Goal: Task Accomplishment & Management: Manage account settings

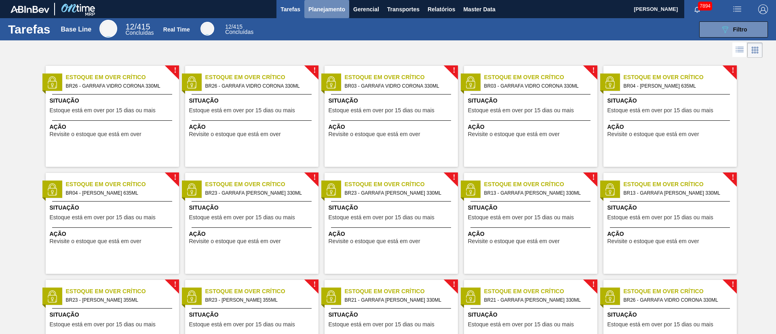
click at [316, 10] on span "Planejamento" at bounding box center [326, 9] width 37 height 10
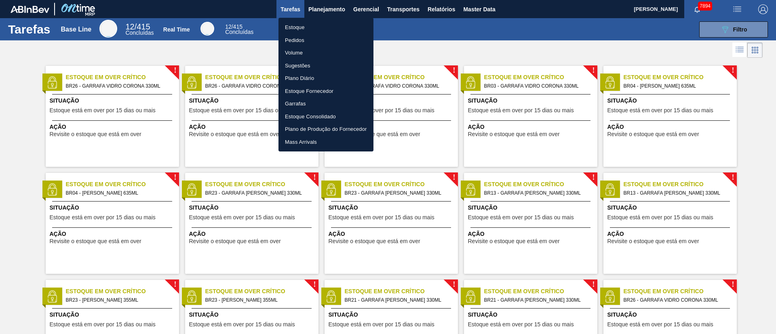
click at [298, 40] on li "Pedidos" at bounding box center [326, 40] width 95 height 13
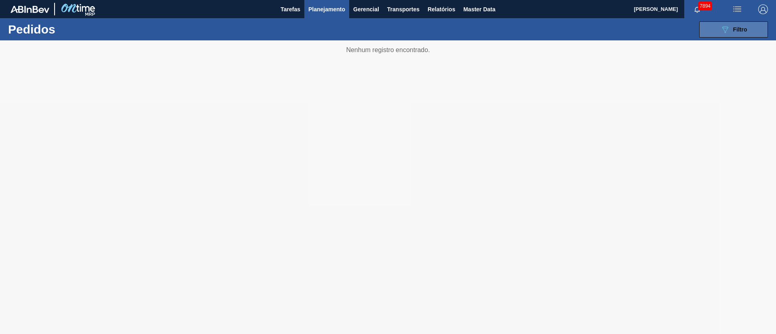
click at [726, 31] on icon at bounding box center [726, 29] width 6 height 7
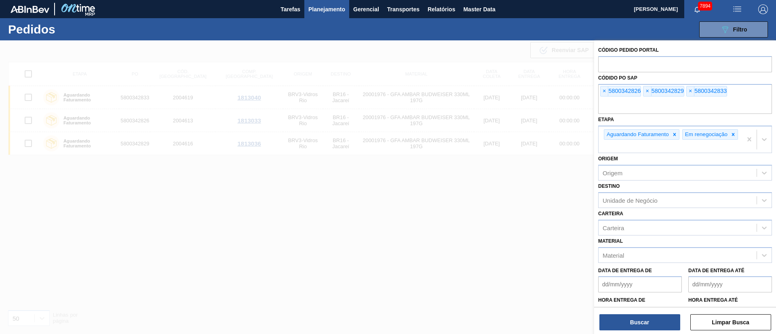
drag, startPoint x: 272, startPoint y: 161, endPoint x: 277, endPoint y: 158, distance: 6.4
click at [275, 163] on div at bounding box center [388, 207] width 776 height 334
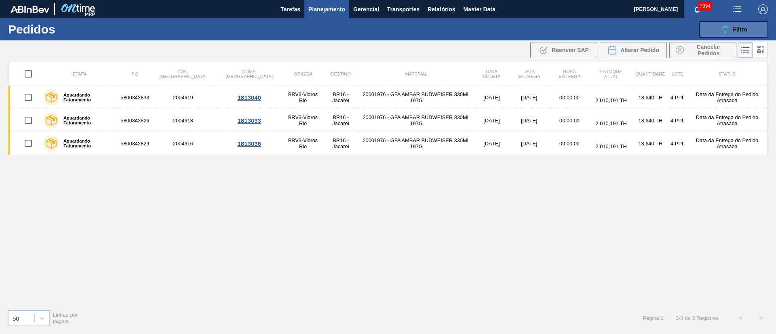
click at [733, 27] on span "Filtro" at bounding box center [740, 29] width 14 height 6
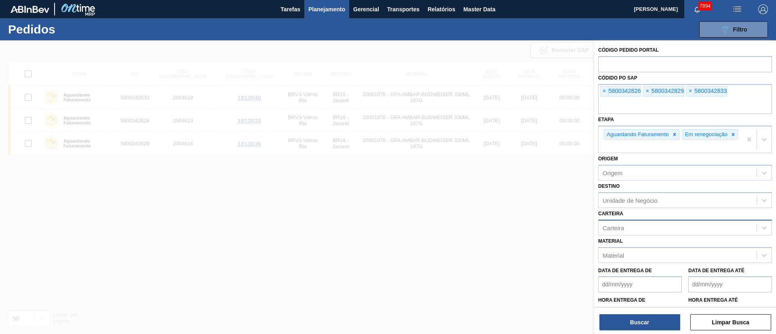
click at [624, 231] on div "Carteira" at bounding box center [613, 227] width 21 height 7
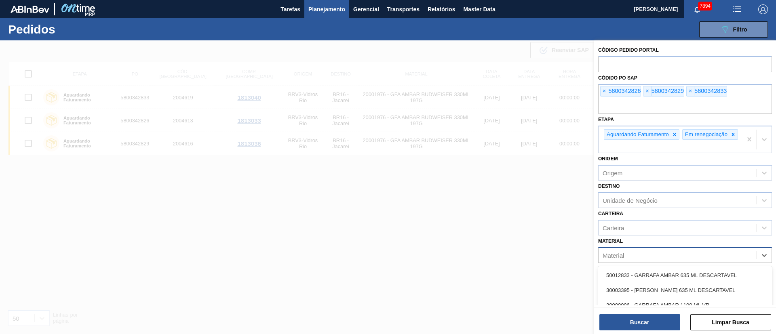
drag, startPoint x: 623, startPoint y: 264, endPoint x: 628, endPoint y: 259, distance: 6.6
click at [624, 261] on div "Material" at bounding box center [678, 255] width 158 height 12
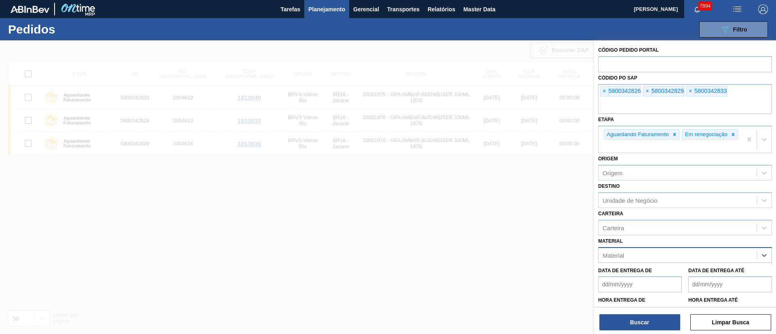
click at [628, 258] on div "Material" at bounding box center [678, 255] width 158 height 12
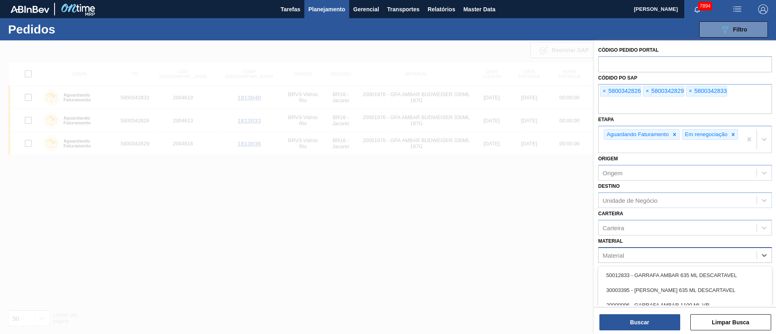
click at [628, 258] on div "Material" at bounding box center [678, 255] width 158 height 12
type input "2"
type input "c"
type input "s art"
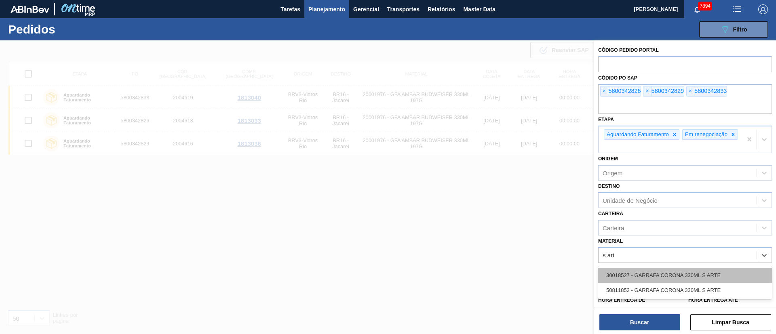
click at [658, 276] on div "30018527 - GARRAFA CORONA 330ML S ARTE" at bounding box center [685, 275] width 174 height 15
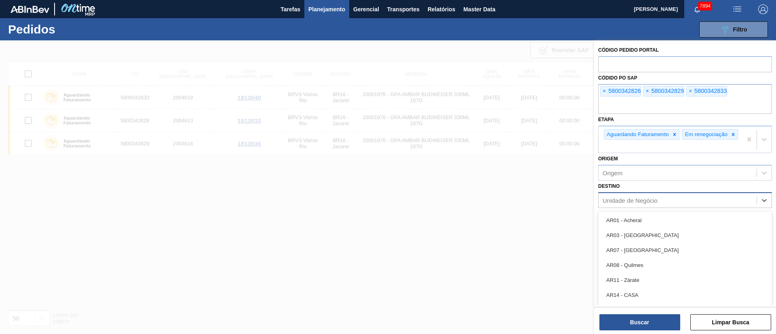
click at [652, 202] on div "Unidade de Negócio" at bounding box center [630, 200] width 55 height 7
click at [732, 136] on icon at bounding box center [733, 134] width 3 height 3
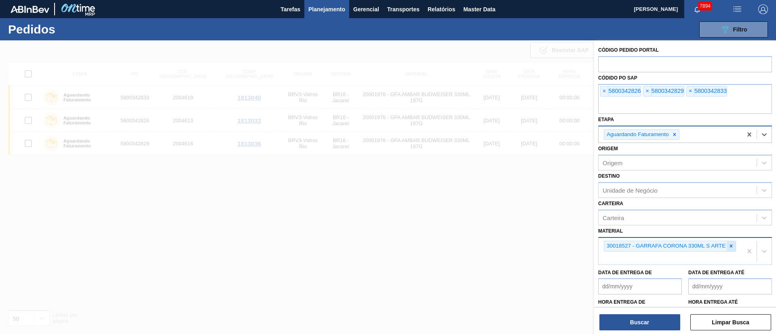
click at [729, 247] on icon at bounding box center [732, 246] width 6 height 6
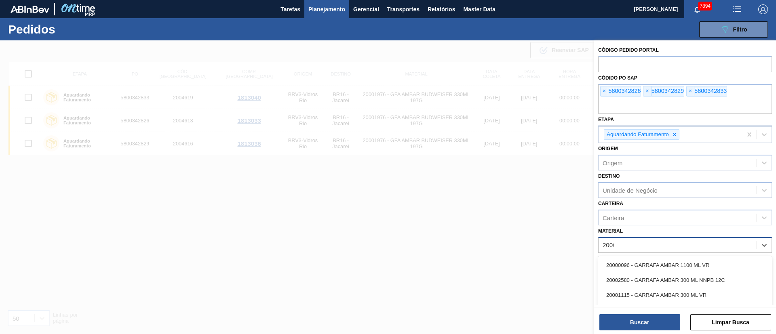
type input "20008"
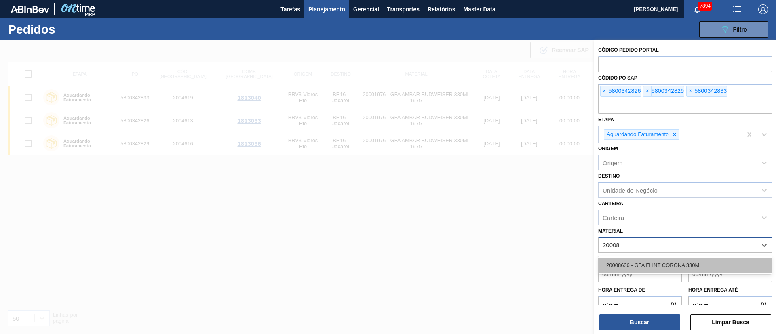
click at [615, 266] on div "20008636 - GFA FLINT CORONA 330ML" at bounding box center [685, 265] width 174 height 15
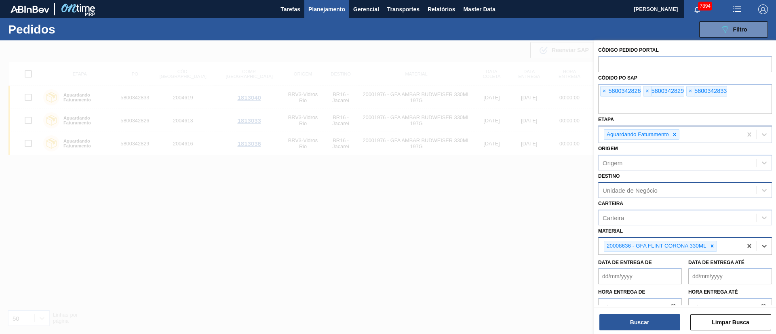
click at [646, 194] on div "Unidade de Negócio" at bounding box center [678, 191] width 158 height 12
click at [646, 202] on div "BR24 - [GEOGRAPHIC_DATA]" at bounding box center [685, 210] width 174 height 18
type input "2"
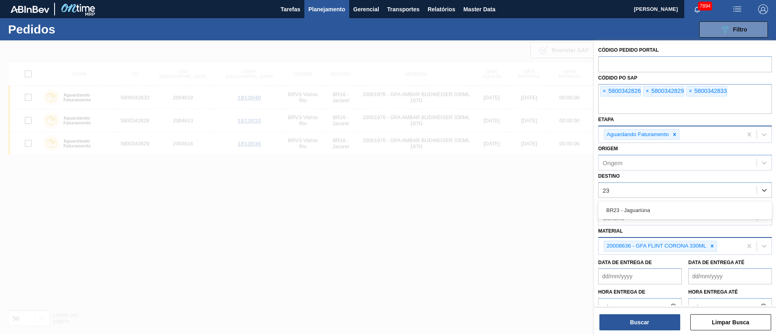
type input "2"
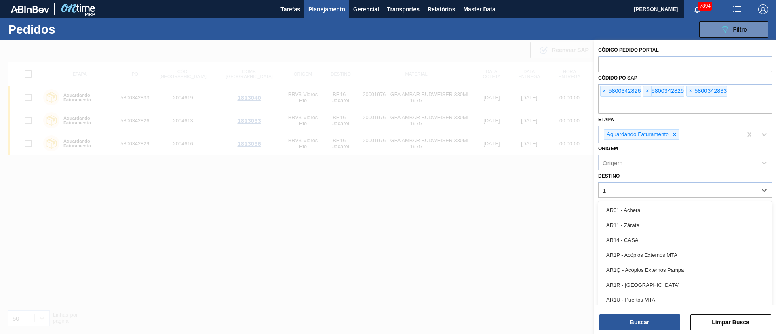
type input "19"
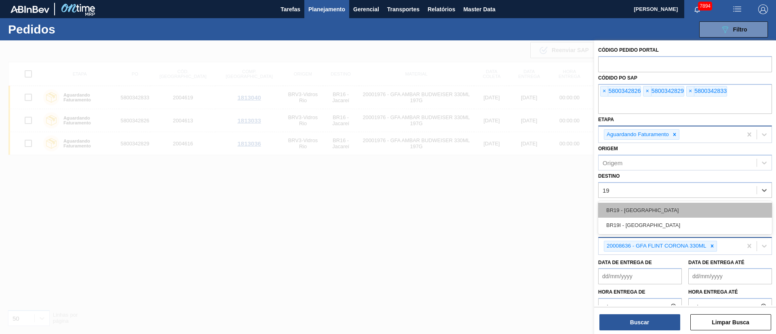
click at [642, 215] on div "BR19 - [GEOGRAPHIC_DATA]" at bounding box center [685, 210] width 174 height 15
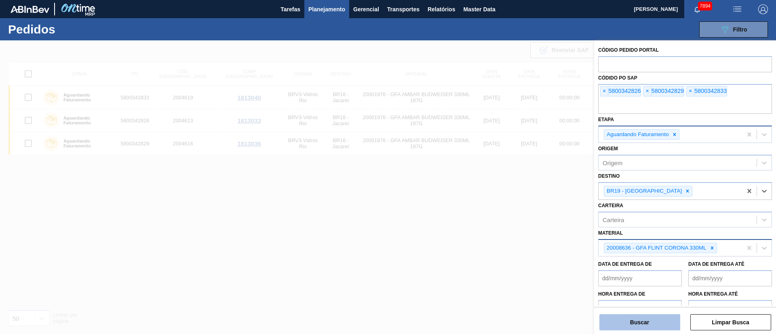
click at [637, 329] on button "Buscar" at bounding box center [640, 323] width 81 height 16
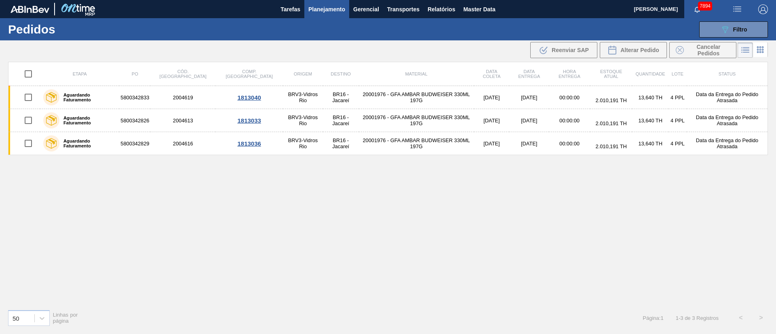
click at [32, 75] on input "checkbox" at bounding box center [28, 73] width 17 height 17
checkbox input "true"
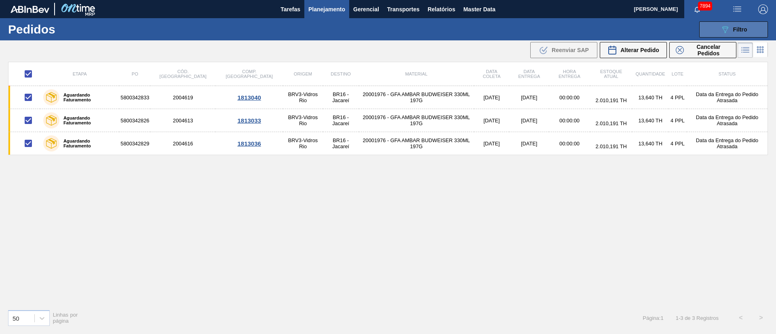
click at [739, 32] on span "Filtro" at bounding box center [740, 29] width 14 height 6
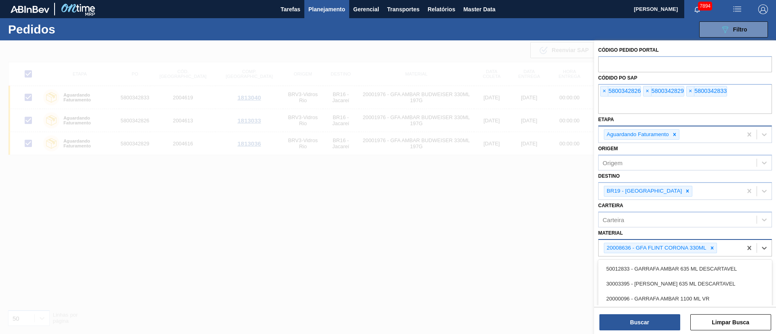
click at [707, 247] on div "20008636 - GFA FLINT CORONA 330ML" at bounding box center [656, 248] width 104 height 10
click at [714, 245] on div at bounding box center [712, 248] width 9 height 10
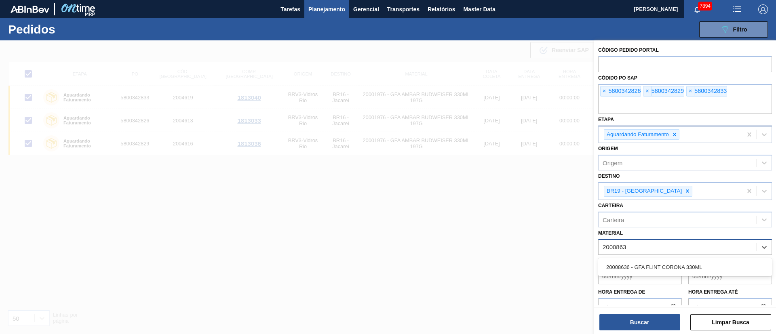
type input "20008636"
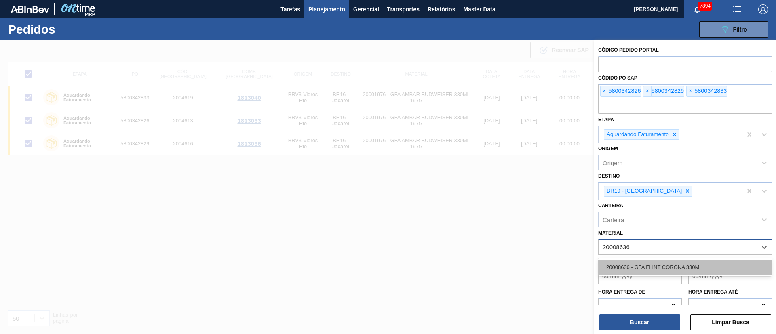
click at [668, 267] on div "20008636 - GFA FLINT CORONA 330ML" at bounding box center [685, 267] width 174 height 15
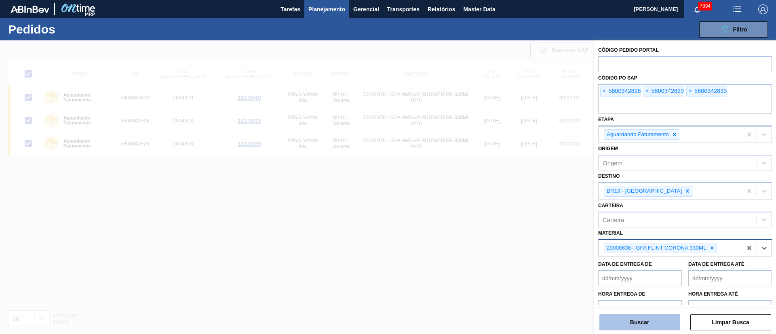
click at [625, 321] on button "Buscar" at bounding box center [640, 323] width 81 height 16
checkbox input "false"
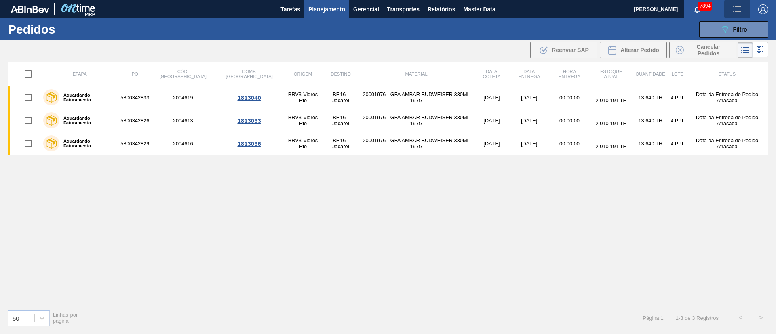
drag, startPoint x: 726, startPoint y: 15, endPoint x: 726, endPoint y: 20, distance: 4.9
click at [726, 15] on button "button" at bounding box center [738, 9] width 26 height 18
click at [718, 59] on div at bounding box center [388, 167] width 776 height 334
click at [725, 34] on button "089F7B8B-B2A5-4AFE-B5C0-19BA573D28AC Filtro" at bounding box center [733, 29] width 69 height 16
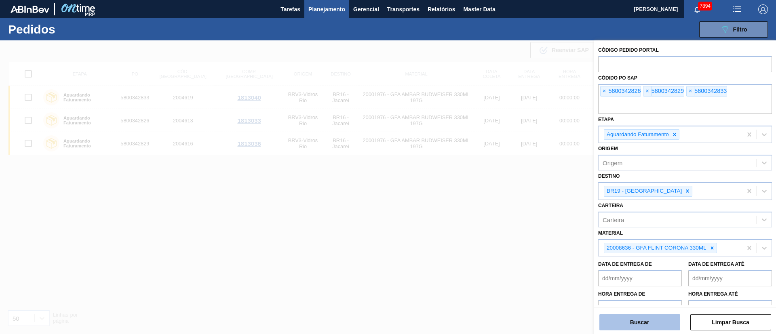
click at [644, 321] on button "Buscar" at bounding box center [640, 323] width 81 height 16
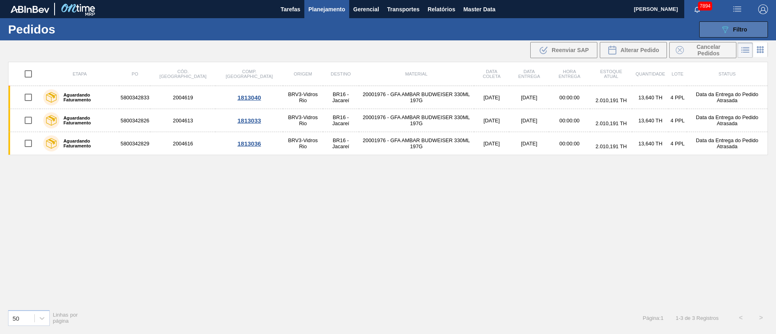
click at [745, 34] on button "089F7B8B-B2A5-4AFE-B5C0-19BA573D28AC Filtro" at bounding box center [733, 29] width 69 height 16
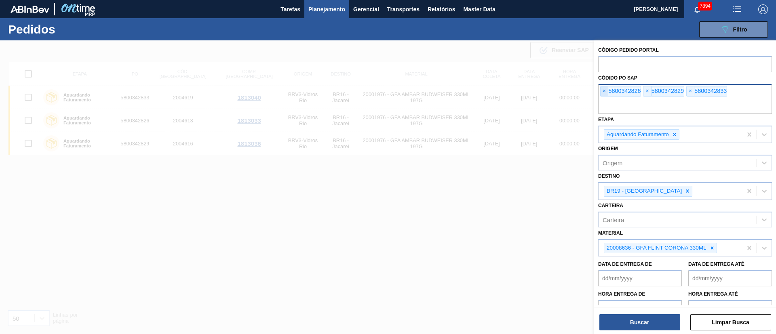
click at [606, 91] on span "×" at bounding box center [605, 92] width 8 height 10
click at [606, 99] on input "text" at bounding box center [685, 106] width 174 height 15
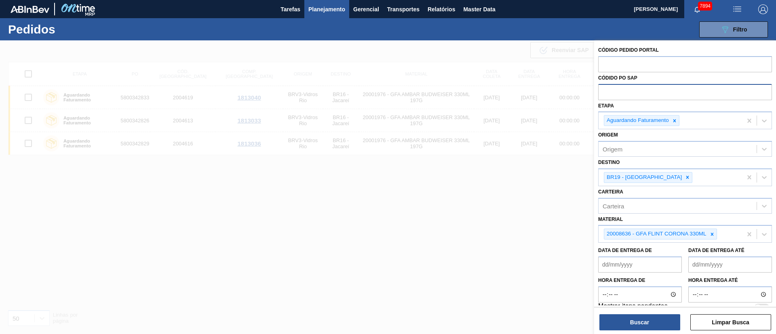
click at [606, 91] on input "text" at bounding box center [685, 91] width 174 height 15
click at [646, 319] on button "Buscar" at bounding box center [640, 323] width 81 height 16
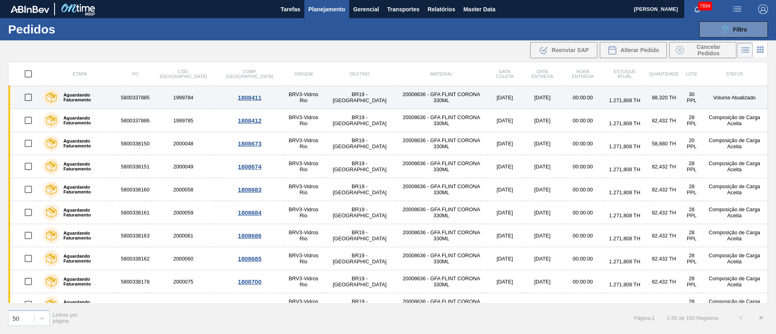
click at [31, 100] on input "checkbox" at bounding box center [28, 97] width 17 height 17
checkbox input "true"
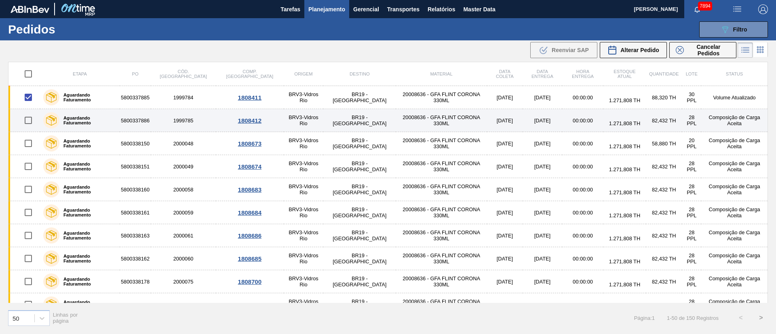
click at [25, 122] on input "checkbox" at bounding box center [28, 120] width 17 height 17
click at [30, 120] on input "checkbox" at bounding box center [28, 120] width 17 height 17
checkbox input "false"
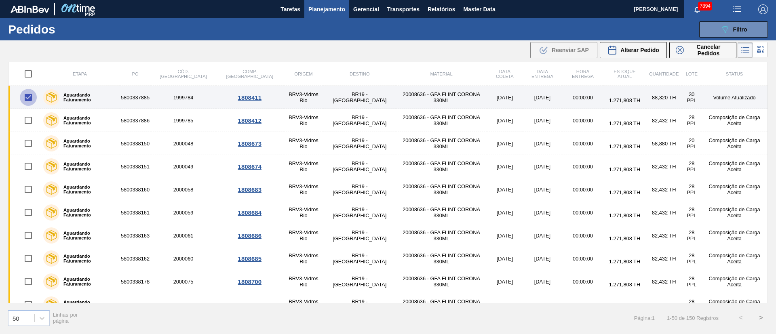
click at [31, 99] on input "checkbox" at bounding box center [28, 97] width 17 height 17
checkbox input "false"
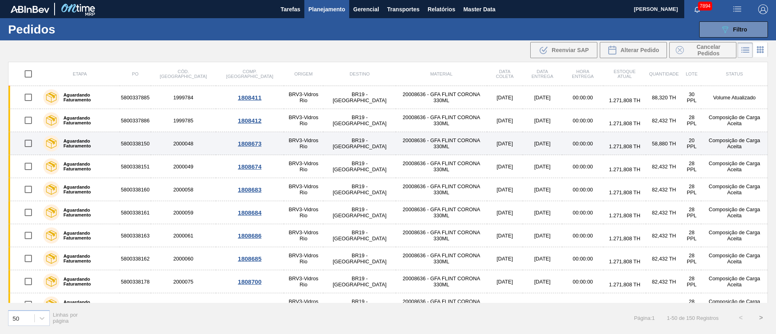
click at [30, 145] on input "checkbox" at bounding box center [28, 143] width 17 height 17
checkbox input "true"
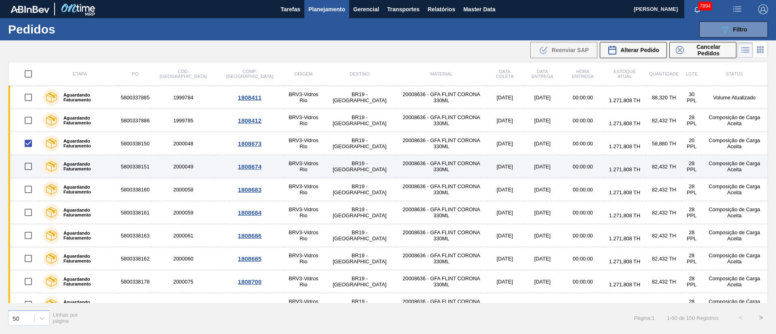
click at [30, 170] on input "checkbox" at bounding box center [28, 166] width 17 height 17
checkbox input "true"
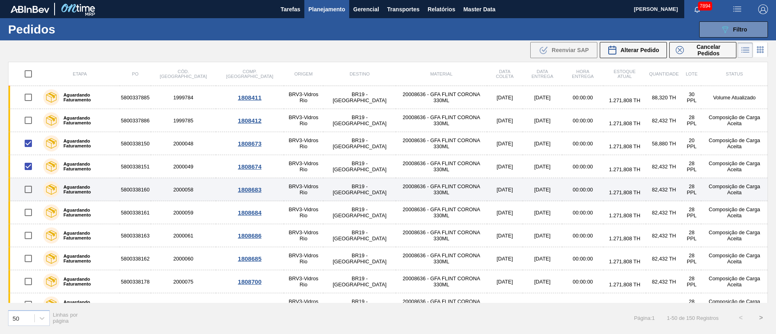
click at [32, 193] on input "checkbox" at bounding box center [28, 189] width 17 height 17
checkbox input "true"
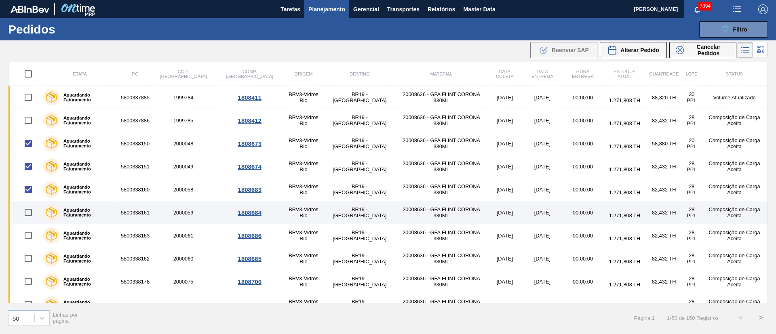
click at [27, 223] on td at bounding box center [24, 212] width 32 height 23
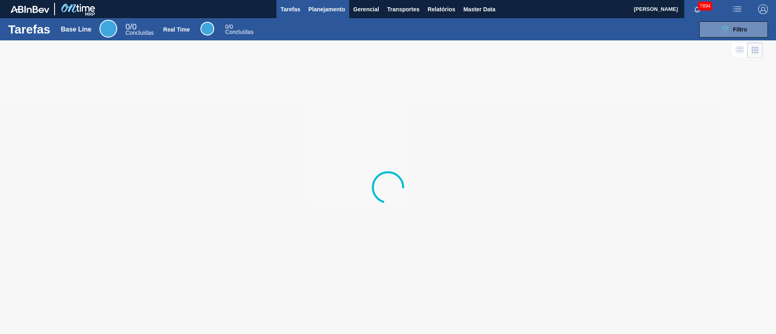
click at [314, 7] on span "Planejamento" at bounding box center [326, 9] width 37 height 10
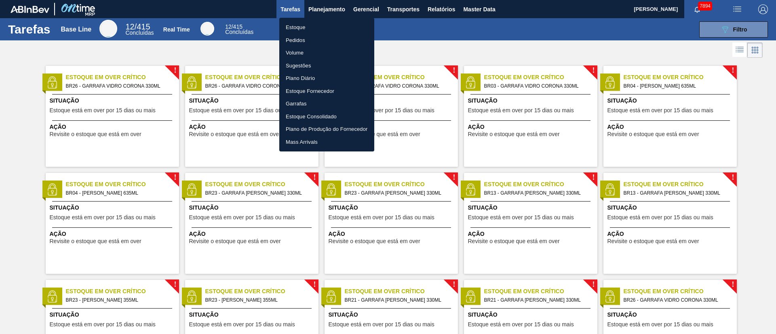
click at [298, 43] on li "Pedidos" at bounding box center [326, 40] width 95 height 13
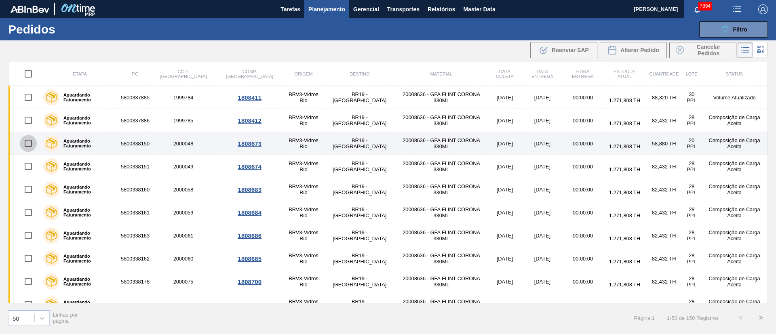
click at [29, 143] on input "checkbox" at bounding box center [28, 143] width 17 height 17
checkbox input "true"
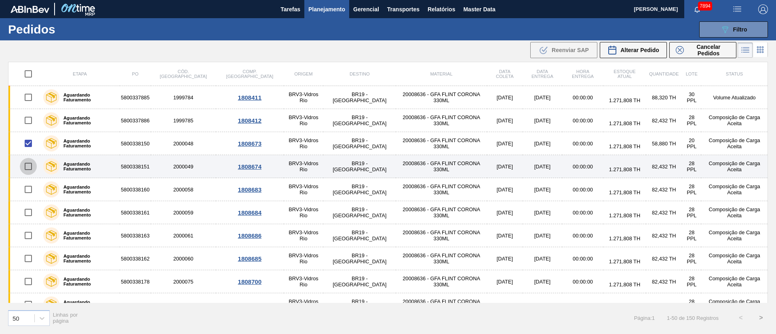
click at [32, 167] on input "checkbox" at bounding box center [28, 166] width 17 height 17
checkbox input "true"
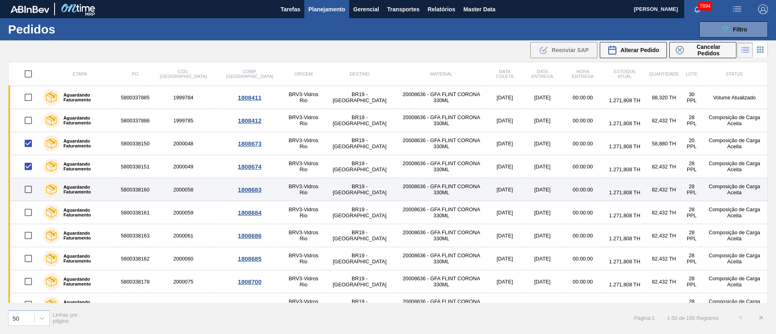
click at [32, 195] on input "checkbox" at bounding box center [28, 189] width 17 height 17
checkbox input "true"
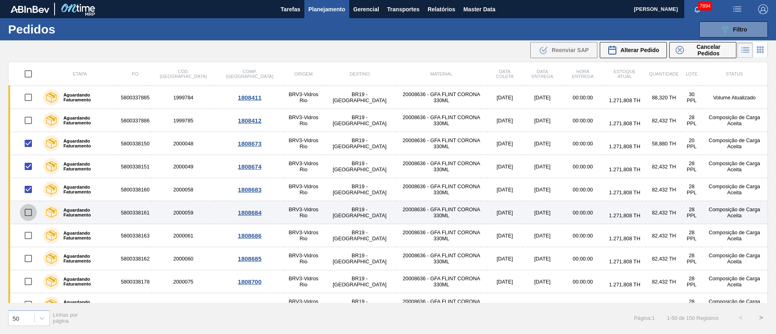
click at [34, 208] on input "checkbox" at bounding box center [28, 212] width 17 height 17
checkbox input "true"
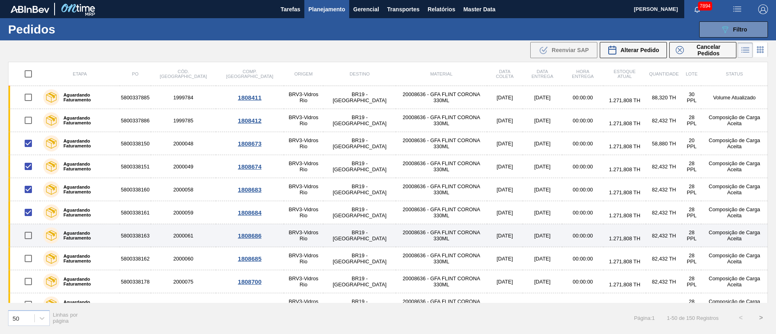
drag, startPoint x: 34, startPoint y: 237, endPoint x: 30, endPoint y: 247, distance: 10.1
click at [34, 239] on input "checkbox" at bounding box center [28, 235] width 17 height 17
checkbox input "true"
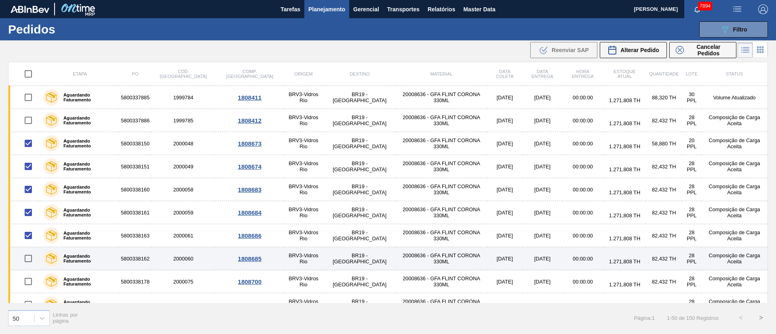
click at [28, 255] on input "checkbox" at bounding box center [28, 258] width 17 height 17
checkbox input "true"
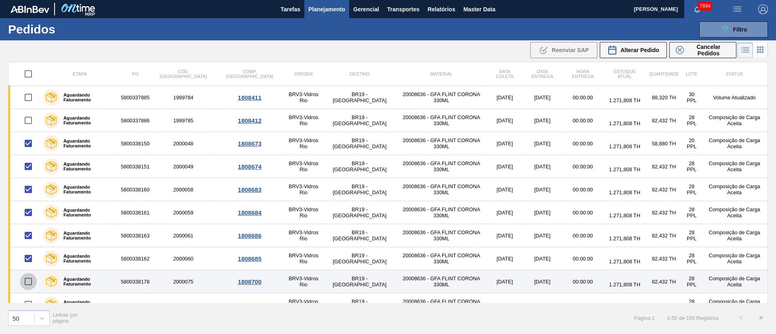
click at [30, 282] on input "checkbox" at bounding box center [28, 281] width 17 height 17
checkbox input "true"
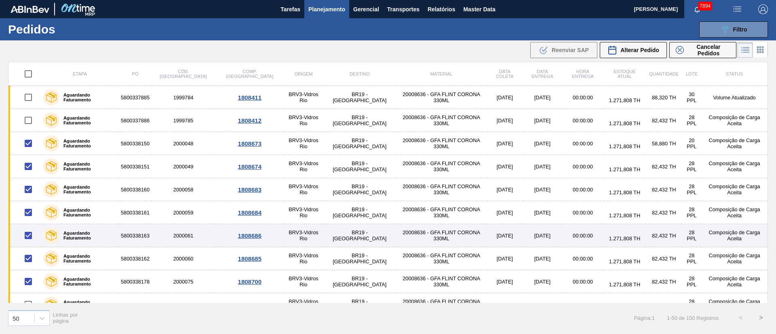
scroll to position [61, 0]
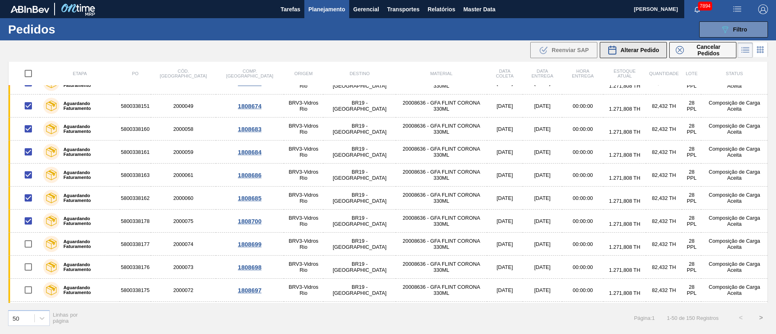
click at [630, 51] on span "Alterar Pedido" at bounding box center [640, 50] width 39 height 6
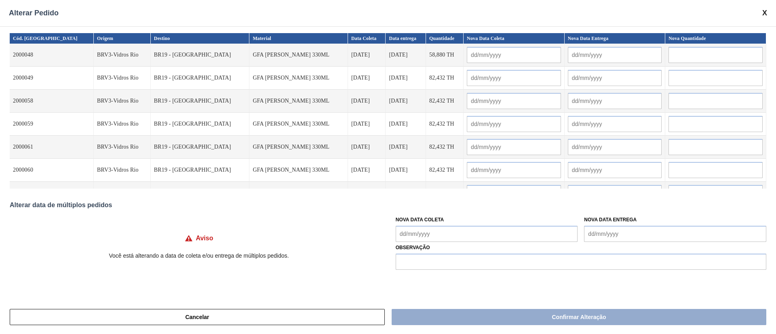
click at [420, 232] on Coleta "Nova Data Coleta" at bounding box center [487, 234] width 182 height 16
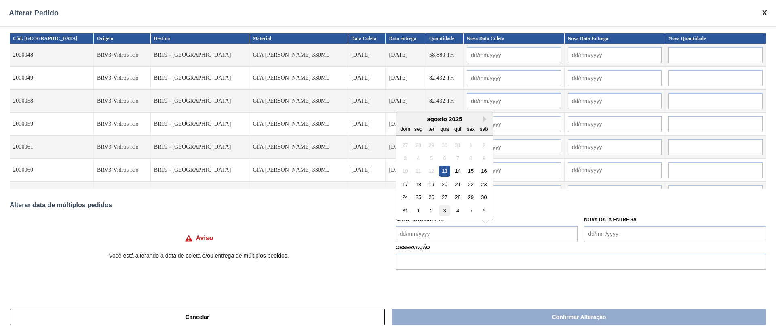
click at [442, 213] on div "3" at bounding box center [444, 210] width 11 height 11
type Coleta "[DATE]"
type input "[DATE]"
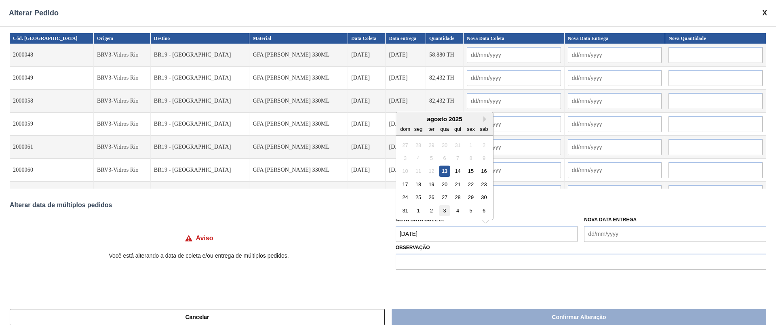
type input "[DATE]"
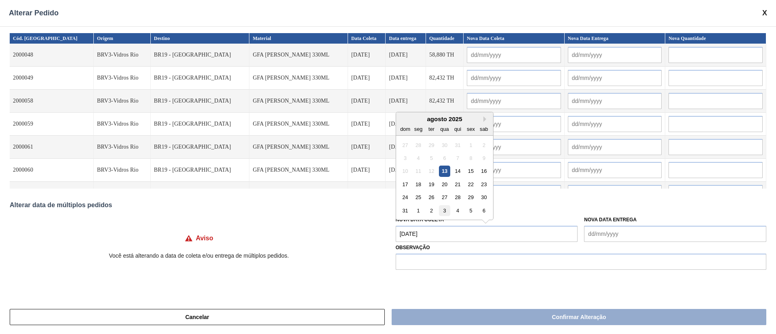
type input "[DATE]"
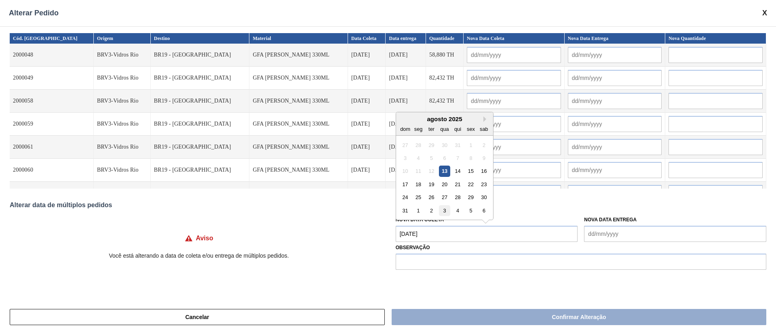
type input "[DATE]"
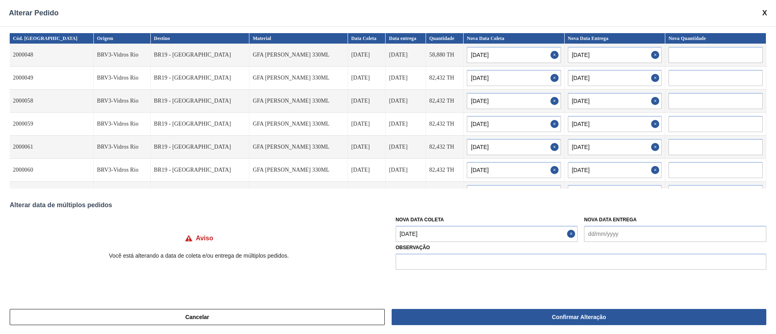
click at [444, 231] on Coleta "[DATE]" at bounding box center [487, 234] width 182 height 16
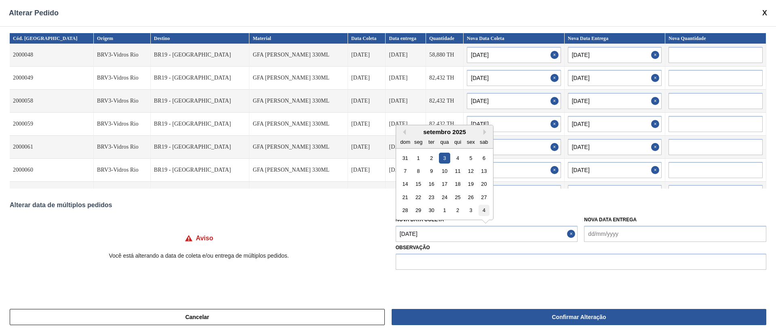
click at [486, 211] on div "4" at bounding box center [484, 210] width 11 height 11
type Coleta "[DATE]"
type input "[DATE]"
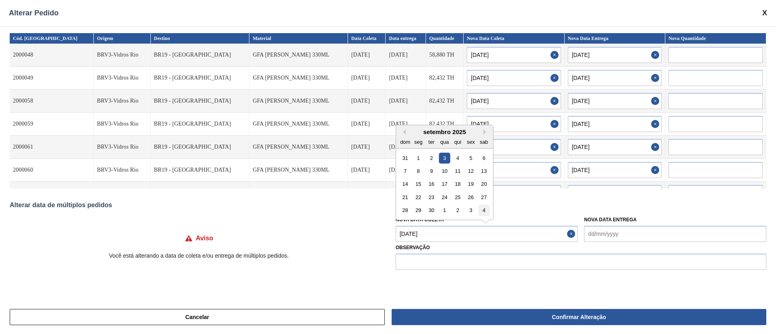
type input "[DATE]"
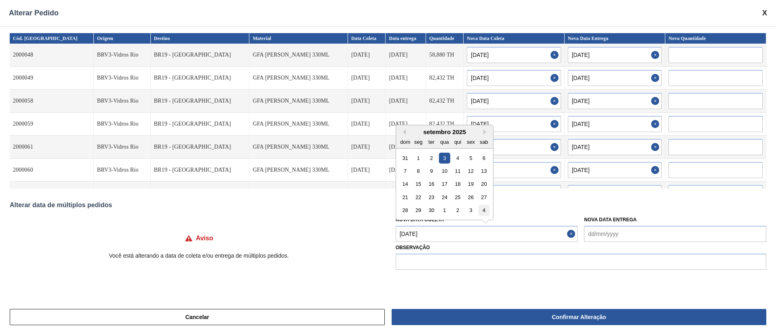
type input "[DATE]"
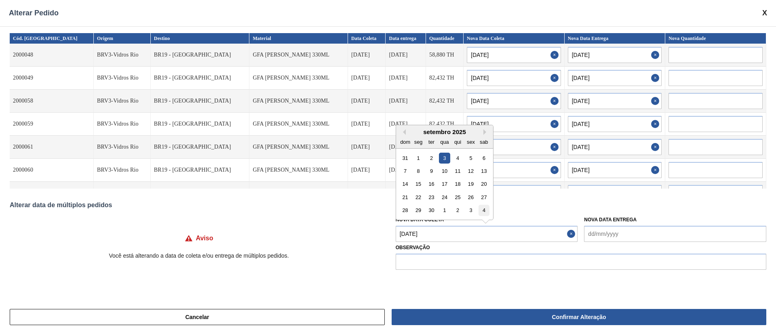
type input "[DATE]"
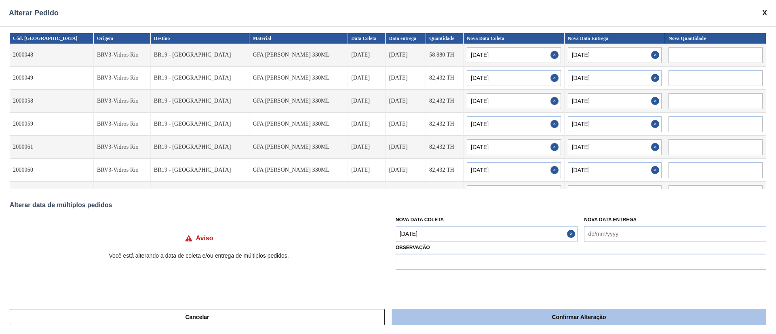
click at [492, 313] on button "Confirmar Alteração" at bounding box center [579, 317] width 375 height 16
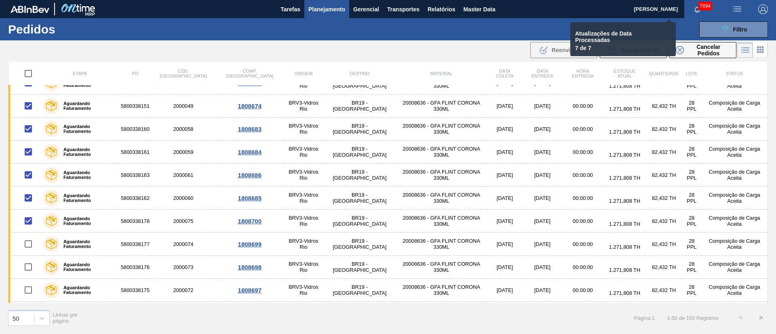
checkbox input "false"
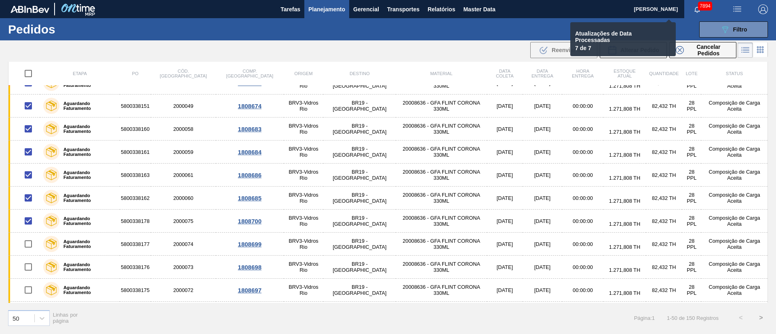
checkbox input "false"
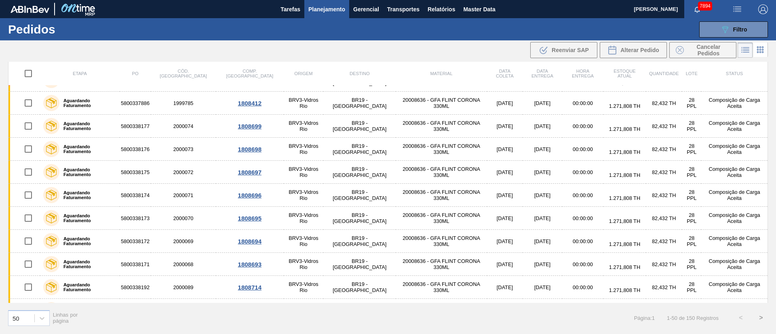
scroll to position [0, 0]
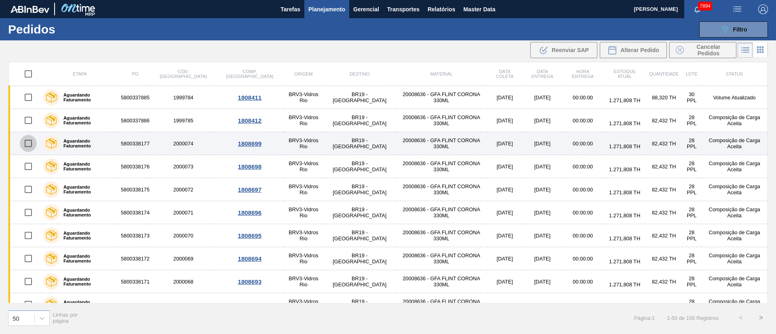
click at [31, 146] on input "checkbox" at bounding box center [28, 143] width 17 height 17
checkbox input "true"
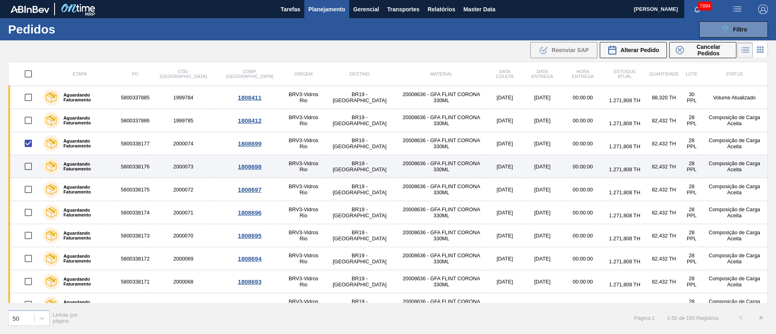
click at [27, 174] on input "checkbox" at bounding box center [28, 166] width 17 height 17
checkbox input "true"
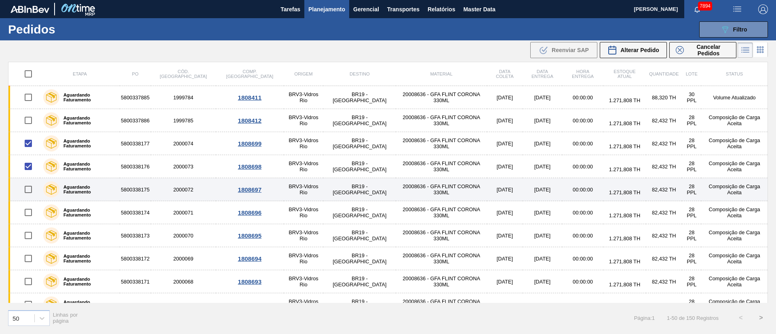
click at [30, 194] on input "checkbox" at bounding box center [28, 189] width 17 height 17
checkbox input "true"
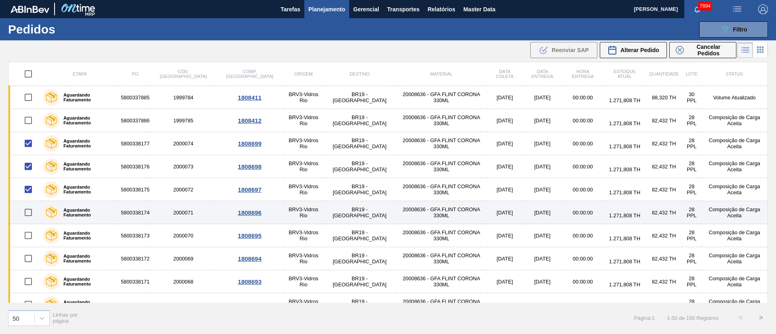
click at [28, 213] on input "checkbox" at bounding box center [28, 212] width 17 height 17
checkbox input "true"
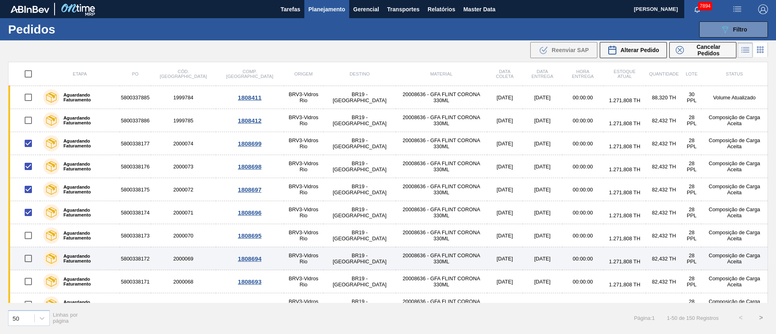
drag, startPoint x: 28, startPoint y: 236, endPoint x: 30, endPoint y: 251, distance: 15.0
click at [28, 236] on input "checkbox" at bounding box center [28, 235] width 17 height 17
checkbox input "true"
click at [28, 263] on input "checkbox" at bounding box center [28, 258] width 17 height 17
checkbox input "true"
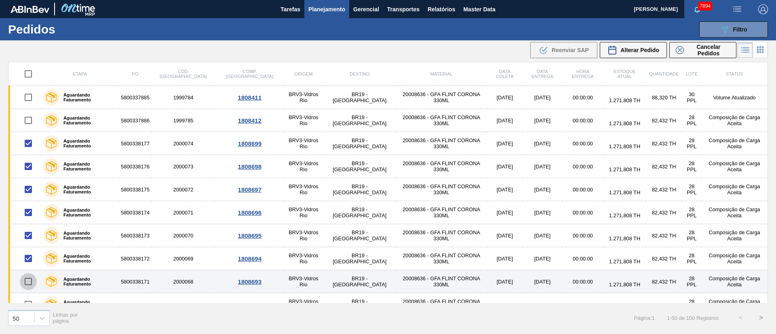
click at [29, 282] on input "checkbox" at bounding box center [28, 281] width 17 height 17
checkbox input "true"
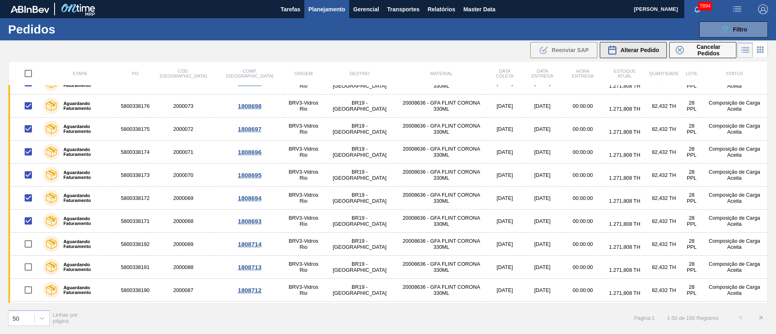
click at [621, 53] on span "Alterar Pedido" at bounding box center [640, 50] width 39 height 6
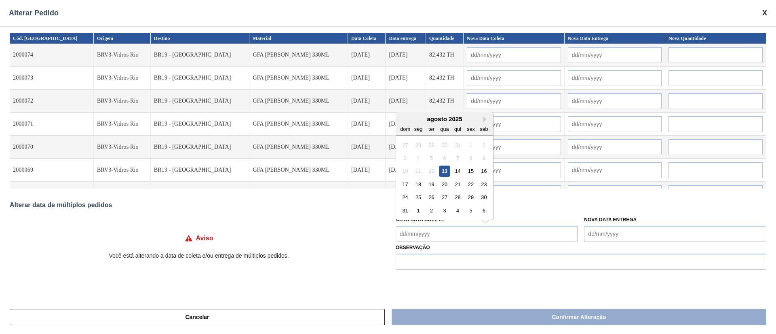
click at [463, 235] on Coleta "Nova Data Coleta" at bounding box center [487, 234] width 182 height 16
click at [431, 210] on div "2" at bounding box center [431, 210] width 11 height 11
type input "[DATE]"
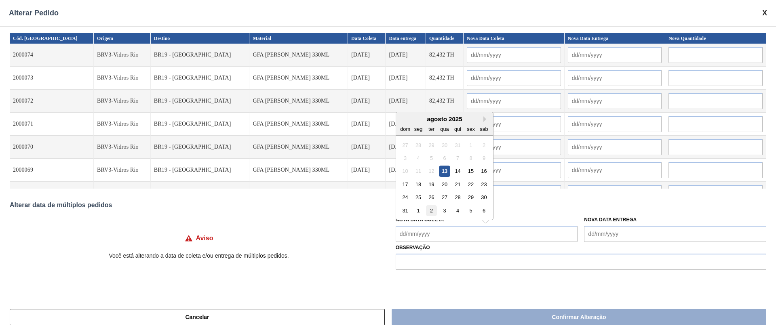
type input "[DATE]"
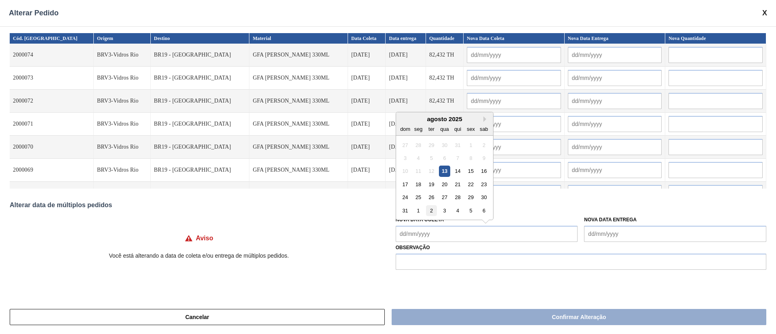
type input "[DATE]"
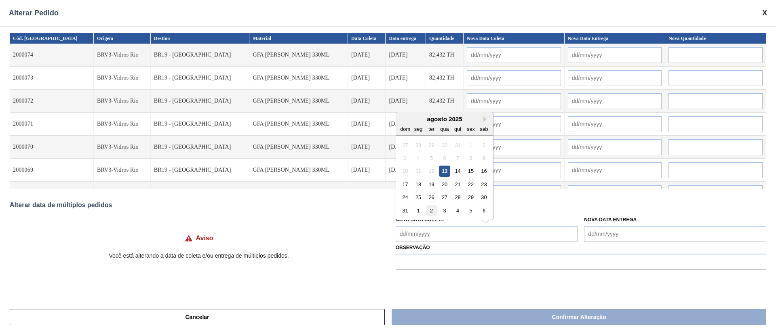
type input "[DATE]"
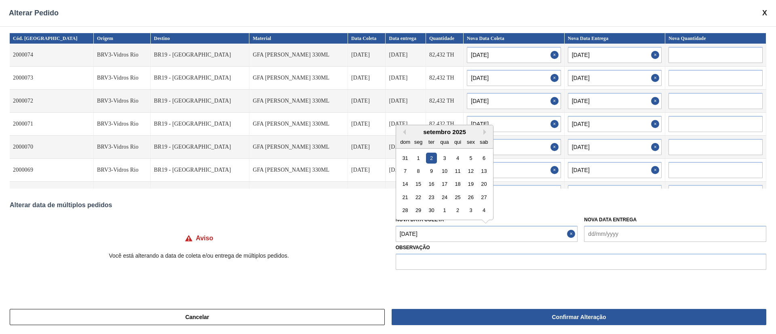
click at [439, 235] on Coleta "[DATE]" at bounding box center [487, 234] width 182 height 16
click at [481, 213] on div "4" at bounding box center [484, 210] width 11 height 11
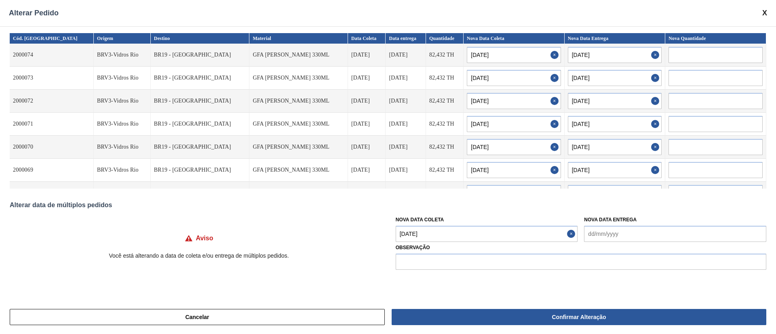
type Coleta "[DATE]"
type input "[DATE]"
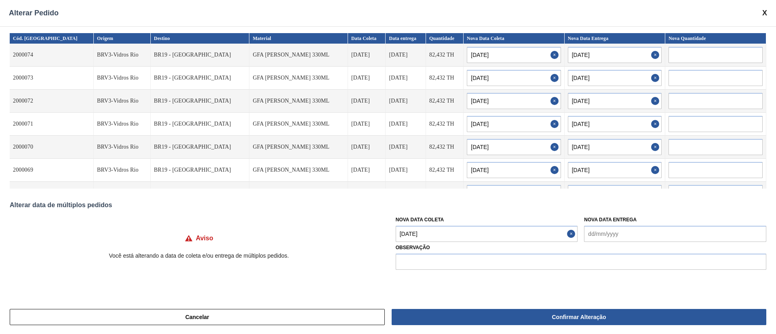
type input "[DATE]"
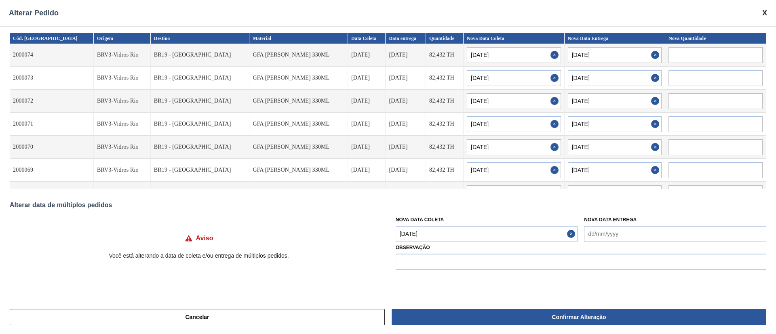
type input "[DATE]"
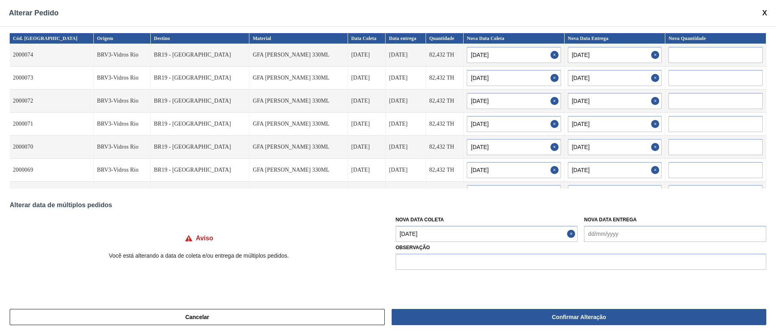
click at [452, 238] on Coleta "[DATE]" at bounding box center [487, 234] width 182 height 16
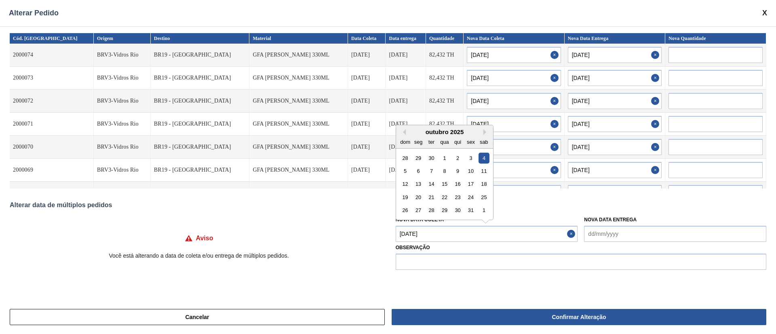
click at [407, 130] on div "outubro 2025" at bounding box center [444, 132] width 97 height 7
click at [404, 132] on button "Previous Month" at bounding box center [403, 132] width 6 height 6
click at [418, 169] on div "8" at bounding box center [418, 171] width 11 height 11
type Coleta "[DATE]"
type input "[DATE]"
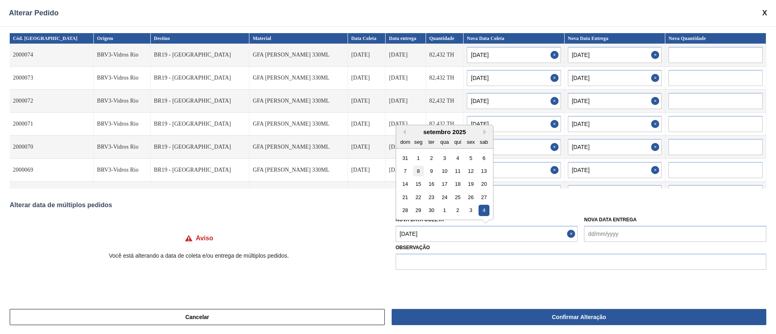
type input "[DATE]"
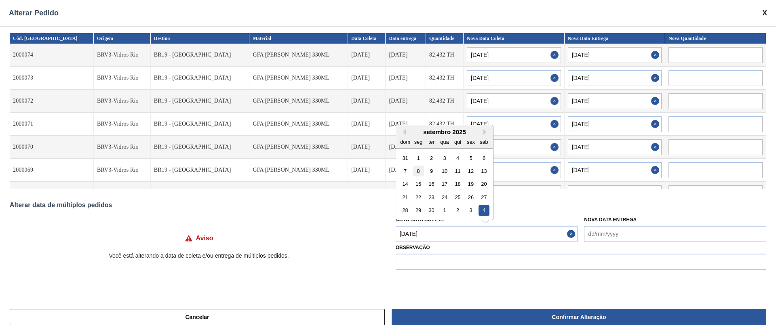
type input "[DATE]"
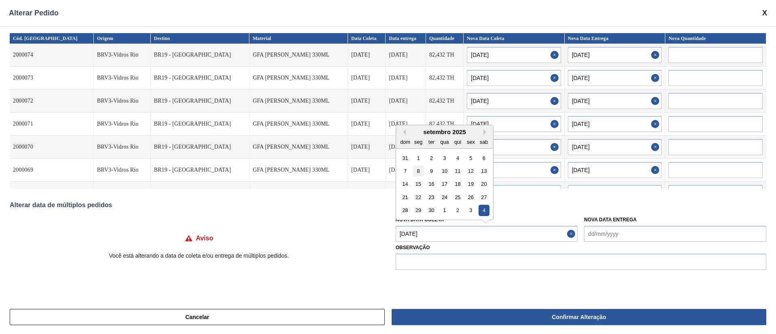
type input "[DATE]"
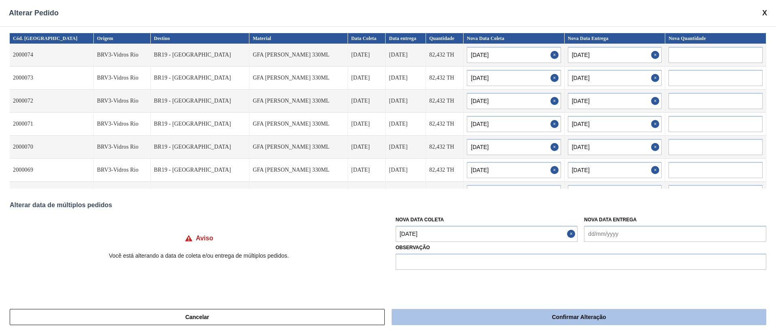
click at [441, 315] on button "Confirmar Alteração" at bounding box center [579, 317] width 375 height 16
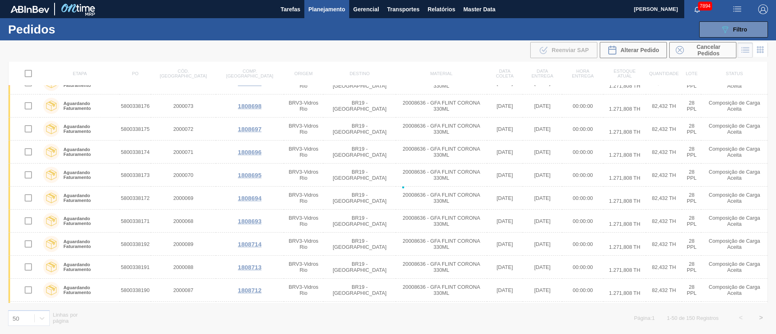
checkbox input "false"
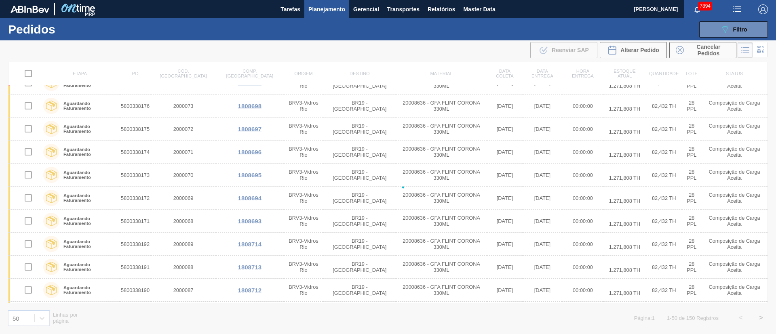
checkbox input "false"
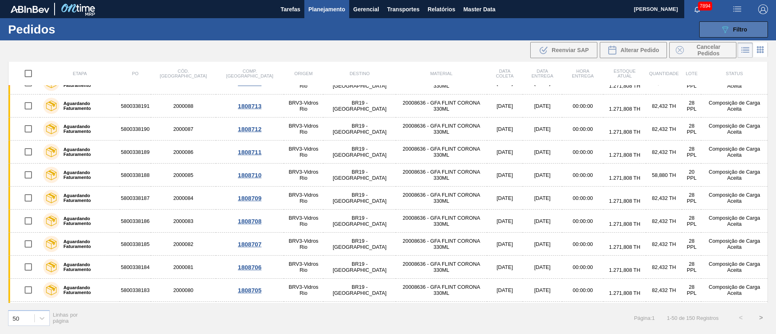
click at [735, 34] on div "089F7B8B-B2A5-4AFE-B5C0-19BA573D28AC Filtro" at bounding box center [733, 30] width 27 height 10
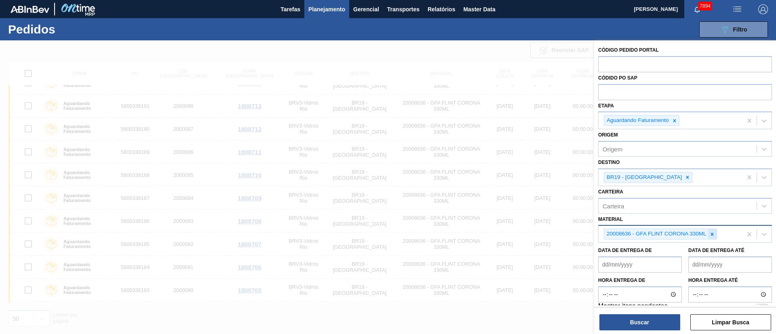
click at [713, 232] on icon at bounding box center [713, 235] width 6 height 6
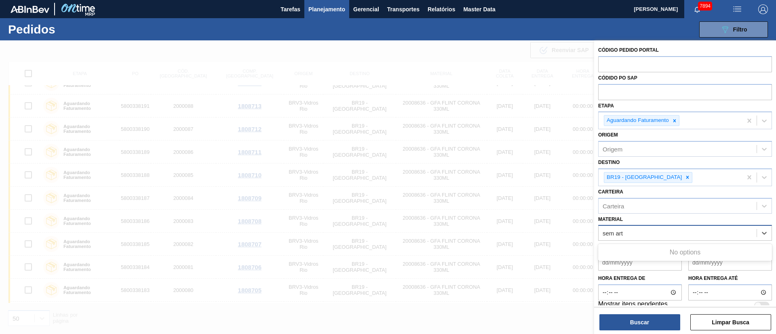
type input "sem art"
click at [327, 6] on span "Planejamento" at bounding box center [326, 9] width 37 height 10
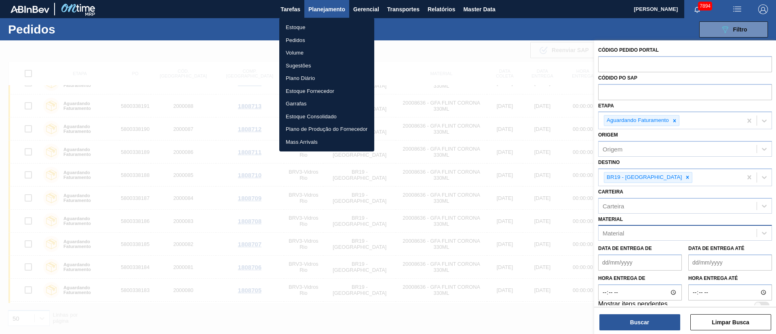
click at [300, 28] on li "Estoque" at bounding box center [326, 27] width 95 height 13
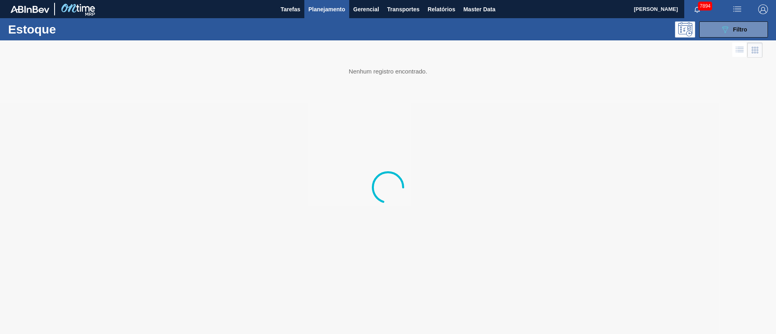
drag, startPoint x: 763, startPoint y: 27, endPoint x: 737, endPoint y: 48, distance: 33.2
click at [763, 30] on button "089F7B8B-B2A5-4AFE-B5C0-19BA573D28AC Filtro" at bounding box center [733, 29] width 69 height 16
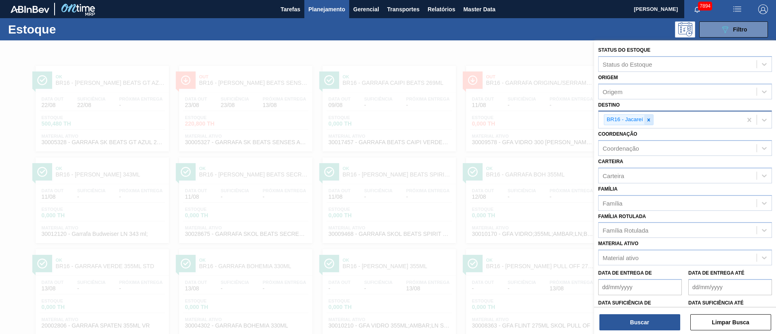
click at [648, 124] on div at bounding box center [648, 120] width 9 height 10
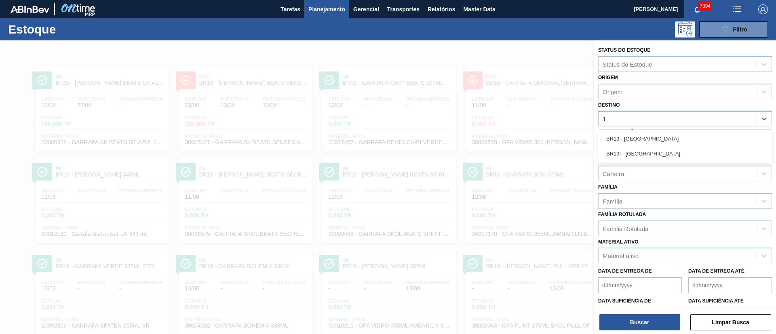
type input "19"
click at [628, 139] on div "BR19 - [GEOGRAPHIC_DATA]" at bounding box center [685, 138] width 174 height 15
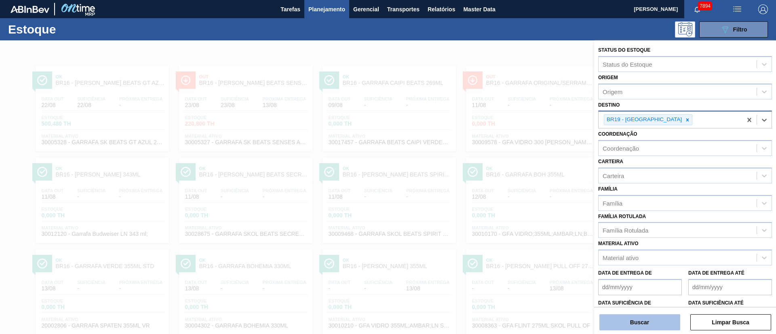
click at [635, 323] on button "Buscar" at bounding box center [640, 323] width 81 height 16
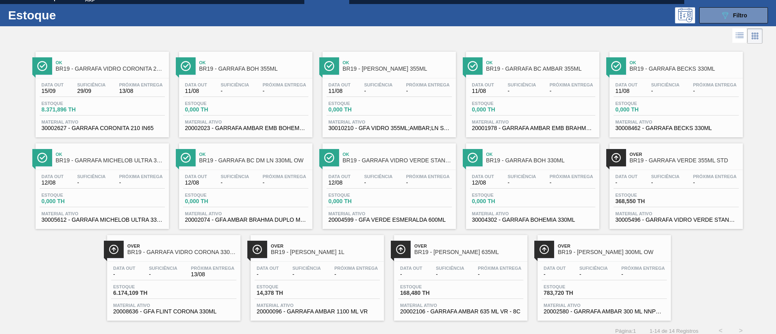
scroll to position [21, 0]
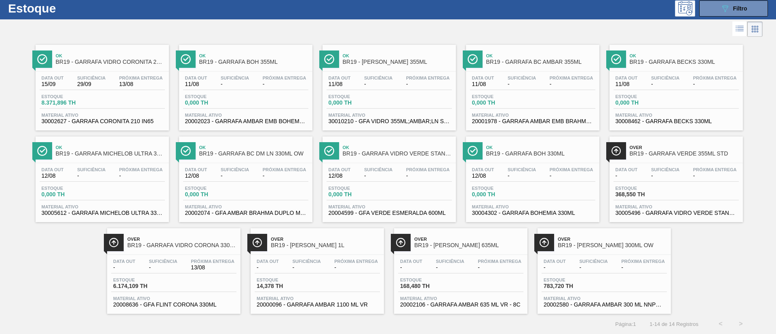
click at [184, 282] on div "Estoque 6.174,109 TH" at bounding box center [173, 285] width 125 height 15
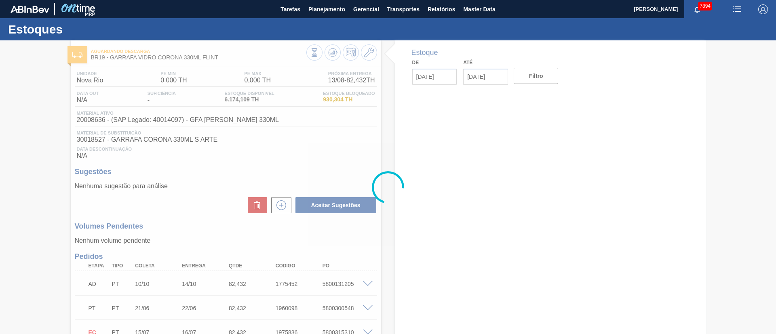
type input "[DATE]"
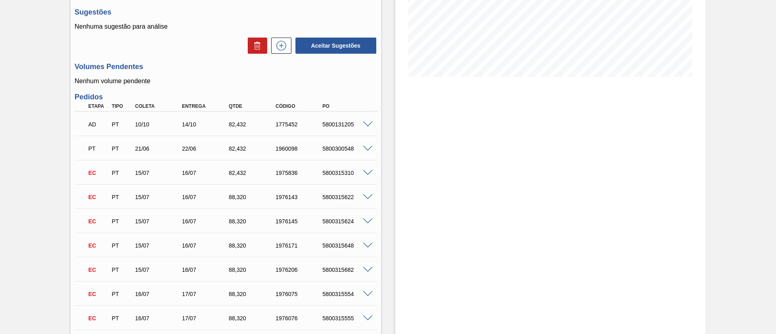
scroll to position [182, 0]
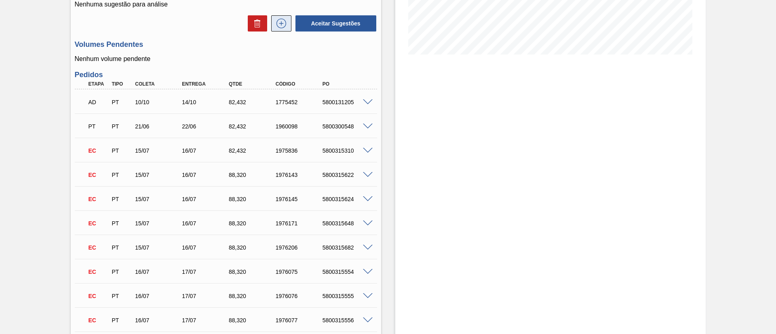
click at [279, 24] on icon at bounding box center [281, 24] width 13 height 10
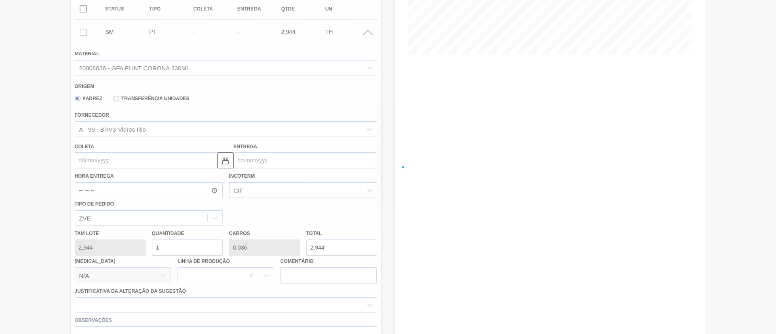
scroll to position [180, 0]
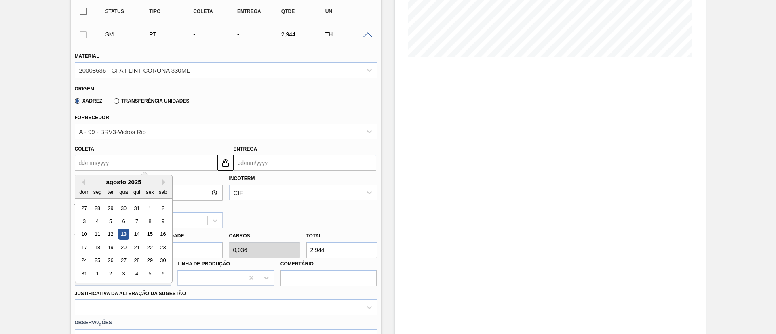
click at [121, 166] on input "Coleta" at bounding box center [146, 163] width 143 height 16
click at [126, 237] on div "13" at bounding box center [123, 234] width 11 height 11
type input "[DATE]"
click at [123, 159] on input "[DATE]" at bounding box center [146, 163] width 143 height 16
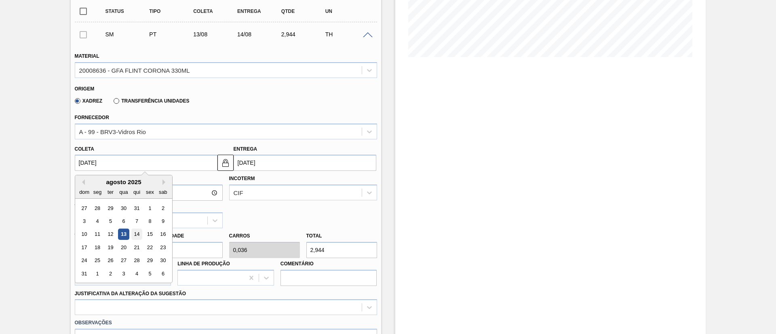
click at [135, 235] on div "14" at bounding box center [136, 234] width 11 height 11
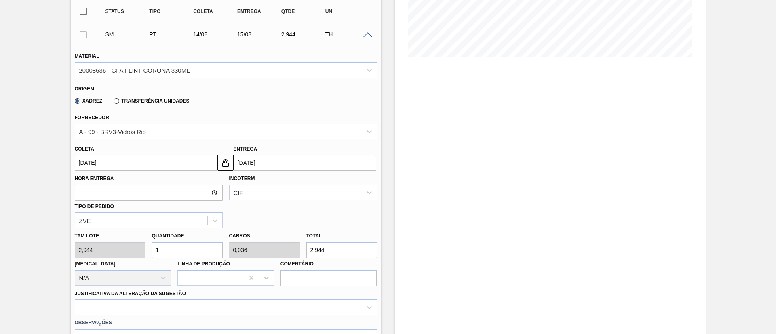
type input "[DATE]"
drag, startPoint x: 182, startPoint y: 254, endPoint x: 32, endPoint y: 251, distance: 150.0
type input "14"
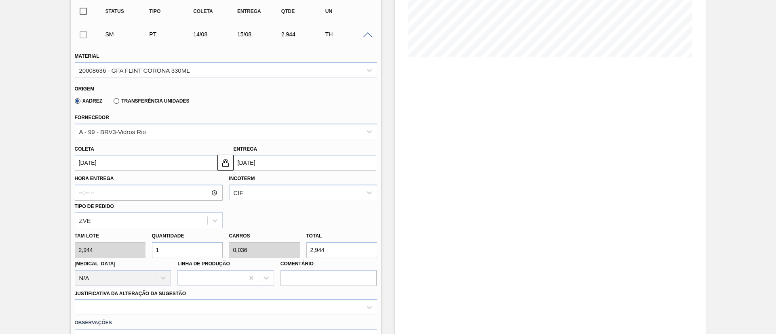
type input "0,5"
type input "41,216"
type input "144"
type input "5,143"
type input "423,936"
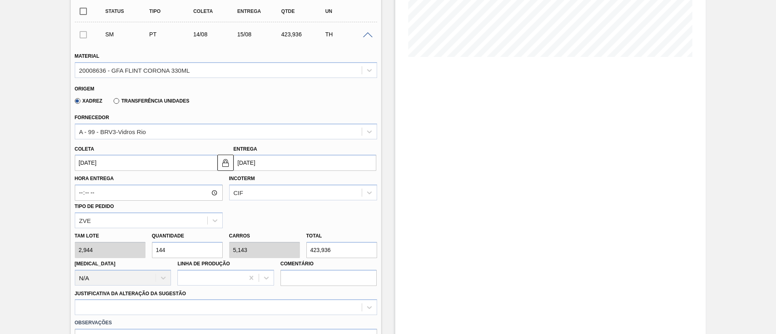
type input "14"
type input "0,5"
type input "41,216"
type input "1"
type input "0,036"
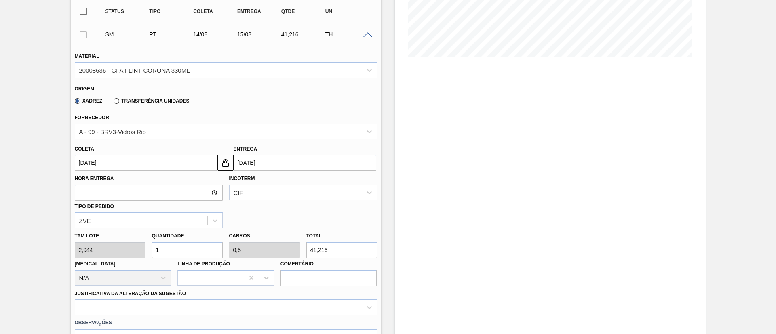
type input "2,944"
type input "0"
type input "1"
type input "0,036"
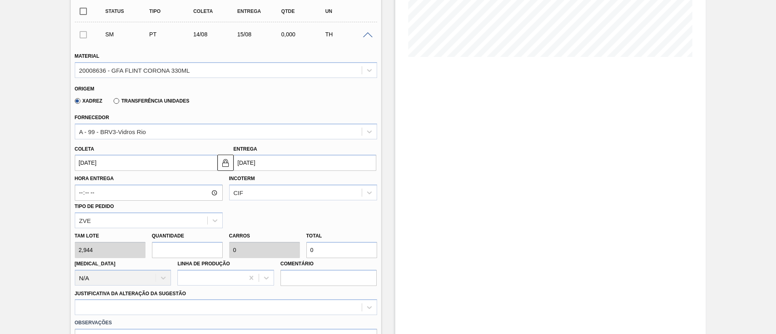
type input "2,944"
type input "14"
type input "0,5"
type input "41,216"
type input "140"
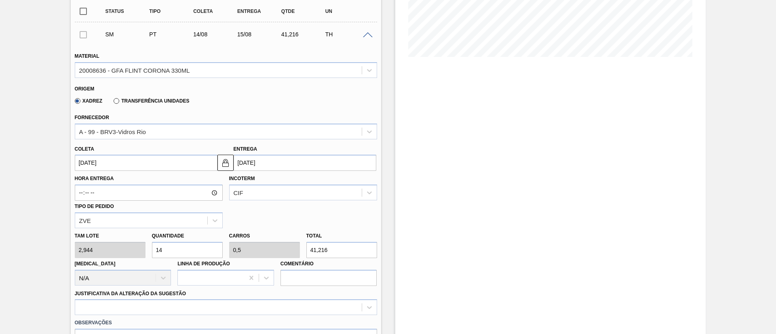
type input "5"
type input "412,16"
type input "14"
type input "0,5"
type input "41,216"
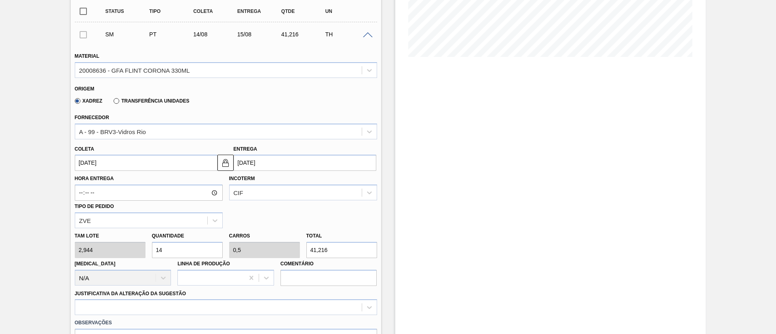
type input "1"
type input "0,036"
type input "2,944"
type input "0"
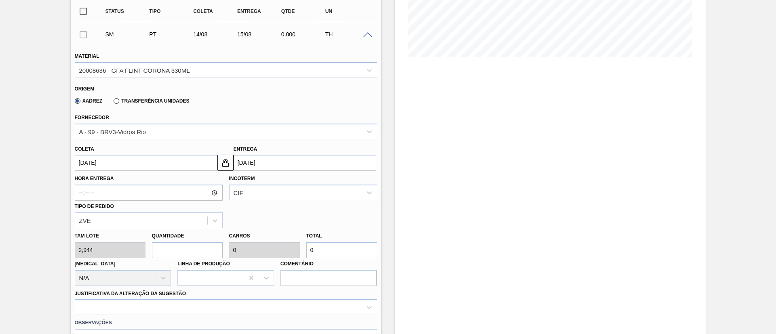
type input "2"
type input "0,071"
type input "5,888"
type input "24"
type input "0,857"
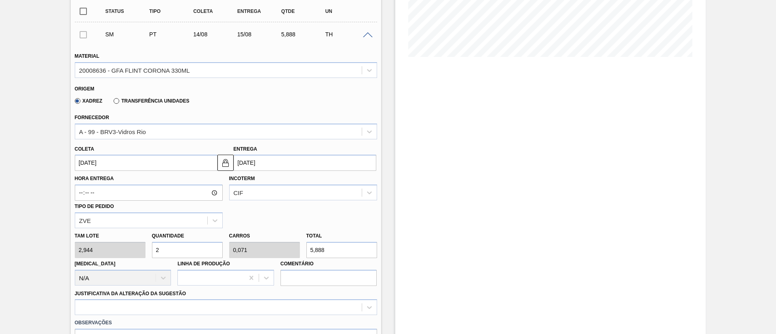
type input "70,656"
type input "240"
type input "8,571"
type input "706,56"
type input "24"
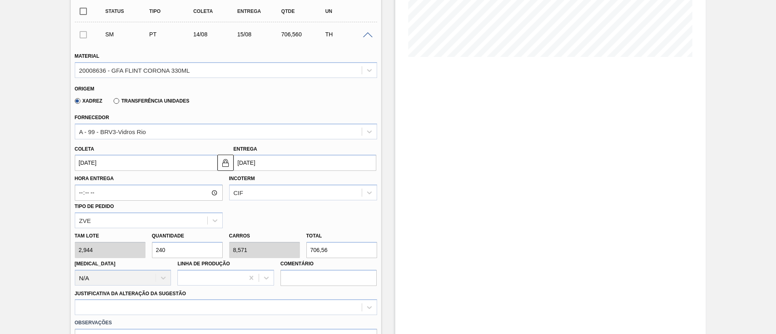
type input "0,857"
type input "70,656"
type input "2"
type input "0,071"
type input "5,888"
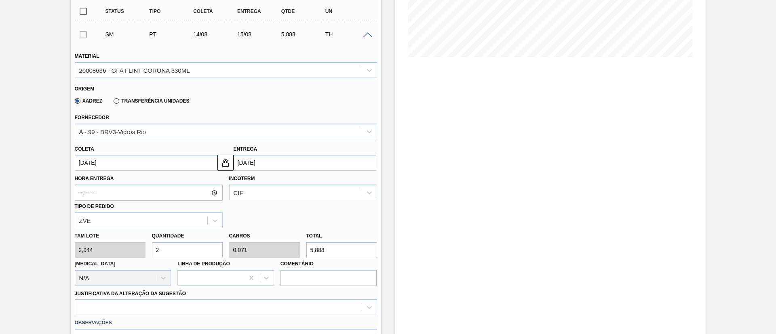
type input "0"
type input "1"
type input "0,036"
type input "2,944"
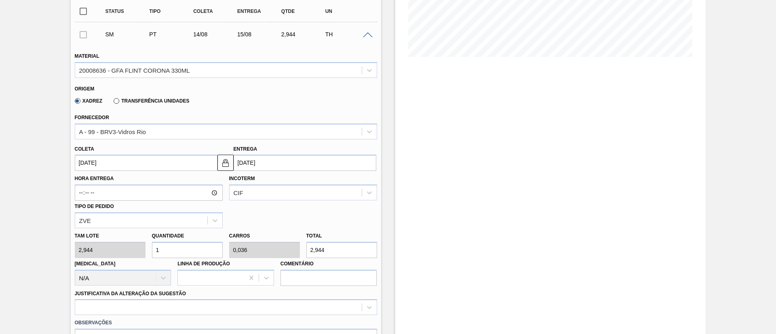
type input "18"
type input "0,643"
type input "52,992"
type input "188"
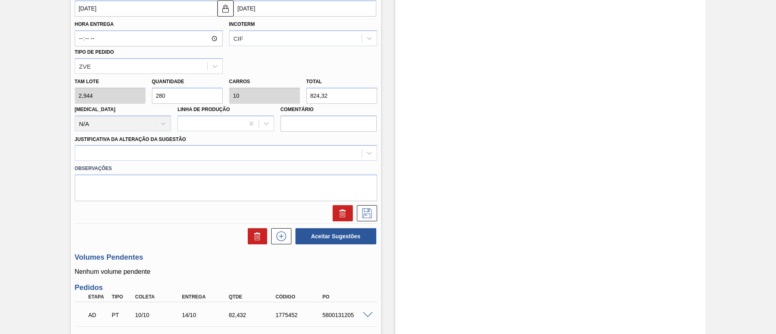
scroll to position [361, 0]
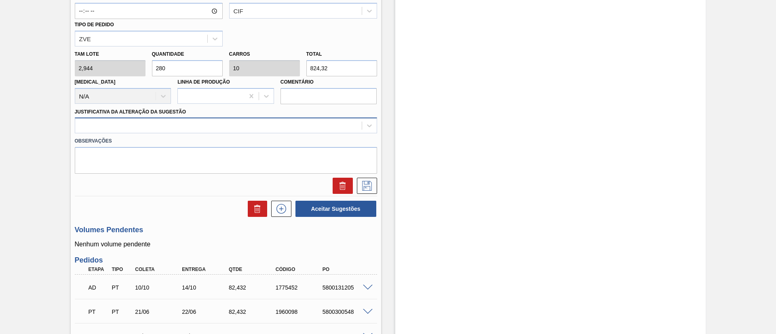
click at [120, 126] on div at bounding box center [218, 126] width 287 height 12
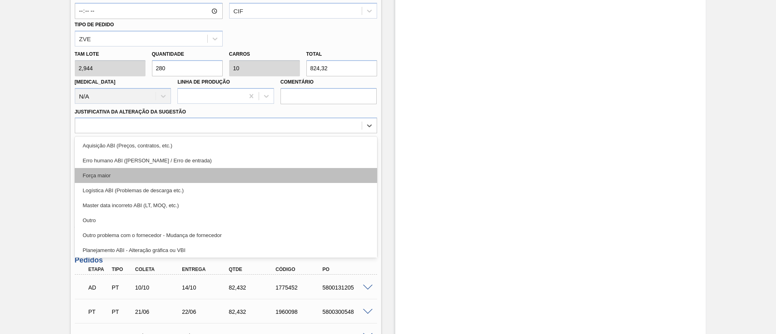
click at [110, 173] on div "Força maior" at bounding box center [226, 175] width 302 height 15
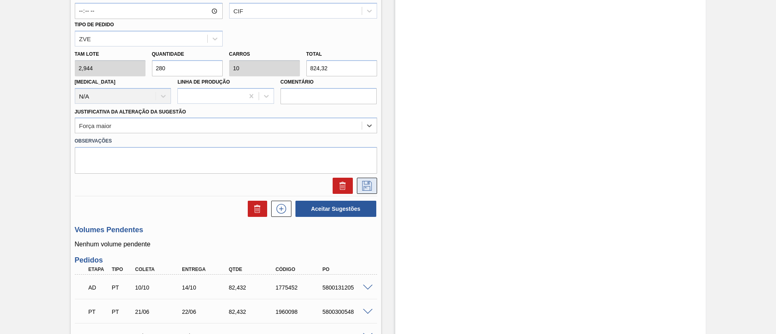
click at [366, 188] on icon at bounding box center [367, 186] width 13 height 10
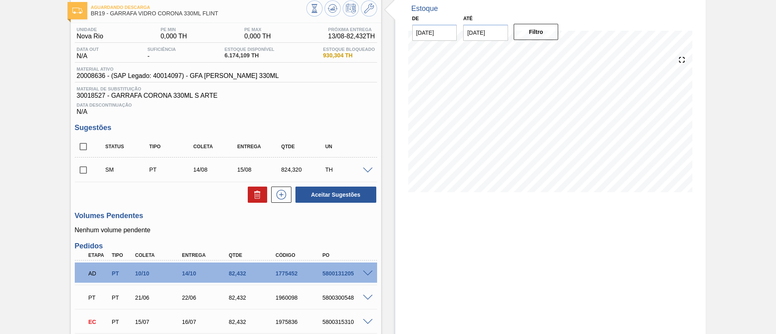
scroll to position [61, 0]
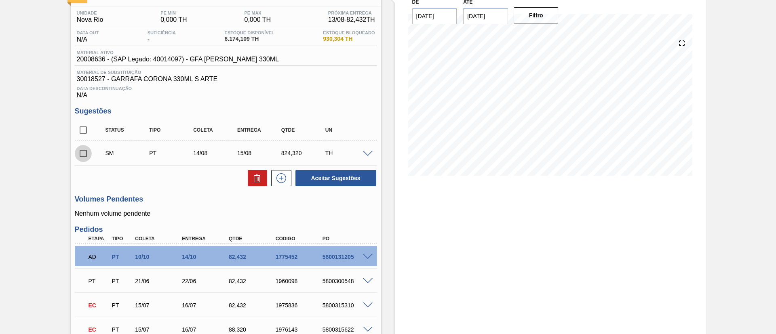
click at [82, 156] on input "checkbox" at bounding box center [83, 153] width 17 height 17
click at [365, 151] on span at bounding box center [368, 154] width 10 height 6
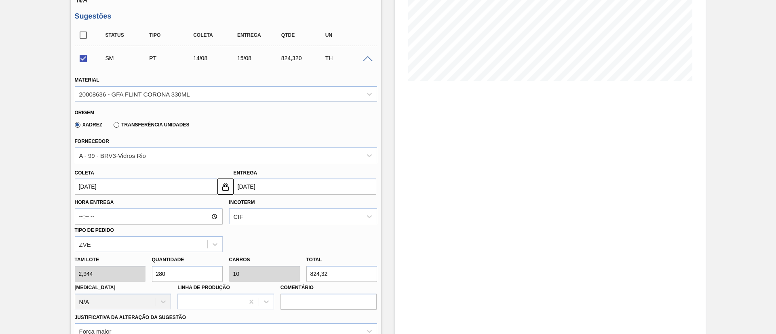
scroll to position [182, 0]
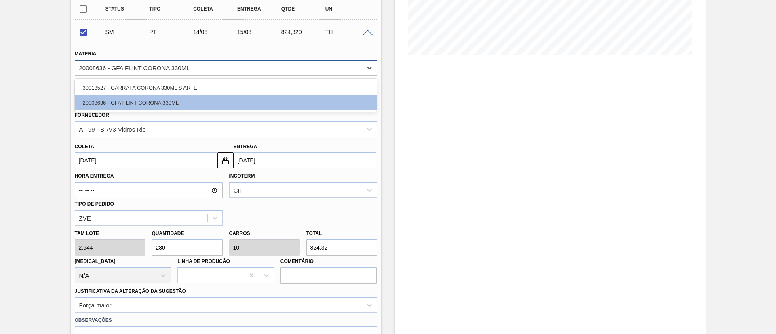
click at [156, 69] on div "20008636 - GFA FLINT CORONA 330ML" at bounding box center [134, 67] width 111 height 7
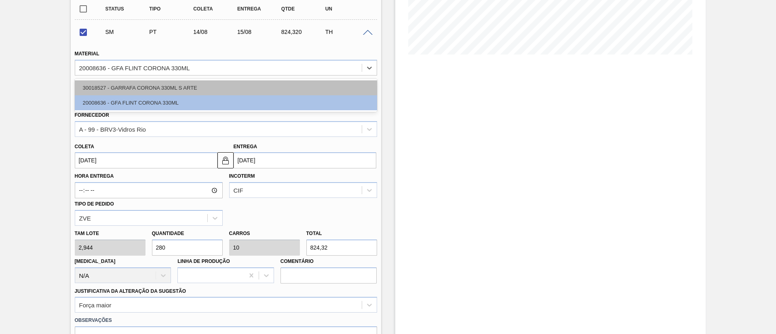
click at [144, 90] on div "30018527 - GARRAFA CORONA 330ML S ARTE" at bounding box center [226, 87] width 302 height 15
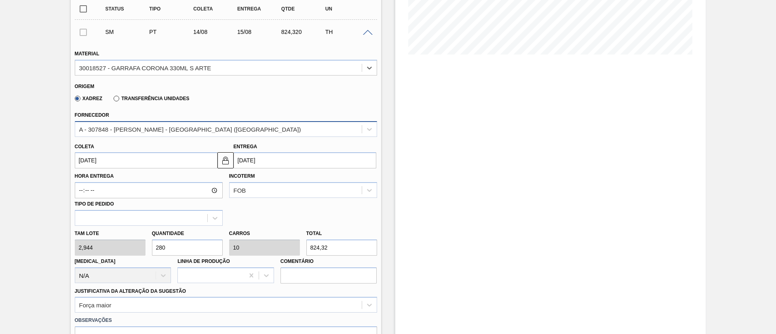
click at [145, 133] on div "A - 307848 - [PERSON_NAME] - [GEOGRAPHIC_DATA] ([GEOGRAPHIC_DATA])" at bounding box center [218, 129] width 287 height 12
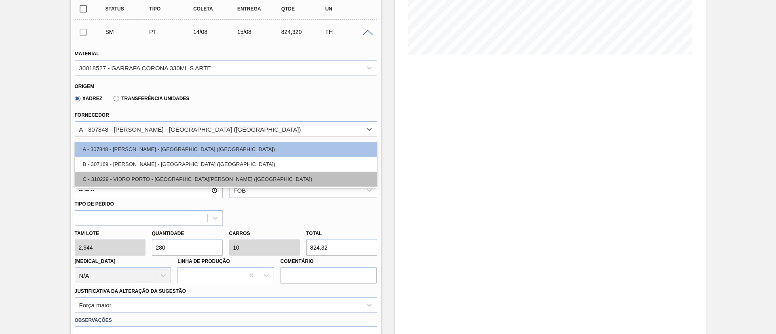
click at [147, 182] on div "C - 310229 - VIDRO PORTO - [GEOGRAPHIC_DATA][PERSON_NAME] ([GEOGRAPHIC_DATA])" at bounding box center [226, 179] width 302 height 15
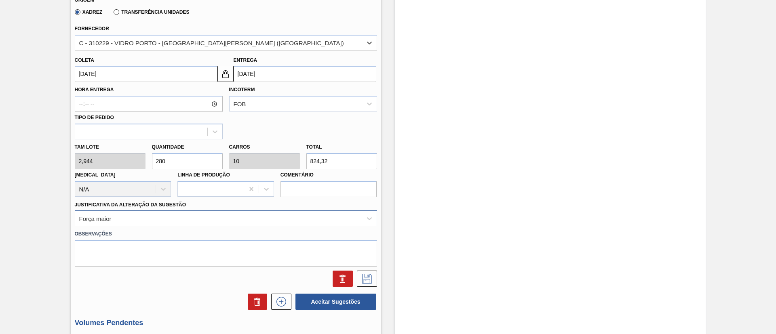
scroll to position [303, 0]
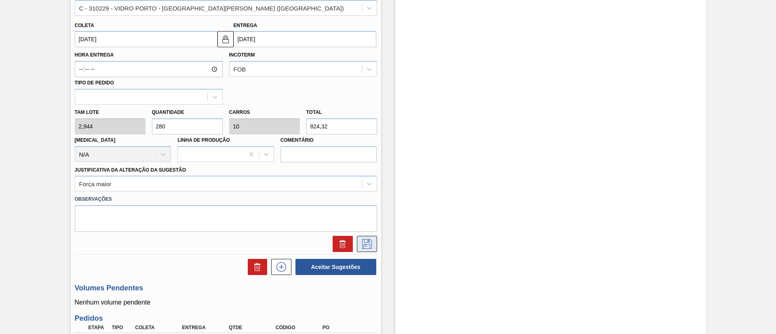
click at [368, 249] on button at bounding box center [367, 244] width 20 height 16
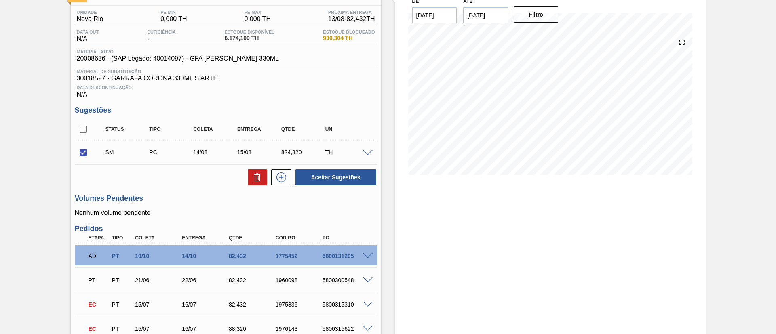
scroll to position [61, 0]
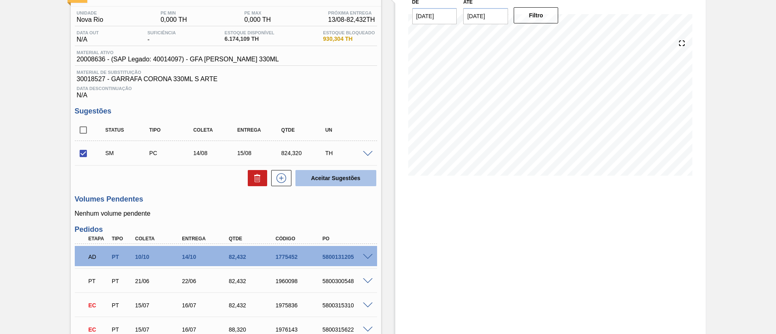
click at [327, 181] on button "Aceitar Sugestões" at bounding box center [336, 178] width 81 height 16
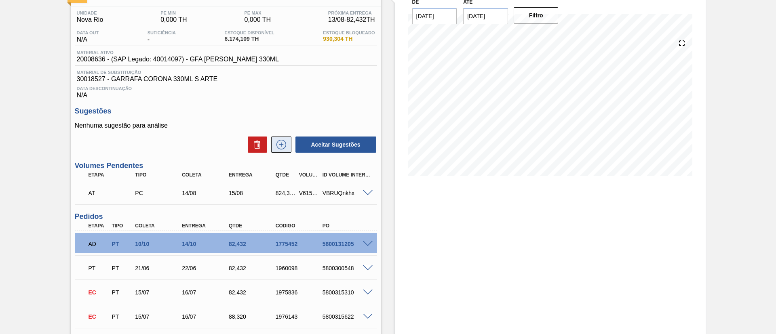
click at [275, 145] on icon at bounding box center [281, 145] width 13 height 10
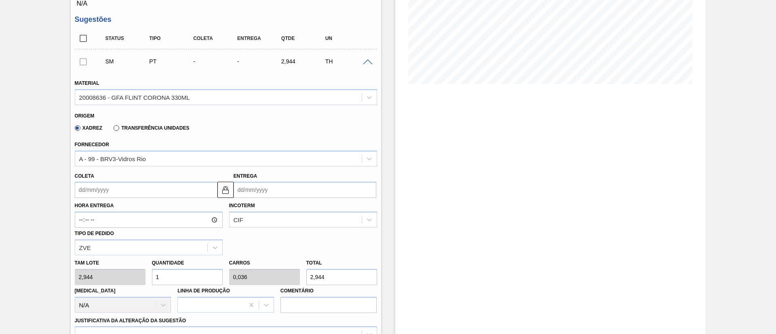
scroll to position [182, 0]
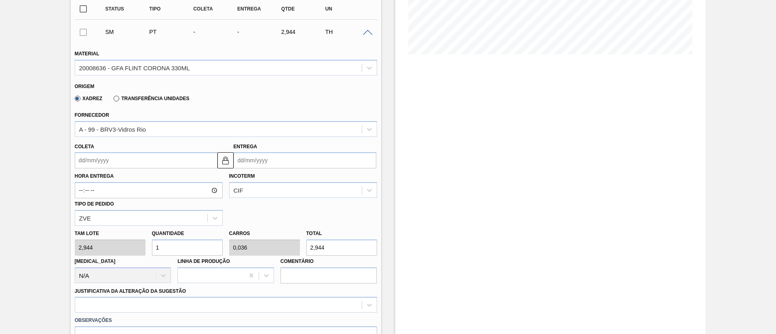
drag, startPoint x: 170, startPoint y: 247, endPoint x: 3, endPoint y: 217, distance: 170.1
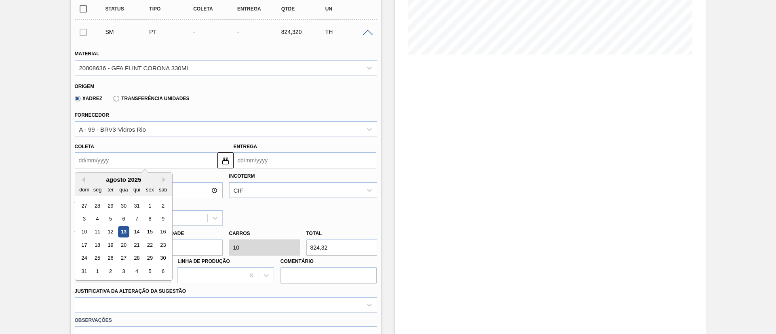
click at [123, 161] on input "Coleta" at bounding box center [146, 160] width 143 height 16
click at [121, 233] on div "13" at bounding box center [123, 232] width 11 height 11
click at [133, 159] on input "[DATE]" at bounding box center [146, 160] width 143 height 16
click at [140, 233] on div "14" at bounding box center [136, 232] width 11 height 11
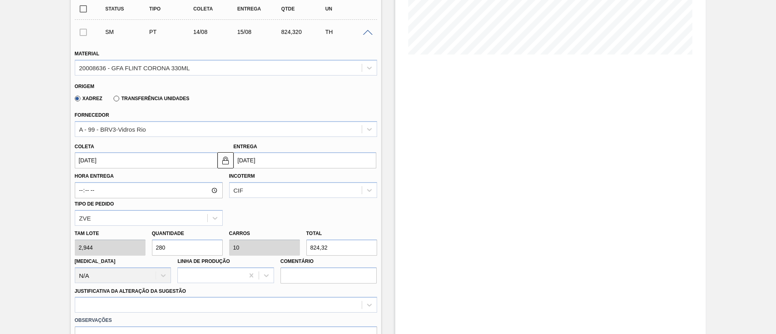
click at [127, 161] on input "[DATE]" at bounding box center [146, 160] width 143 height 16
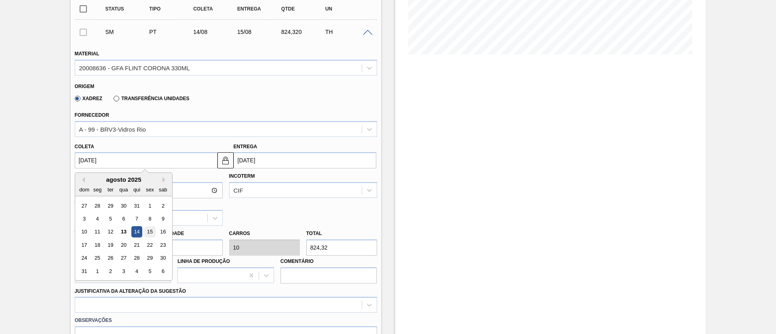
click at [150, 232] on div "15" at bounding box center [149, 232] width 11 height 11
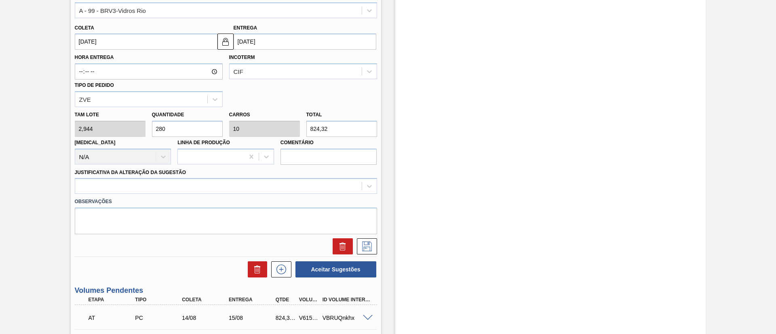
scroll to position [303, 0]
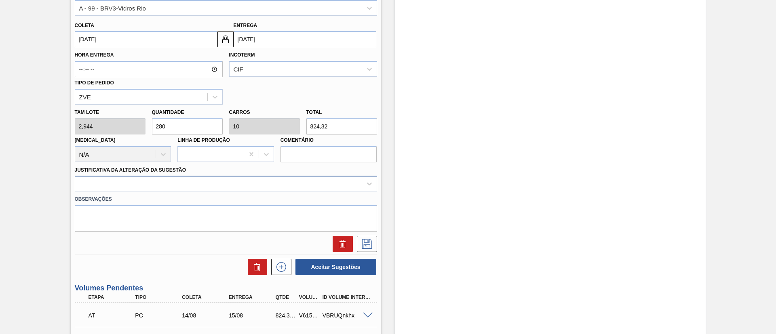
click at [154, 188] on div at bounding box center [218, 184] width 287 height 12
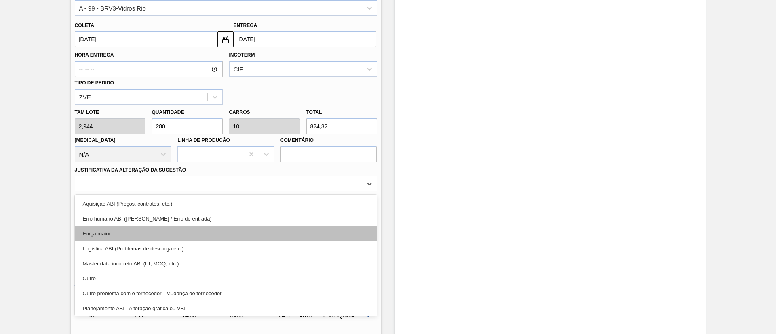
click at [120, 237] on div "Força maior" at bounding box center [226, 233] width 302 height 15
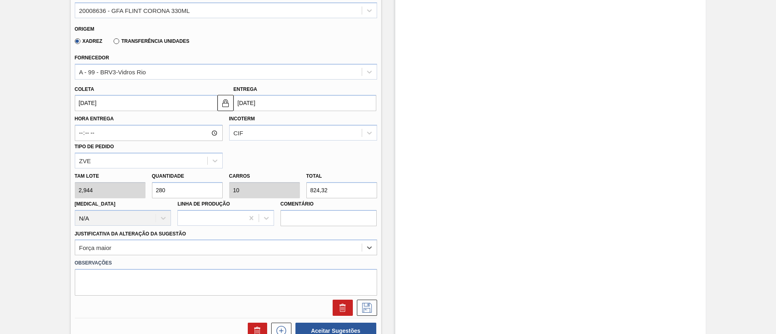
scroll to position [182, 0]
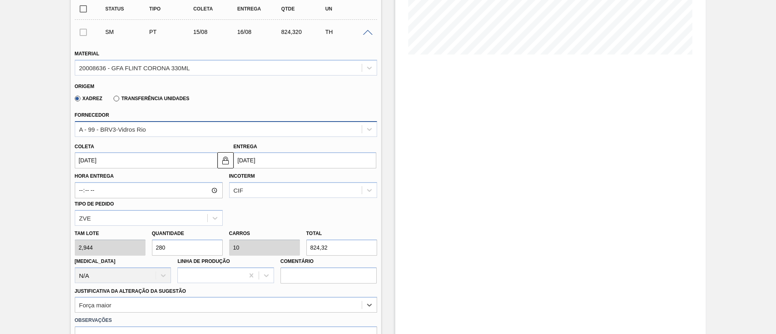
click at [164, 126] on div "A - 99 - BRV3-Vidros Rio" at bounding box center [218, 129] width 287 height 12
click at [157, 59] on div "Material 20008636 - GFA [PERSON_NAME] 330ML" at bounding box center [226, 61] width 302 height 27
click at [152, 66] on div "20008636 - GFA FLINT CORONA 330ML" at bounding box center [134, 67] width 111 height 7
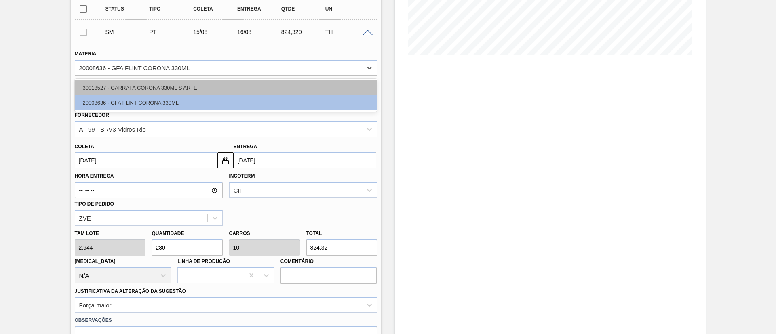
click at [147, 86] on div "30018527 - GARRAFA CORONA 330ML S ARTE" at bounding box center [226, 87] width 302 height 15
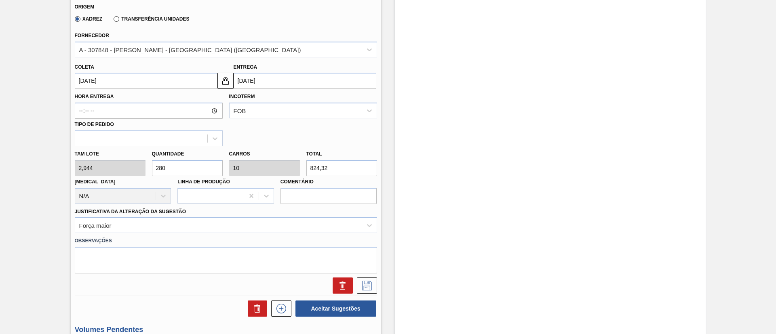
scroll to position [243, 0]
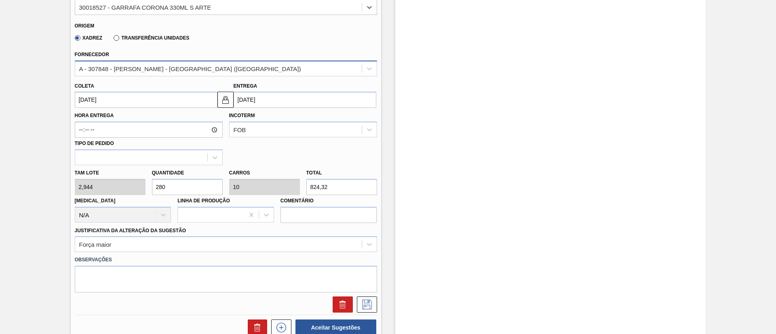
click at [172, 70] on div "A - 307848 - [PERSON_NAME] - [GEOGRAPHIC_DATA] ([GEOGRAPHIC_DATA])" at bounding box center [190, 68] width 222 height 7
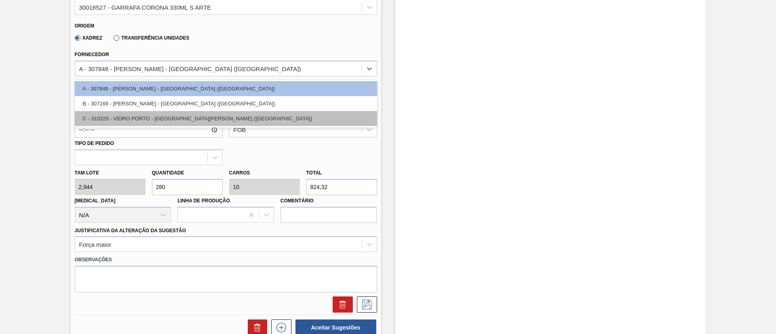
click at [159, 119] on div "C - 310229 - VIDRO PORTO - [GEOGRAPHIC_DATA][PERSON_NAME] ([GEOGRAPHIC_DATA])" at bounding box center [226, 118] width 302 height 15
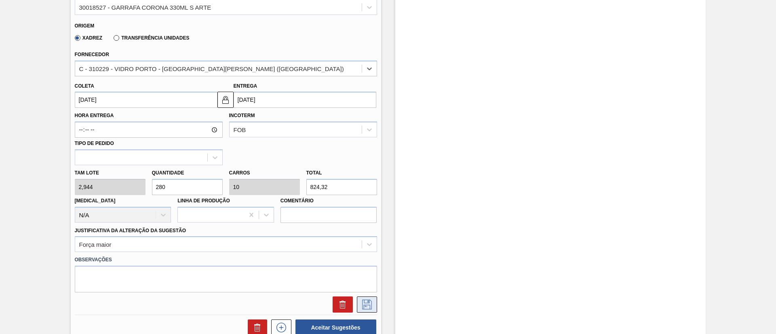
click at [365, 307] on icon at bounding box center [367, 305] width 13 height 10
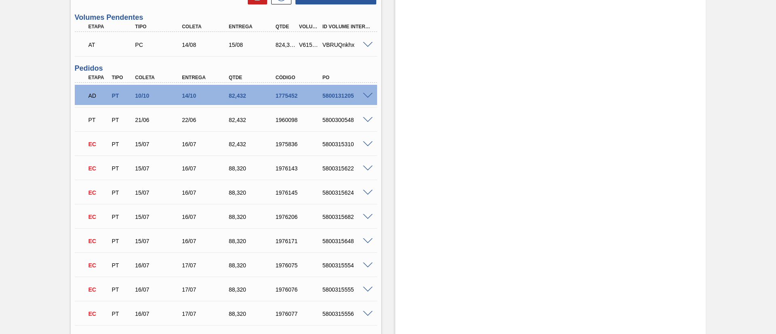
scroll to position [0, 0]
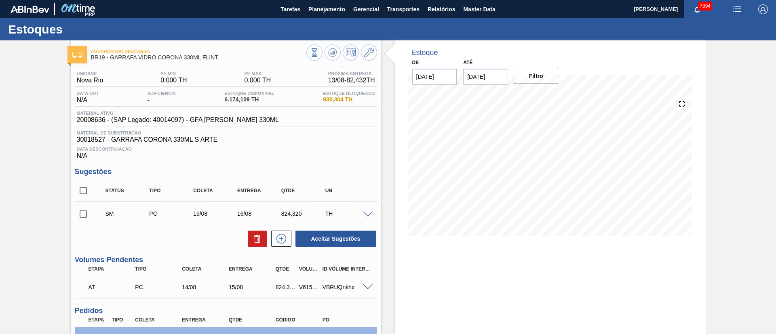
click at [84, 212] on input "checkbox" at bounding box center [83, 214] width 17 height 17
click at [280, 245] on button at bounding box center [281, 239] width 20 height 16
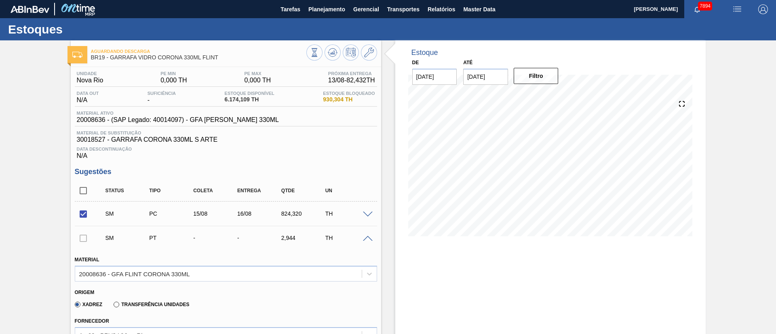
scroll to position [182, 0]
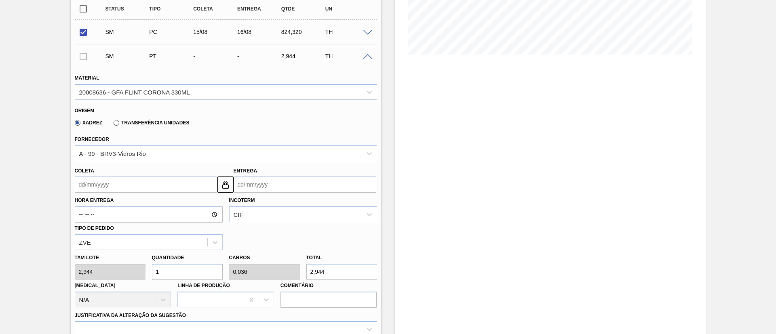
click at [134, 184] on input "Coleta" at bounding box center [146, 185] width 143 height 16
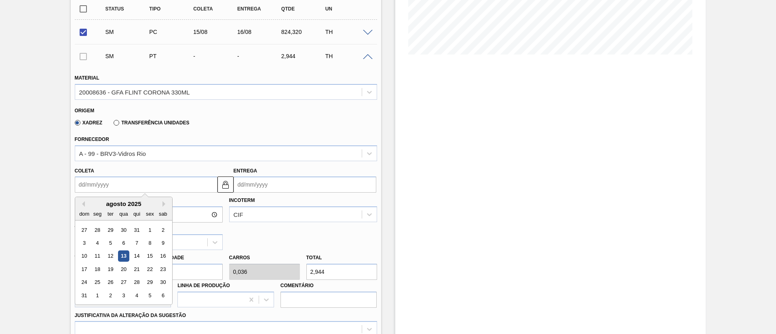
click at [125, 253] on div "13" at bounding box center [123, 256] width 11 height 11
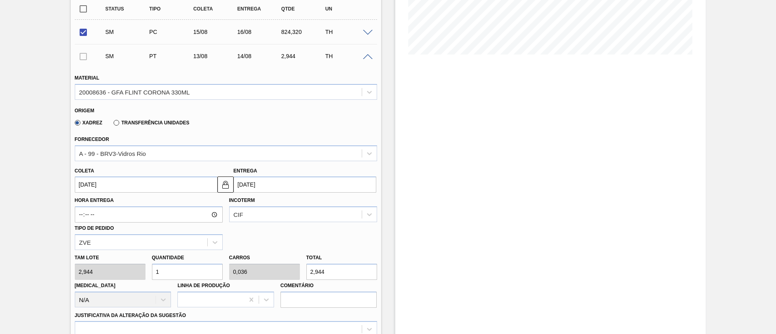
click at [140, 185] on input "[DATE]" at bounding box center [146, 185] width 143 height 16
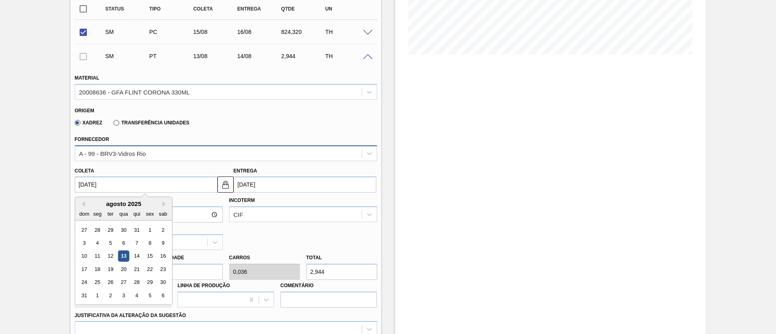
click at [129, 146] on div "A - 99 - BRV3-Vidros Rio" at bounding box center [226, 154] width 302 height 16
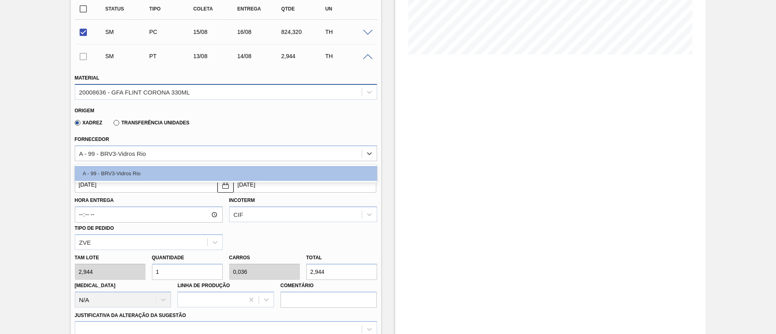
click at [131, 87] on div "20008636 - GFA FLINT CORONA 330ML" at bounding box center [218, 92] width 287 height 12
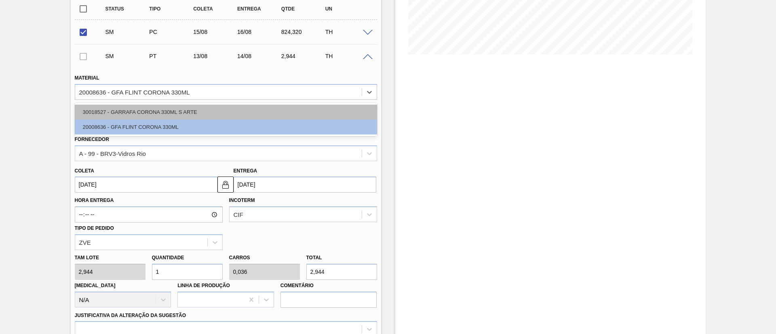
click at [133, 110] on div "30018527 - GARRAFA CORONA 330ML S ARTE" at bounding box center [226, 112] width 302 height 15
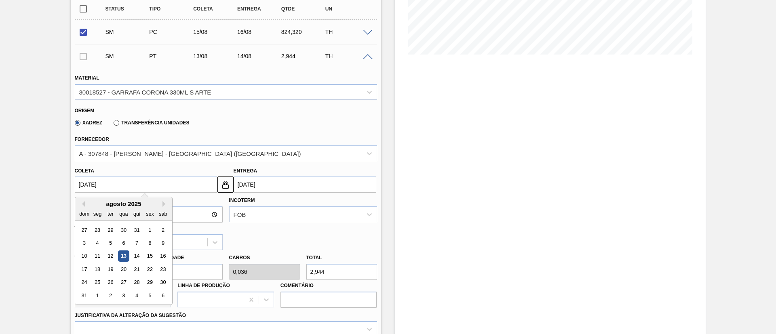
click at [131, 183] on input "[DATE]" at bounding box center [146, 185] width 143 height 16
click at [165, 257] on div "16" at bounding box center [162, 256] width 11 height 11
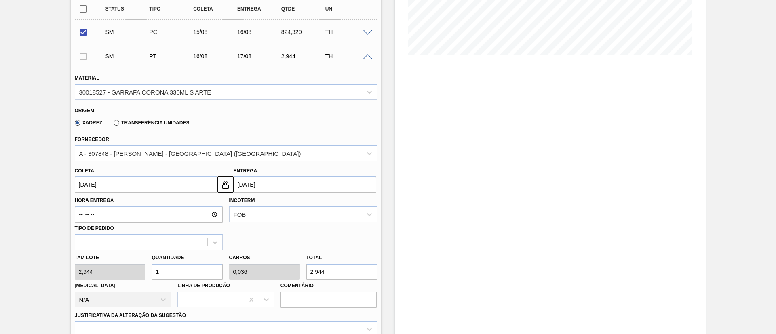
drag, startPoint x: 178, startPoint y: 273, endPoint x: 34, endPoint y: 269, distance: 144.8
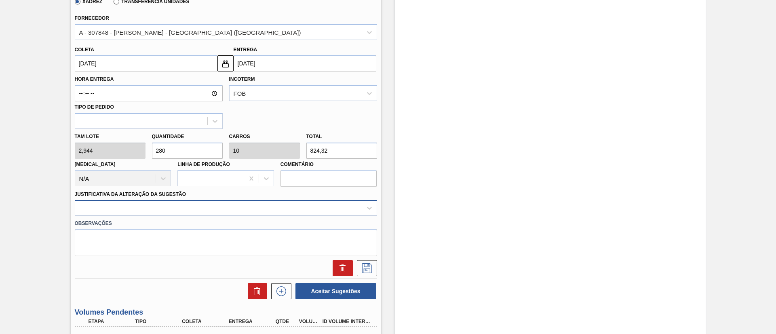
click at [150, 207] on div "Material 30018527 - GARRAFA CORONA 330ML S ARTE Origem Xadrez Transferência Uni…" at bounding box center [226, 111] width 302 height 332
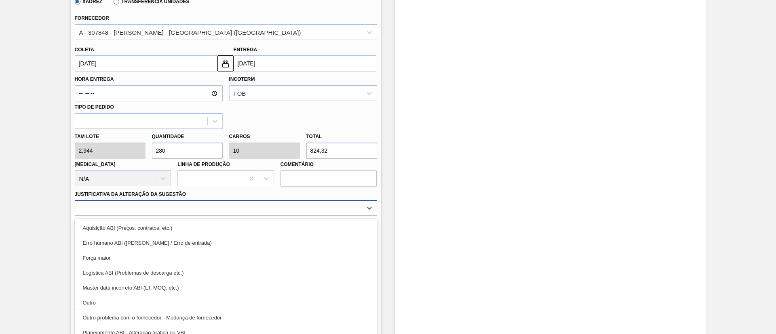
scroll to position [313, 0]
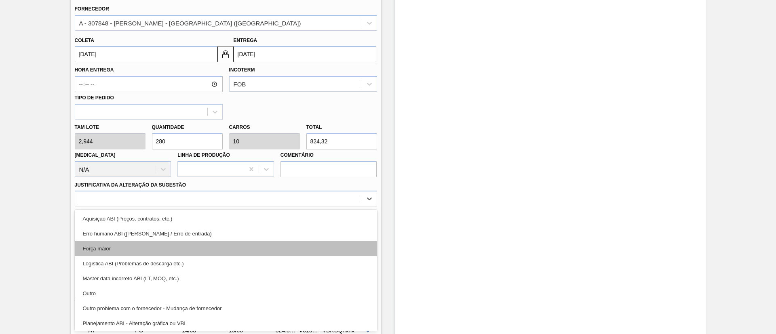
click at [116, 251] on div "Força maior" at bounding box center [226, 248] width 302 height 15
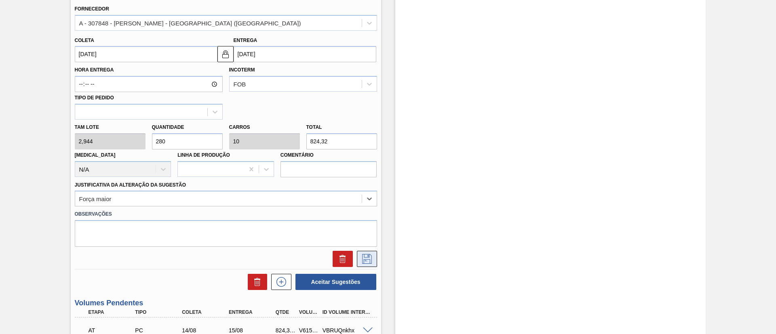
click at [369, 260] on icon at bounding box center [367, 259] width 10 height 10
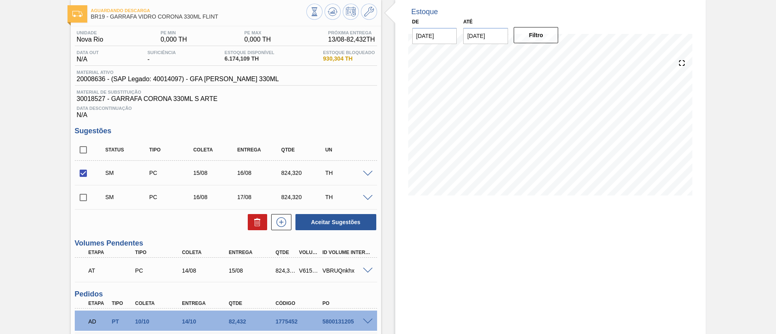
scroll to position [0, 0]
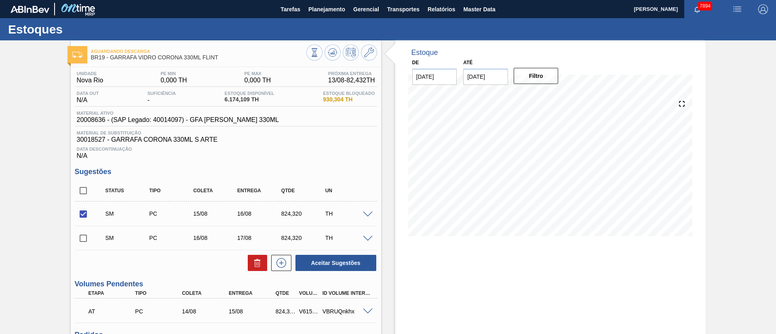
click at [80, 238] on input "checkbox" at bounding box center [83, 238] width 17 height 17
click at [367, 239] on span at bounding box center [368, 239] width 10 height 6
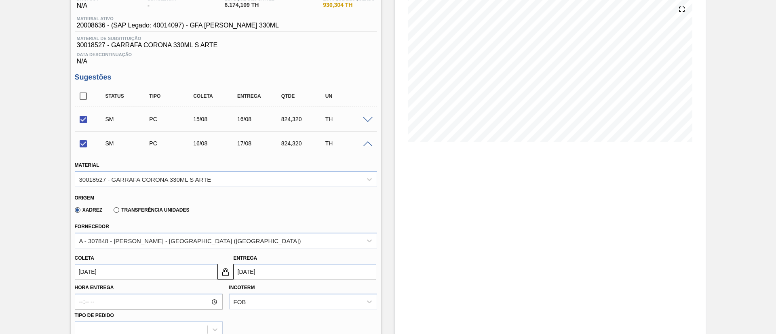
scroll to position [121, 0]
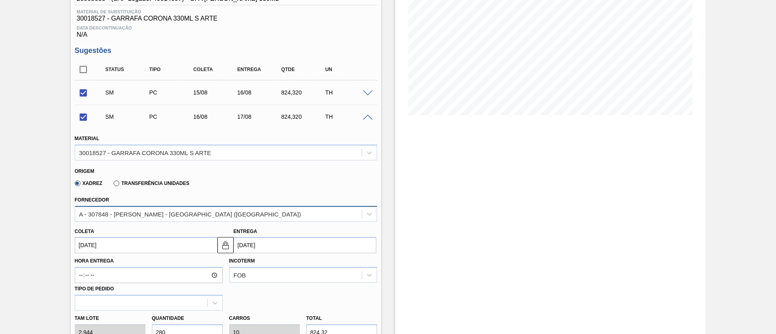
click at [216, 209] on div "A - 307848 - [PERSON_NAME] - [GEOGRAPHIC_DATA] ([GEOGRAPHIC_DATA])" at bounding box center [218, 214] width 287 height 12
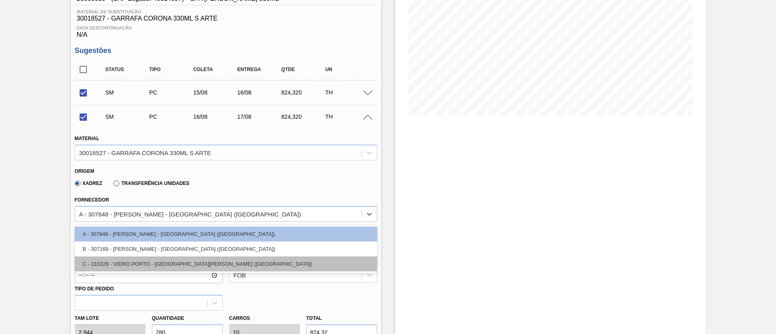
click at [139, 263] on div "C - 310229 - VIDRO PORTO - [GEOGRAPHIC_DATA][PERSON_NAME] ([GEOGRAPHIC_DATA])" at bounding box center [226, 264] width 302 height 15
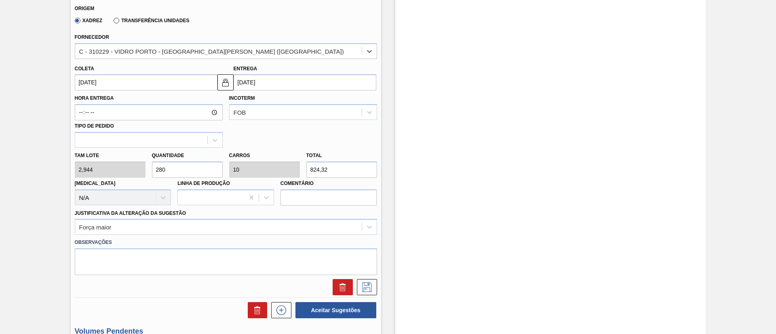
scroll to position [303, 0]
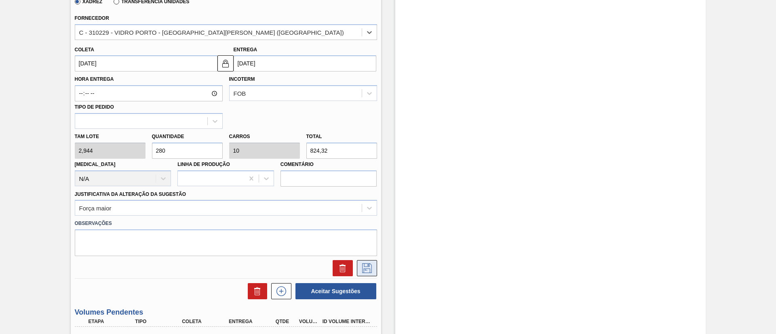
click at [365, 270] on icon at bounding box center [367, 267] width 4 height 6
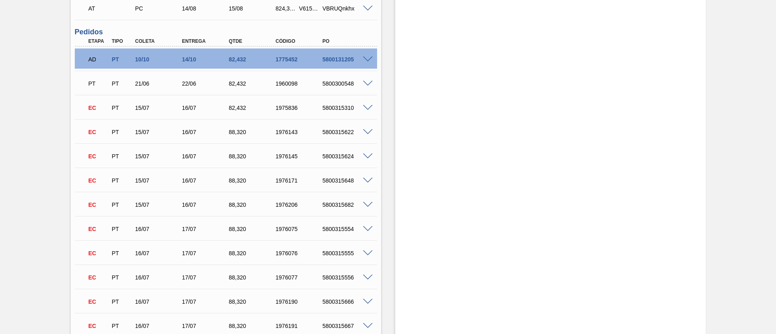
scroll to position [0, 0]
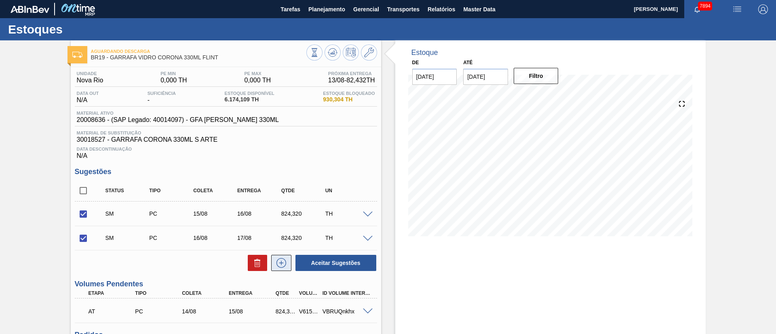
click at [282, 268] on icon at bounding box center [281, 263] width 13 height 10
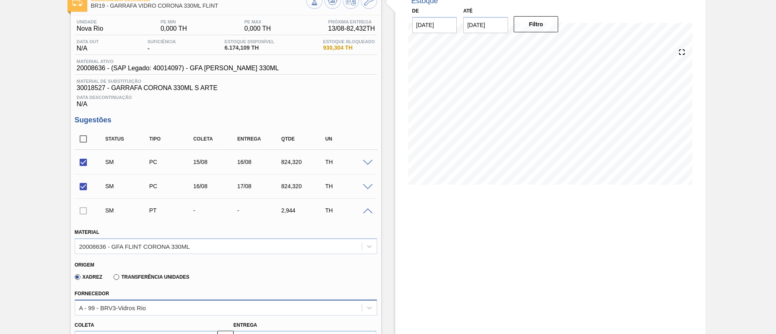
scroll to position [182, 0]
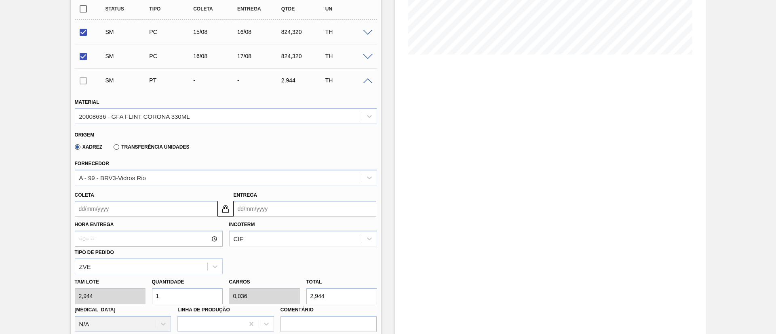
click at [120, 213] on input "Coleta" at bounding box center [146, 209] width 143 height 16
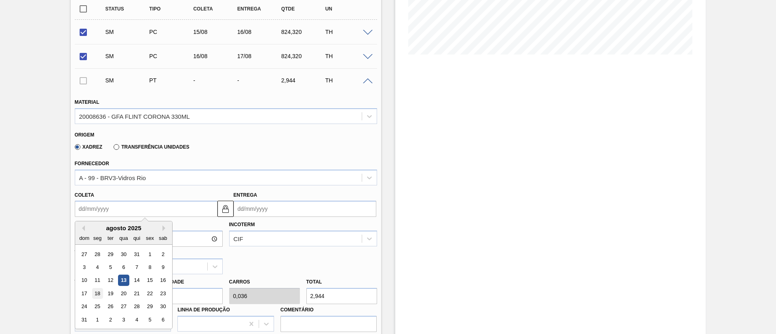
click at [96, 294] on div "18" at bounding box center [97, 293] width 11 height 11
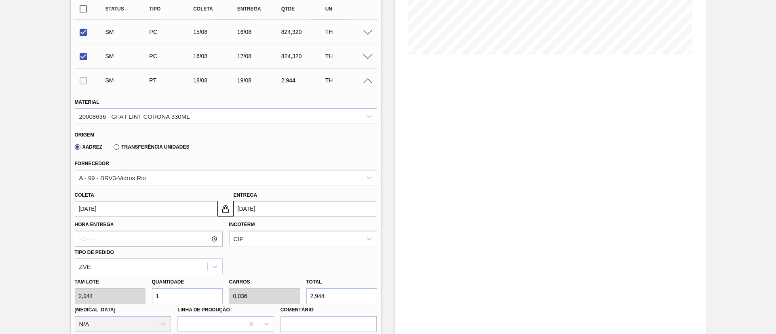
drag, startPoint x: 191, startPoint y: 297, endPoint x: 72, endPoint y: 298, distance: 118.9
click at [72, 298] on div "[PERSON_NAME] 2,944 Quantidade 1 Carros 0,036 Total 2,944 [MEDICAL_DATA] N/A Li…" at bounding box center [226, 304] width 309 height 58
click at [131, 180] on div "A - 99 - BRV3-Vidros Rio" at bounding box center [112, 177] width 67 height 7
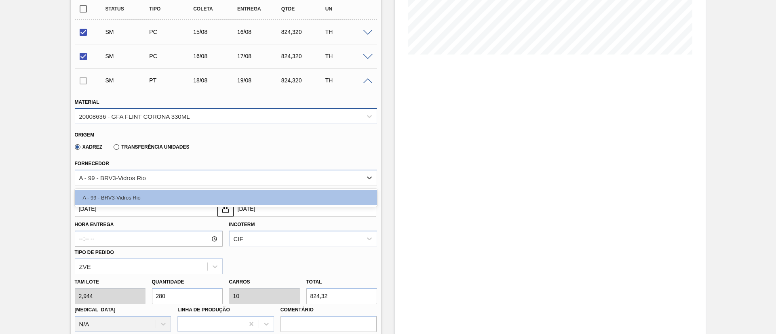
click at [143, 110] on div "20008636 - GFA FLINT CORONA 330ML" at bounding box center [226, 116] width 302 height 16
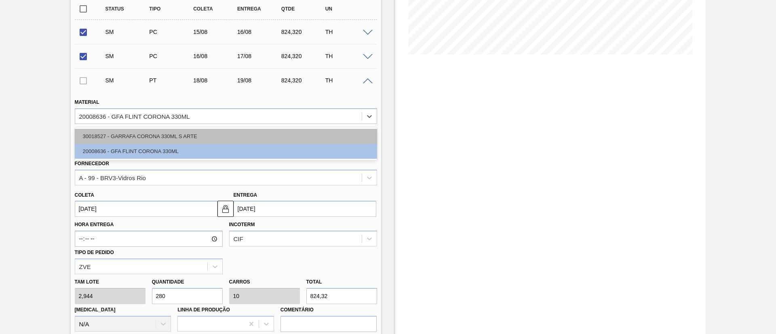
click at [138, 135] on div "30018527 - GARRAFA CORONA 330ML S ARTE" at bounding box center [226, 136] width 302 height 15
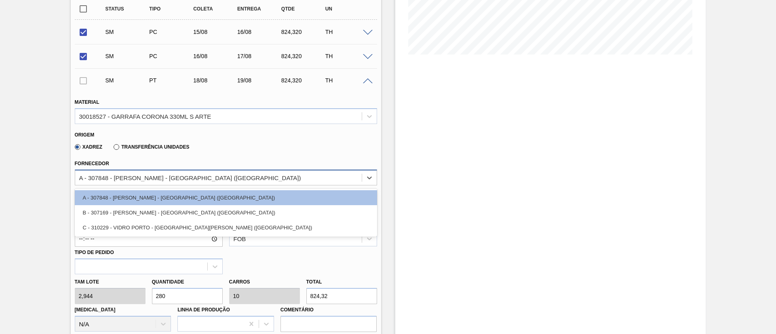
click at [128, 177] on div "A - 307848 - [PERSON_NAME] - [GEOGRAPHIC_DATA] ([GEOGRAPHIC_DATA])" at bounding box center [190, 177] width 222 height 7
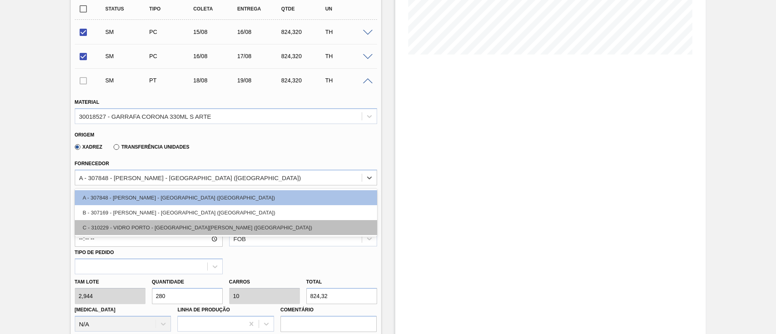
click at [136, 223] on div "C - 310229 - VIDRO PORTO - [GEOGRAPHIC_DATA][PERSON_NAME] ([GEOGRAPHIC_DATA])" at bounding box center [226, 227] width 302 height 15
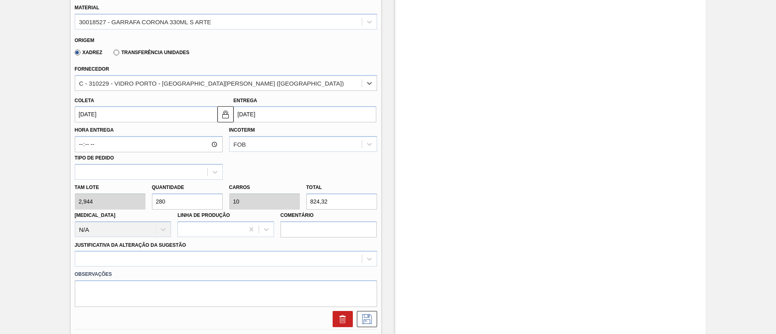
scroll to position [303, 0]
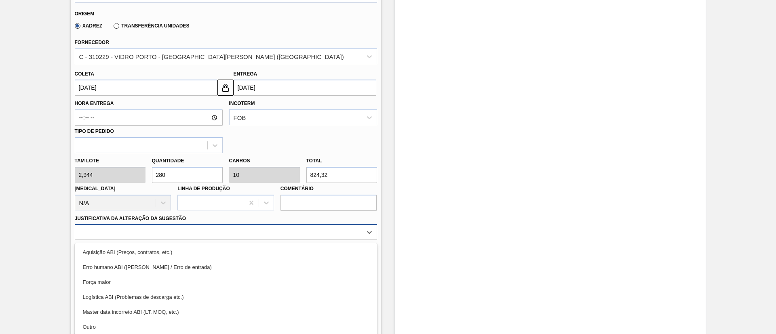
click at [140, 233] on div "option Erro humano ABI (Cálculo / Erro de entrada) focused, 2 of 18. 18 results…" at bounding box center [226, 232] width 302 height 16
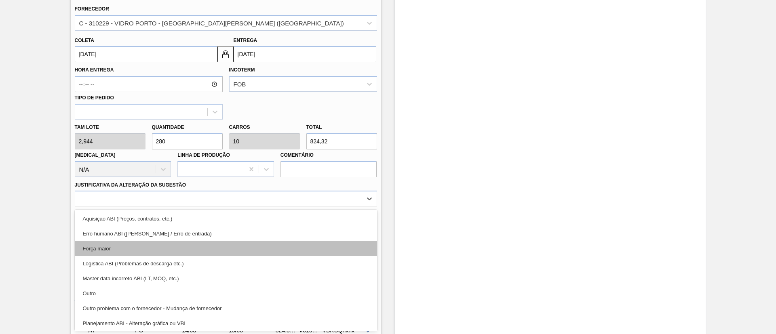
click at [111, 248] on div "Força maior" at bounding box center [226, 248] width 302 height 15
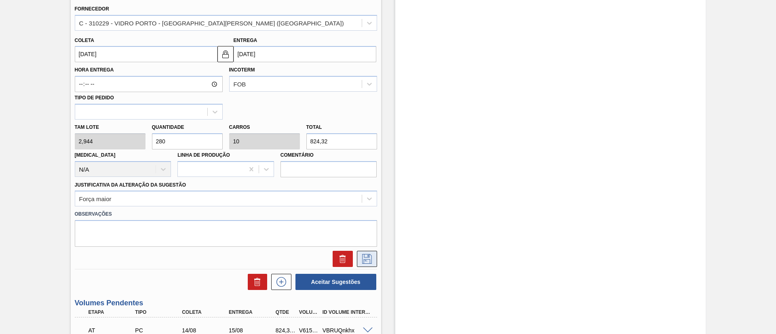
click at [368, 257] on icon at bounding box center [367, 259] width 13 height 10
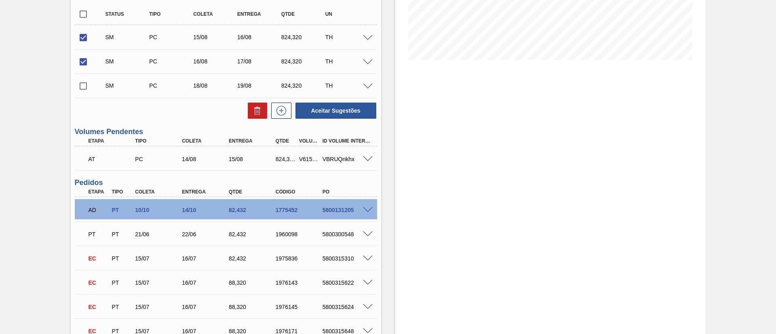
scroll to position [155, 0]
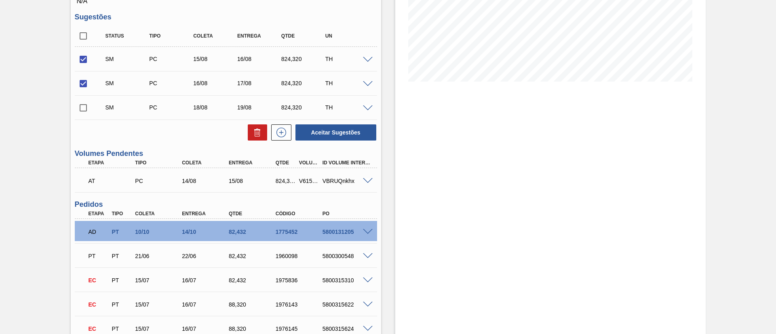
click at [83, 108] on input "checkbox" at bounding box center [83, 107] width 17 height 17
click at [340, 133] on button "Aceitar Sugestões" at bounding box center [336, 133] width 81 height 16
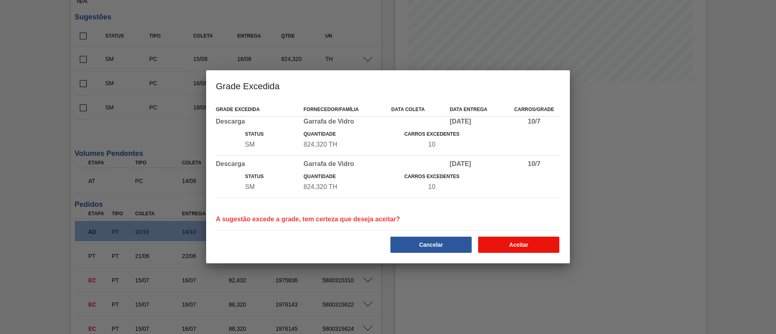
click at [519, 243] on button "Aceitar" at bounding box center [518, 245] width 81 height 16
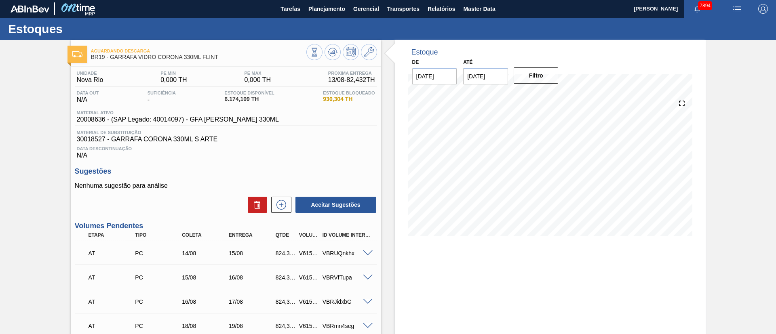
scroll to position [0, 0]
click at [436, 6] on span "Relatórios" at bounding box center [441, 9] width 27 height 10
click at [415, 7] on span "Transportes" at bounding box center [403, 9] width 32 height 10
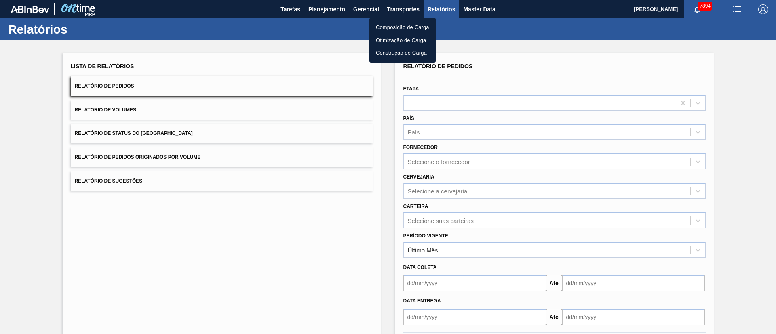
click at [386, 42] on li "Otimização de Carga" at bounding box center [403, 40] width 66 height 13
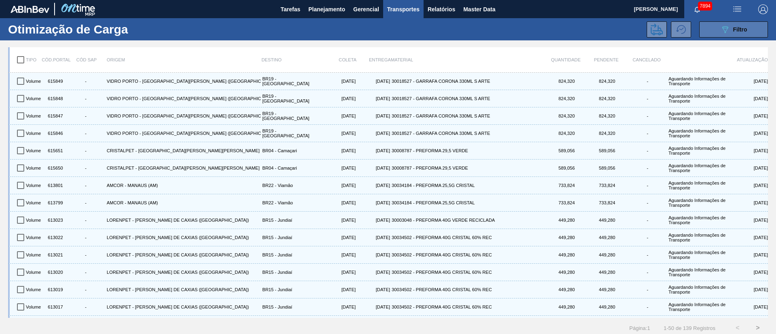
click at [741, 25] on div "089F7B8B-B2A5-4AFE-B5C0-19BA573D28AC Filtro" at bounding box center [733, 30] width 27 height 10
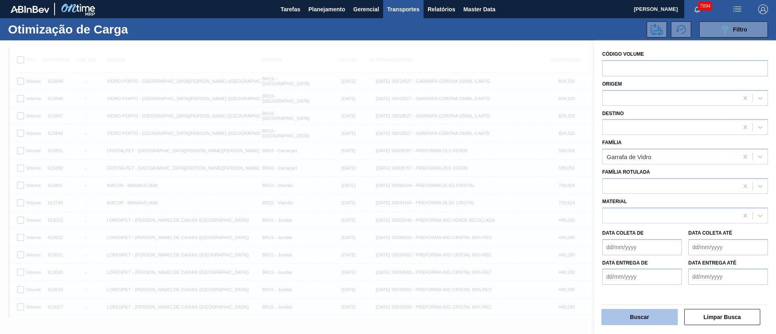
click at [646, 314] on button "Buscar" at bounding box center [640, 317] width 76 height 16
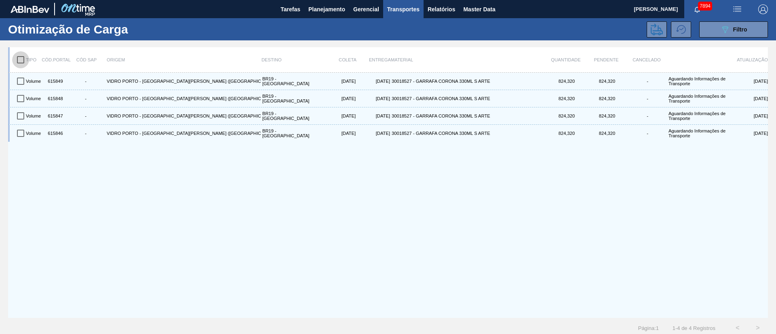
click at [21, 63] on input "checkbox" at bounding box center [20, 59] width 17 height 17
click at [654, 33] on icon at bounding box center [657, 29] width 12 height 12
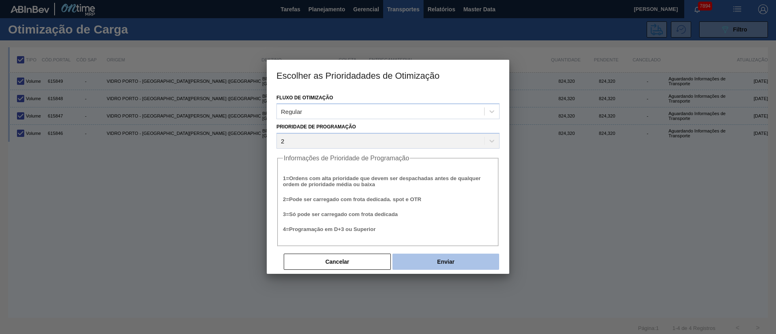
click at [449, 267] on button "Enviar" at bounding box center [446, 262] width 107 height 16
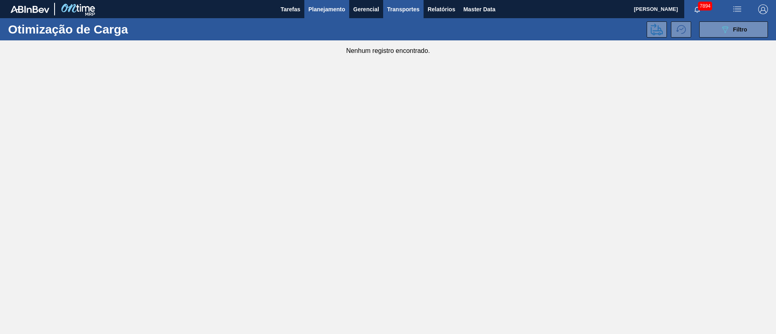
click at [330, 6] on span "Planejamento" at bounding box center [326, 9] width 37 height 10
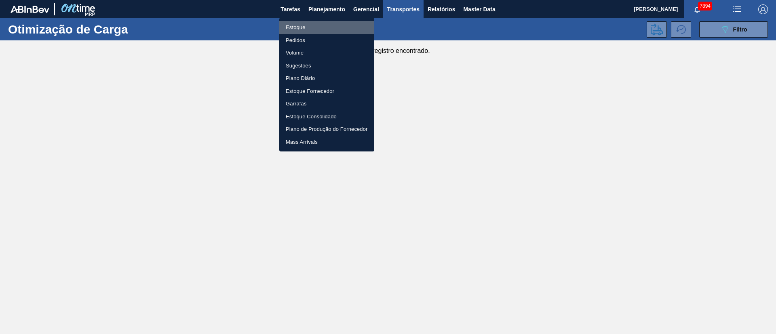
click at [301, 27] on li "Estoque" at bounding box center [326, 27] width 95 height 13
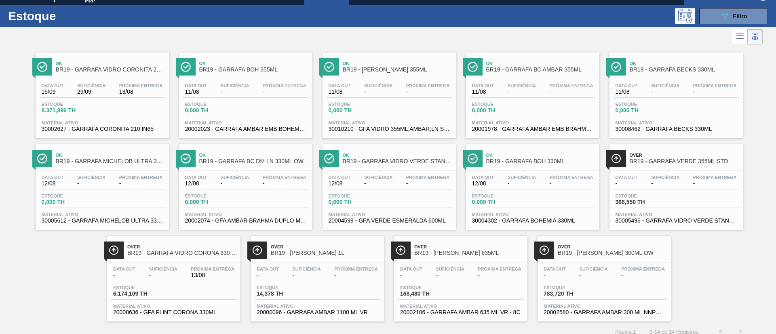
scroll to position [21, 0]
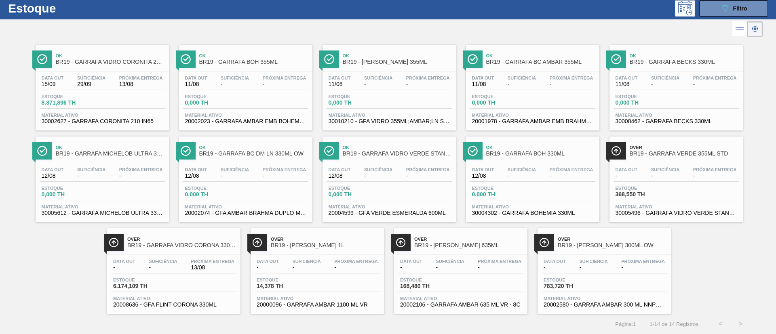
click at [160, 263] on span "Suficiência" at bounding box center [163, 261] width 28 height 5
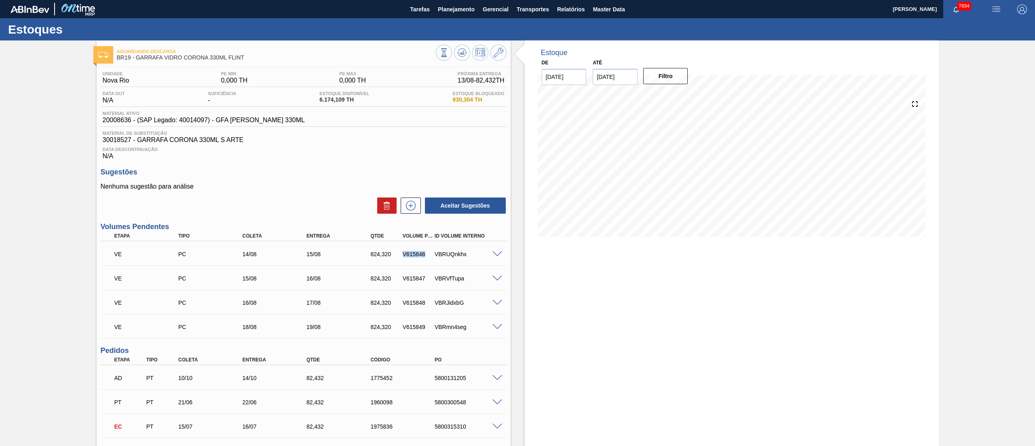
drag, startPoint x: 401, startPoint y: 255, endPoint x: 433, endPoint y: 256, distance: 32.0
click at [433, 256] on div "VE PC 14/08 15/08 824,320 V615846 VBRUQnkhx" at bounding box center [301, 253] width 385 height 16
copy div "V615846"
click at [447, 4] on span "Planejamento" at bounding box center [456, 9] width 37 height 10
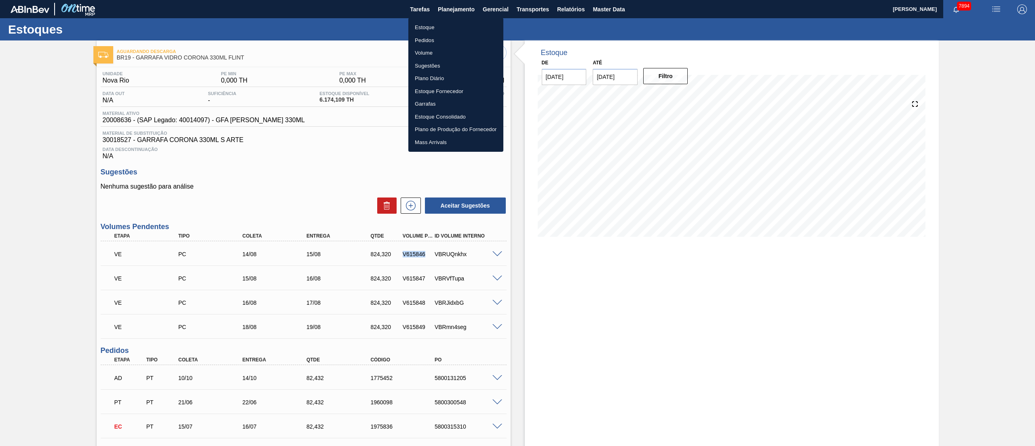
click at [423, 41] on li "Pedidos" at bounding box center [455, 40] width 95 height 13
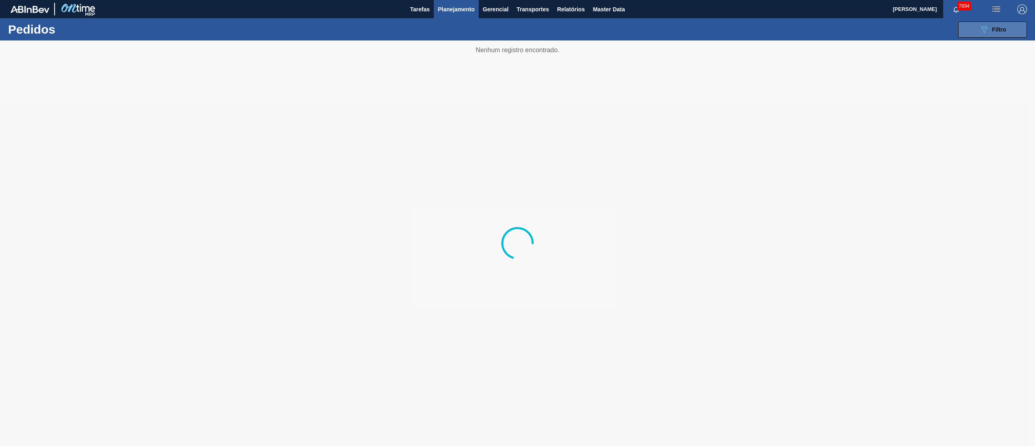
click at [776, 30] on icon "089F7B8B-B2A5-4AFE-B5C0-19BA573D28AC" at bounding box center [984, 30] width 10 height 10
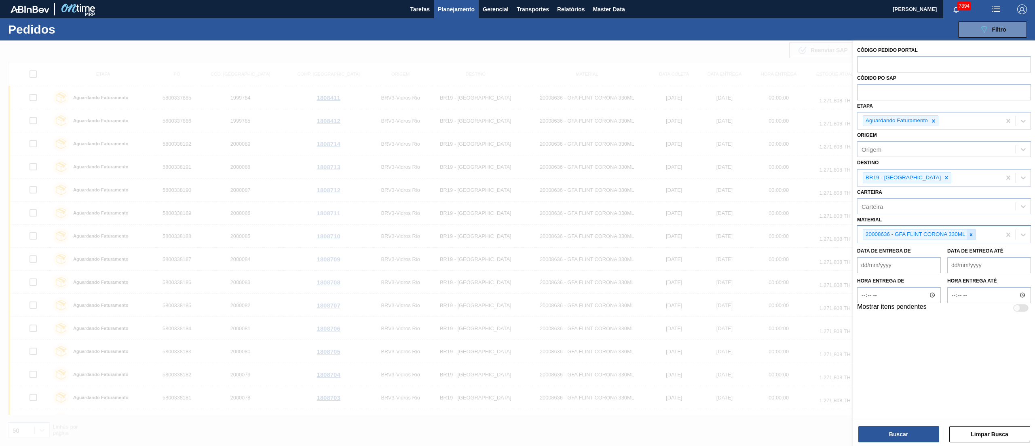
click at [776, 237] on icon at bounding box center [971, 235] width 6 height 6
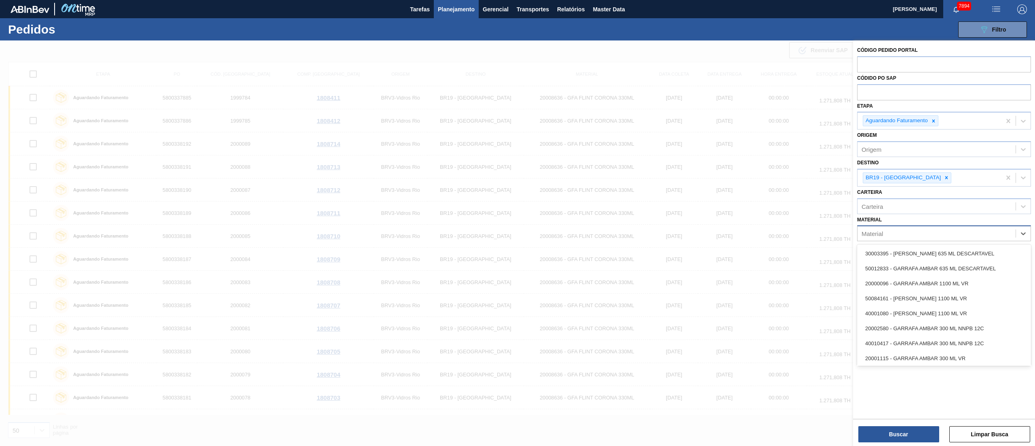
click at [776, 228] on div "Material" at bounding box center [937, 234] width 158 height 12
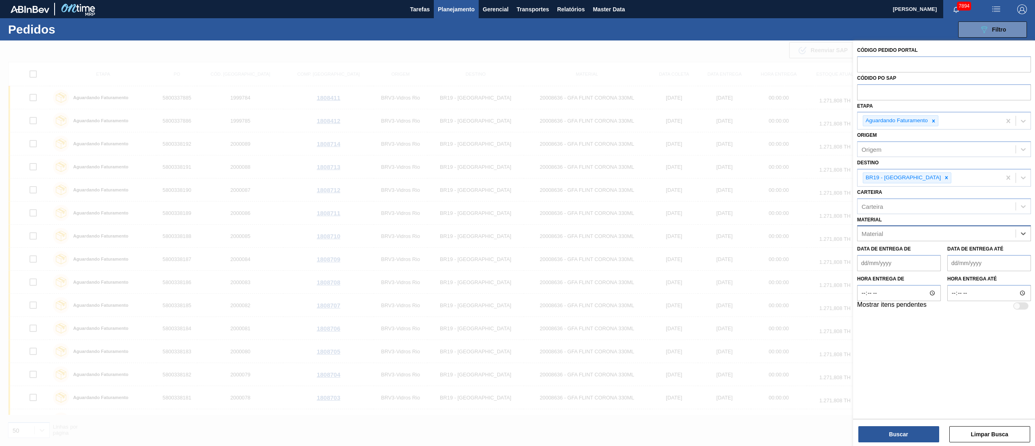
click at [776, 229] on div "Material" at bounding box center [937, 234] width 158 height 12
click at [776, 216] on div "Material option 20008636 - GFA [PERSON_NAME] 330ML, deselected. Select is focus…" at bounding box center [944, 227] width 174 height 27
click at [776, 176] on div "BR19 - [GEOGRAPHIC_DATA]" at bounding box center [930, 177] width 144 height 17
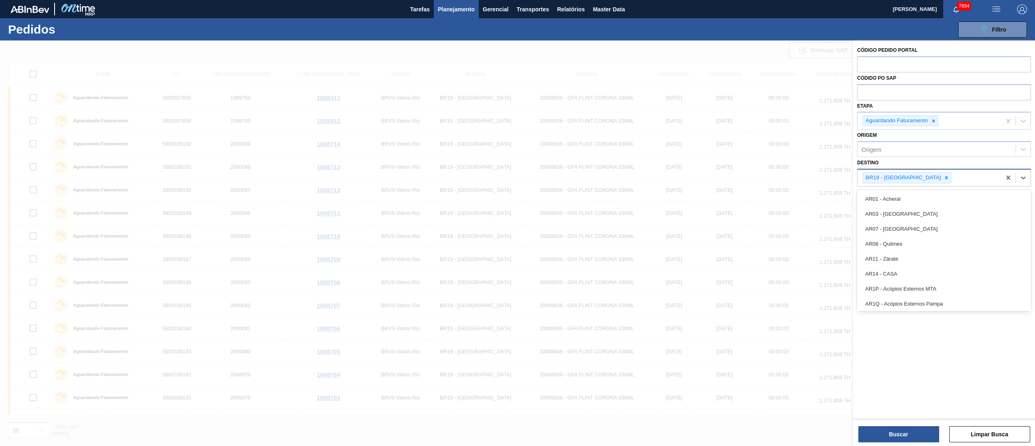
click at [776, 176] on div "BR19 - [GEOGRAPHIC_DATA]" at bounding box center [907, 177] width 89 height 11
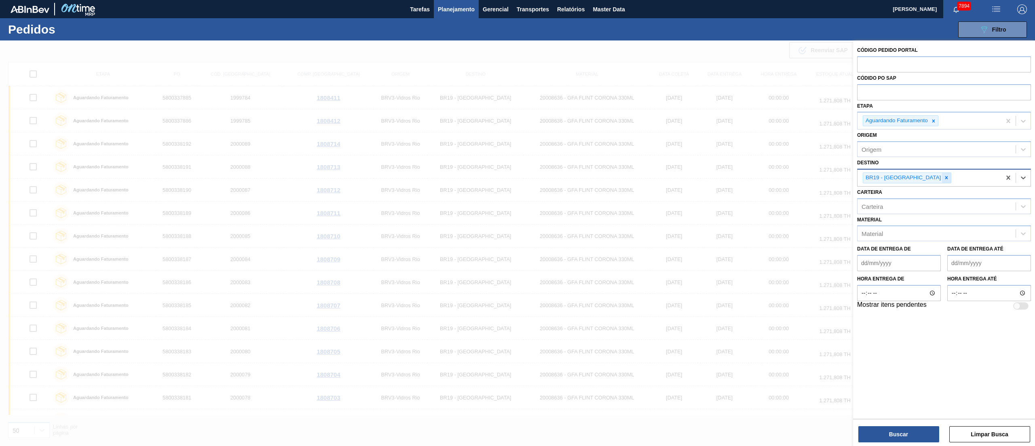
click at [776, 176] on icon at bounding box center [946, 177] width 3 height 3
click at [776, 195] on div "BR21 - Lages" at bounding box center [944, 196] width 174 height 15
click at [776, 236] on div "Material" at bounding box center [937, 234] width 158 height 12
click at [776, 254] on div "20001976 - GFA AMBAR BUDWEISER 330ML 197g" at bounding box center [944, 253] width 174 height 15
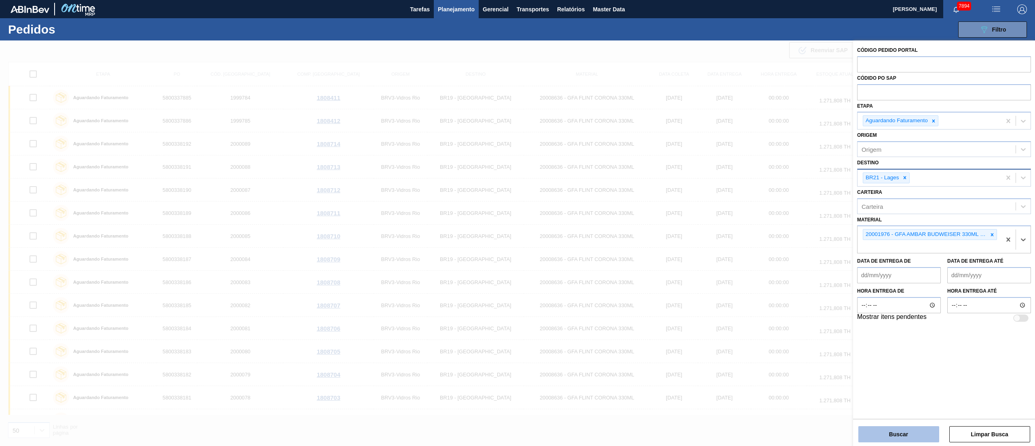
click at [776, 334] on button "Buscar" at bounding box center [898, 434] width 81 height 16
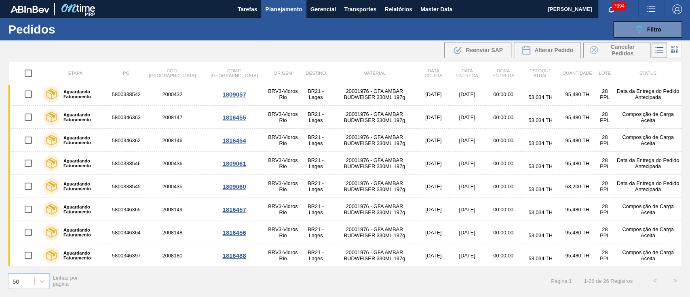
scroll to position [418, 0]
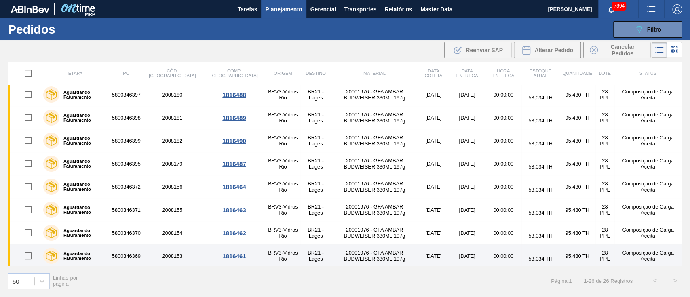
click at [29, 254] on input "checkbox" at bounding box center [28, 255] width 17 height 17
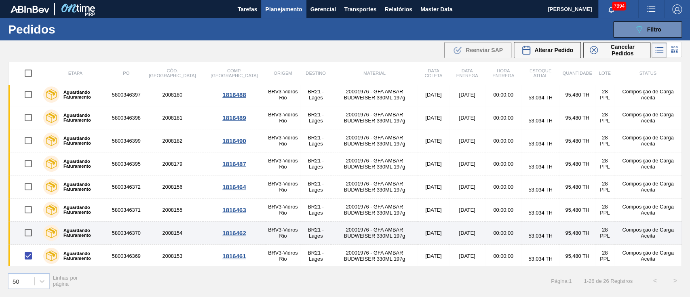
click at [28, 230] on input "checkbox" at bounding box center [28, 232] width 17 height 17
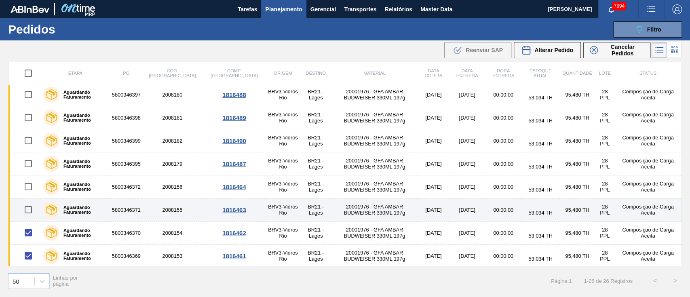
click at [27, 205] on input "checkbox" at bounding box center [28, 209] width 17 height 17
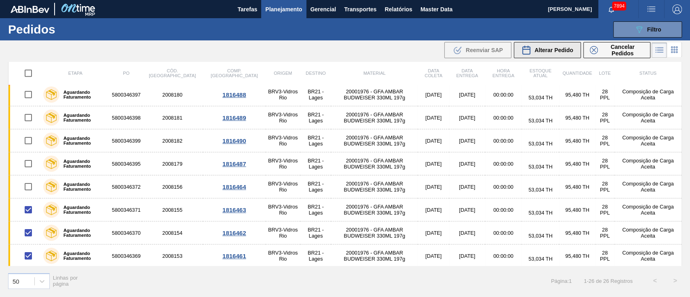
click at [550, 49] on span "Alterar Pedido" at bounding box center [554, 50] width 39 height 6
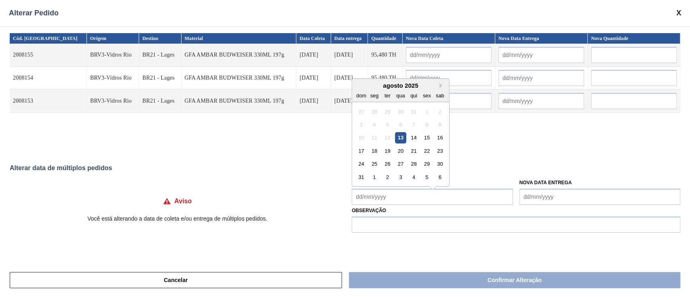
click at [387, 192] on Coleta "Nova Data Coleta" at bounding box center [432, 197] width 161 height 16
click at [401, 150] on div "20" at bounding box center [400, 147] width 11 height 11
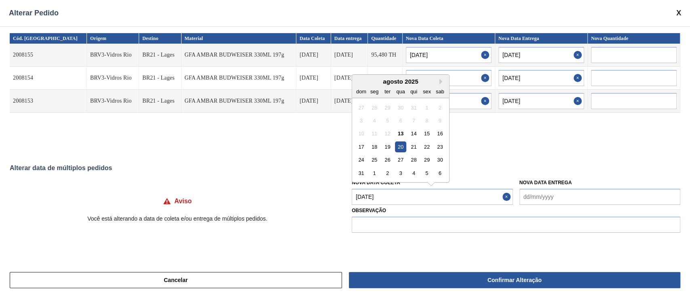
click at [375, 200] on Coleta "[DATE]" at bounding box center [432, 197] width 161 height 16
click at [415, 144] on div "21" at bounding box center [413, 147] width 11 height 11
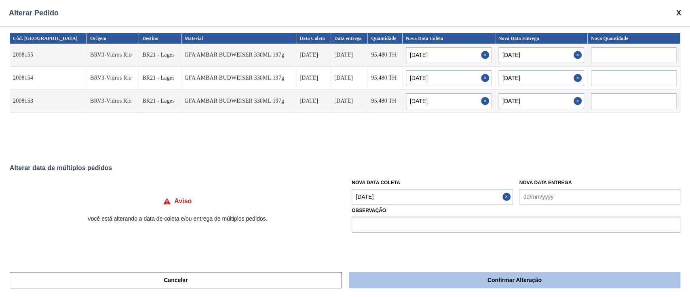
click at [420, 278] on button "Confirmar Alteração" at bounding box center [515, 280] width 332 height 16
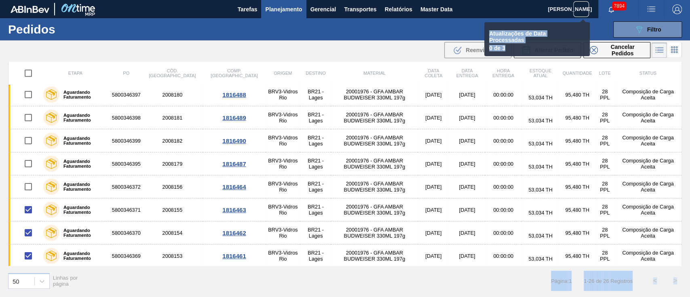
drag, startPoint x: 420, startPoint y: 278, endPoint x: 410, endPoint y: 264, distance: 17.9
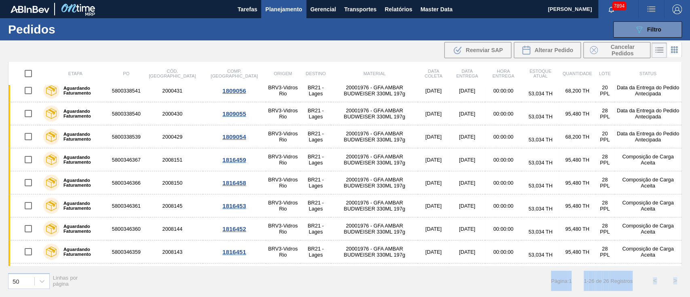
scroll to position [0, 0]
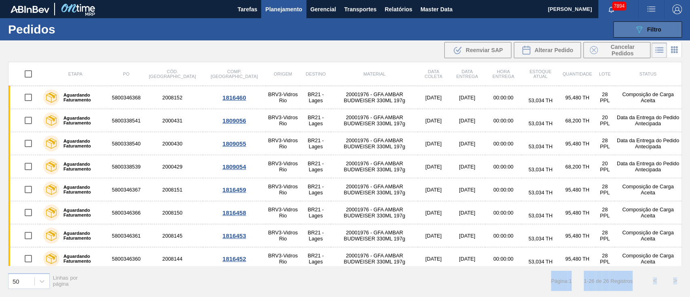
click at [661, 26] on button "089F7B8B-B2A5-4AFE-B5C0-19BA573D28AC Filtro" at bounding box center [647, 29] width 69 height 16
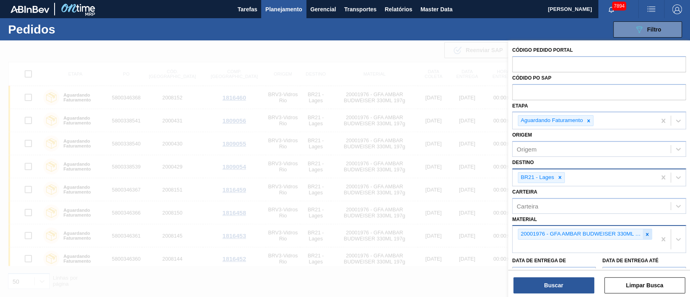
click at [644, 235] on icon at bounding box center [647, 235] width 6 height 6
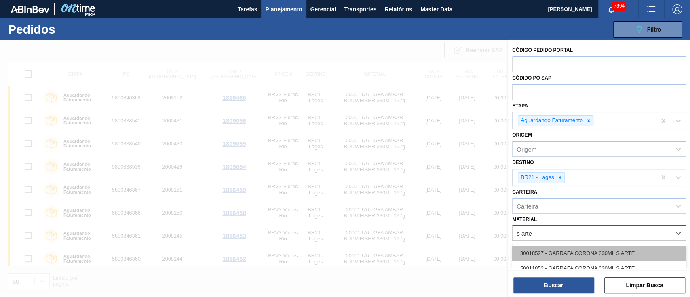
click at [626, 255] on div "30018527 - GARRAFA CORONA 330ML S ARTE" at bounding box center [599, 253] width 174 height 15
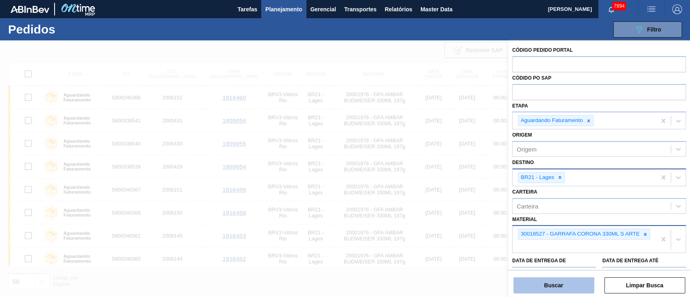
click at [562, 283] on button "Buscar" at bounding box center [553, 285] width 81 height 16
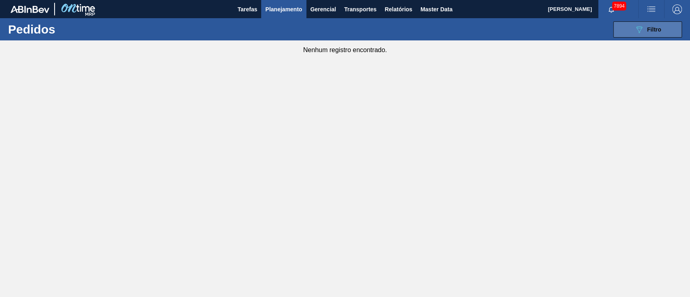
click at [640, 30] on icon "089F7B8B-B2A5-4AFE-B5C0-19BA573D28AC" at bounding box center [639, 30] width 10 height 10
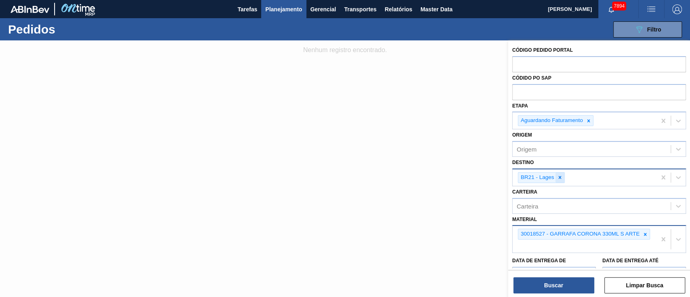
click at [558, 177] on icon at bounding box center [560, 178] width 6 height 6
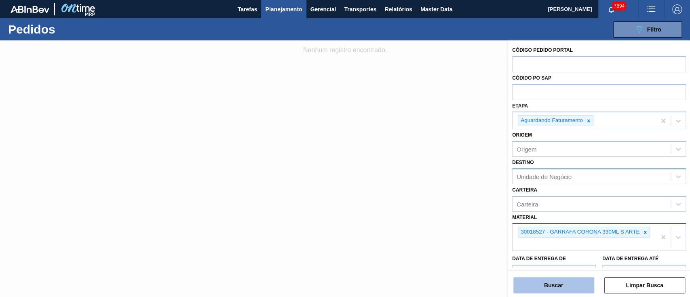
click at [558, 289] on button "Buscar" at bounding box center [553, 285] width 81 height 16
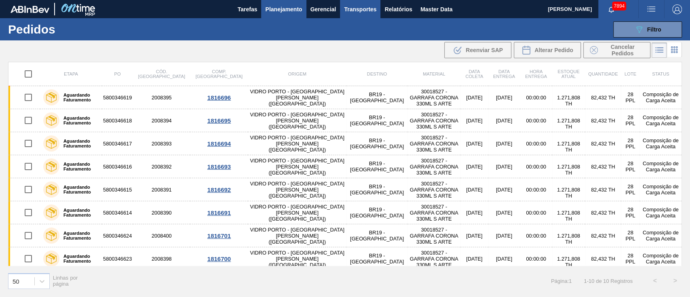
click at [366, 16] on button "Transportes" at bounding box center [360, 9] width 40 height 18
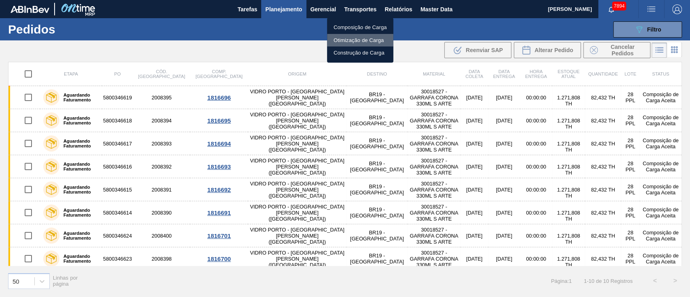
click at [359, 38] on li "Otimização de Carga" at bounding box center [360, 40] width 66 height 13
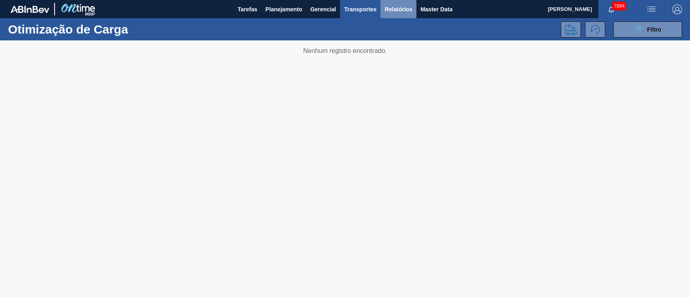
click at [391, 11] on span "Relatórios" at bounding box center [398, 9] width 27 height 10
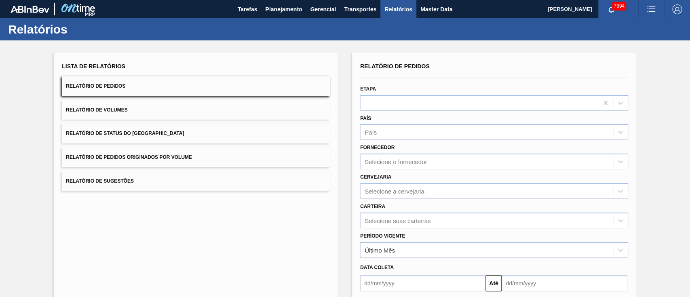
click at [124, 157] on span "Relatório de Pedidos Originados por Volume" at bounding box center [129, 157] width 126 height 6
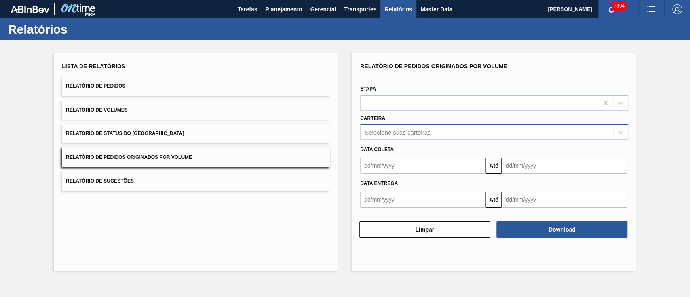
click at [400, 136] on div "Selecione suas carteiras" at bounding box center [487, 133] width 252 height 12
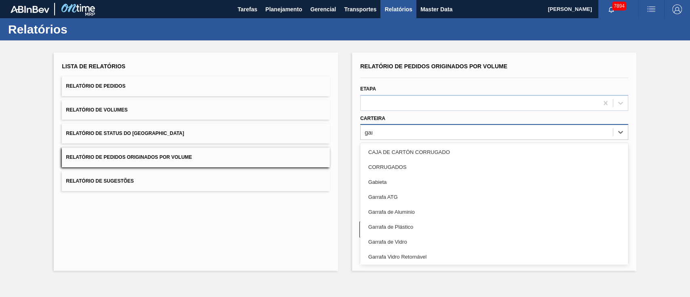
type input "garr"
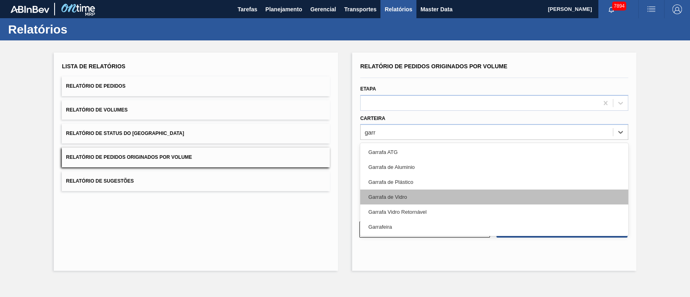
click at [381, 196] on div "Garrafa de Vidro" at bounding box center [494, 197] width 268 height 15
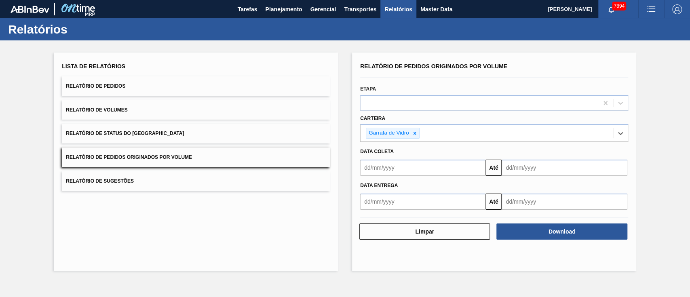
click at [386, 163] on input "text" at bounding box center [422, 168] width 125 height 16
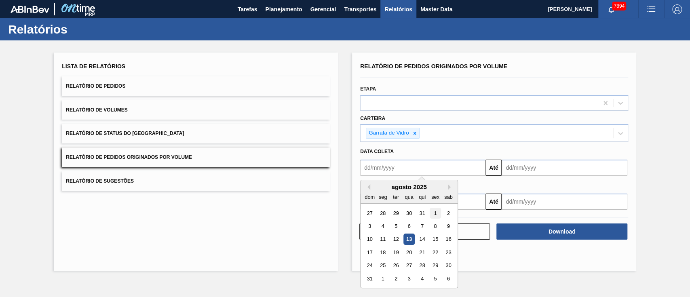
click at [433, 209] on div "1" at bounding box center [435, 213] width 11 height 11
type input "01/08/2025"
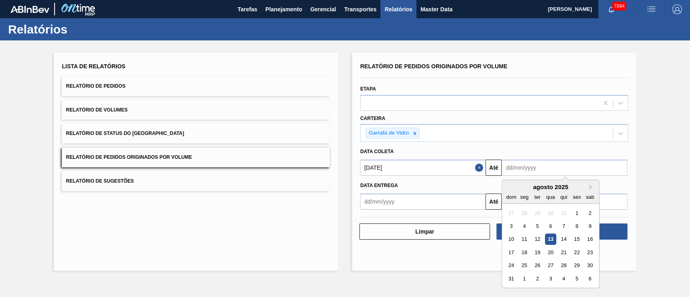
click at [522, 171] on input "text" at bounding box center [564, 168] width 125 height 16
click at [509, 280] on div "31" at bounding box center [511, 278] width 11 height 11
type input "[DATE]"
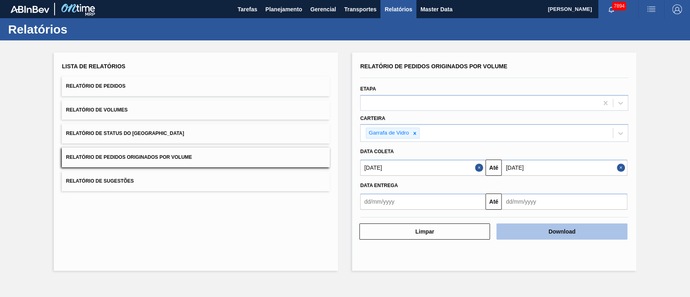
click at [541, 232] on button "Download" at bounding box center [562, 232] width 131 height 16
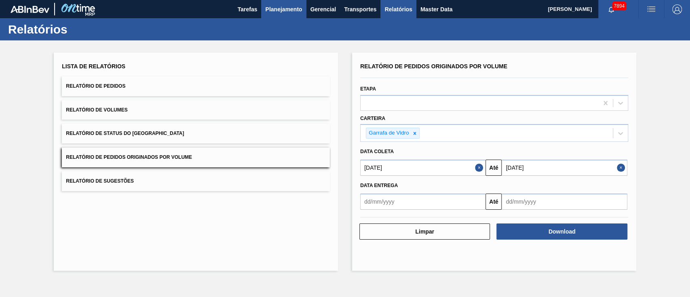
click at [281, 17] on button "Planejamento" at bounding box center [283, 9] width 45 height 18
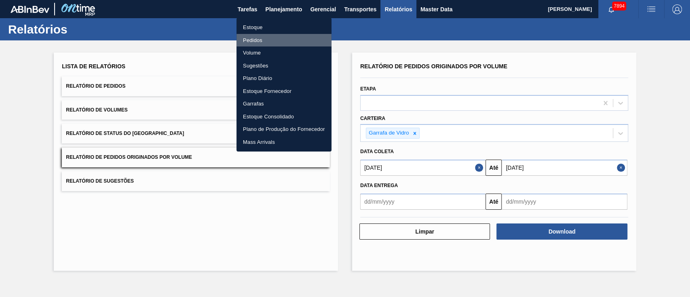
click at [254, 40] on li "Pedidos" at bounding box center [284, 40] width 95 height 13
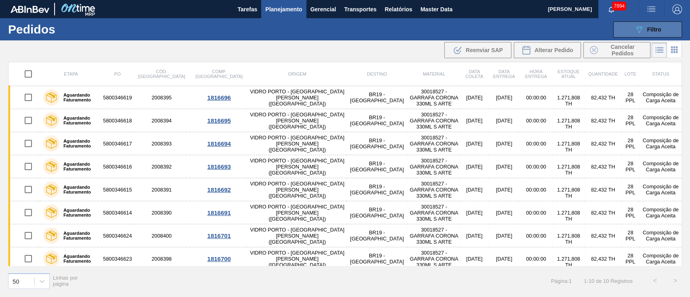
click at [649, 34] on div "089F7B8B-B2A5-4AFE-B5C0-19BA573D28AC Filtro" at bounding box center [647, 30] width 27 height 10
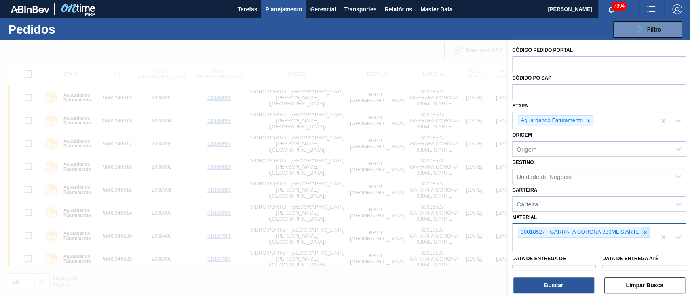
click at [646, 231] on icon at bounding box center [645, 232] width 3 height 3
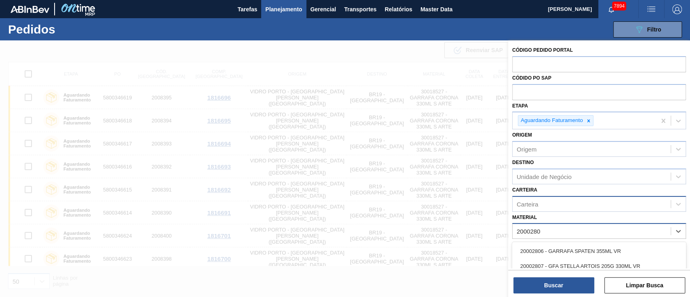
type input "20002807"
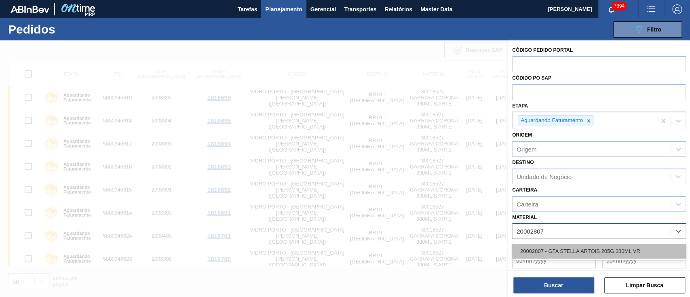
drag, startPoint x: 559, startPoint y: 254, endPoint x: 561, endPoint y: 213, distance: 40.9
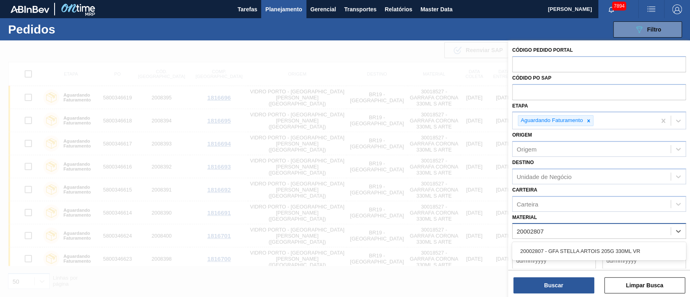
click at [559, 253] on div "20002807 - GFA STELLA ARTOIS 205G 330ML VR" at bounding box center [599, 251] width 174 height 15
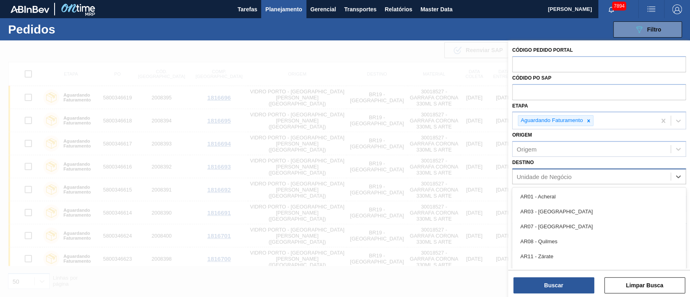
click at [556, 181] on div "Unidade de Negócio" at bounding box center [592, 177] width 158 height 12
type input "21"
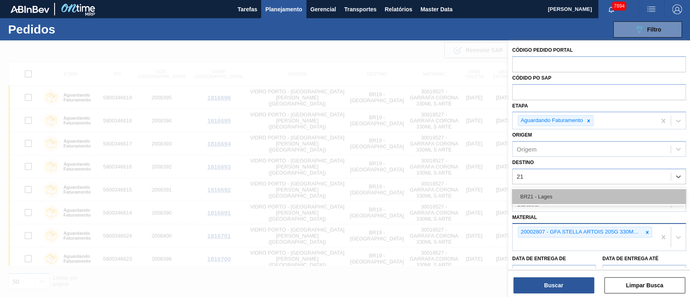
click at [542, 195] on div "BR21 - Lages" at bounding box center [599, 196] width 174 height 15
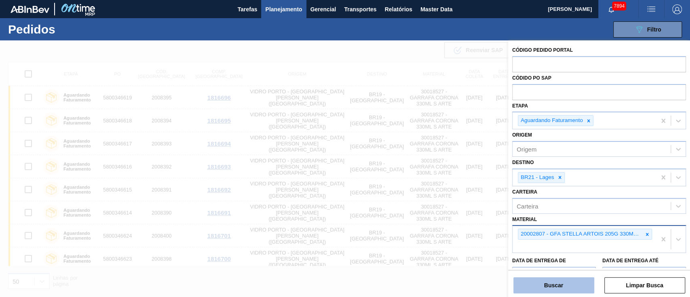
click at [546, 285] on button "Buscar" at bounding box center [553, 285] width 81 height 16
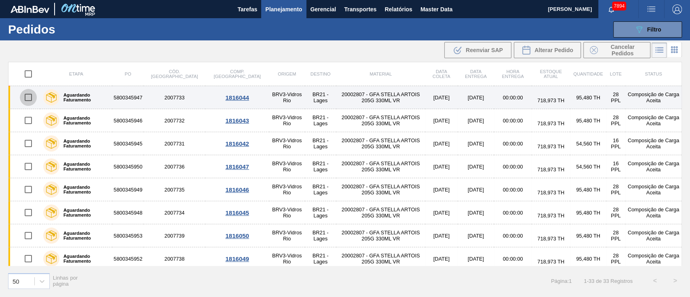
click at [23, 99] on input "checkbox" at bounding box center [28, 97] width 17 height 17
checkbox input "true"
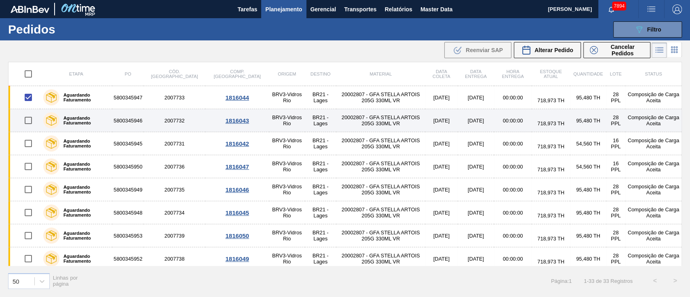
click at [28, 122] on input "checkbox" at bounding box center [28, 120] width 17 height 17
checkbox input "true"
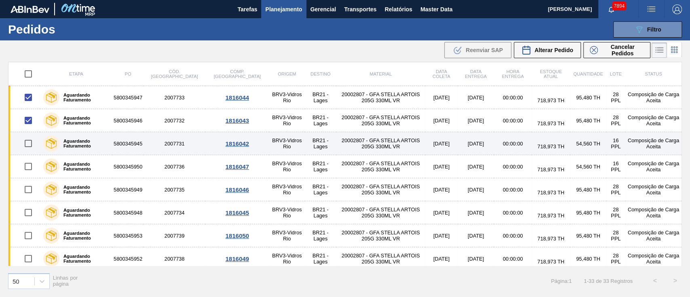
click at [25, 148] on input "checkbox" at bounding box center [28, 143] width 17 height 17
checkbox input "true"
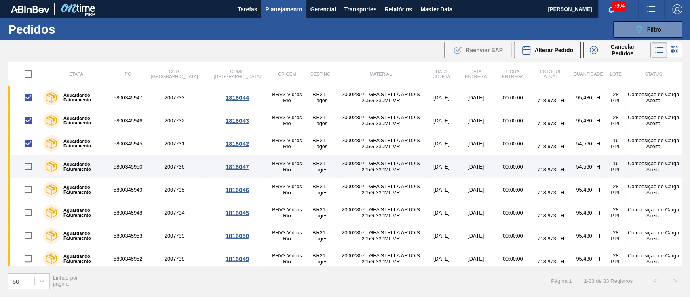
scroll to position [54, 0]
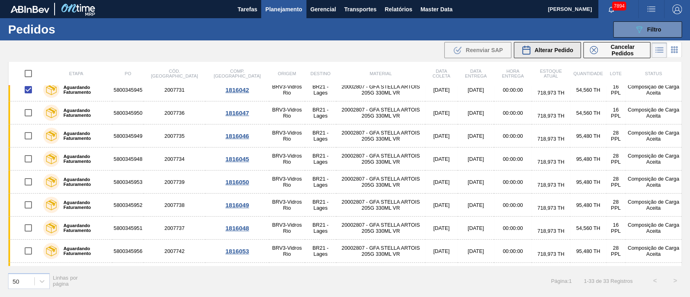
click at [547, 50] on span "Alterar Pedido" at bounding box center [554, 50] width 39 height 6
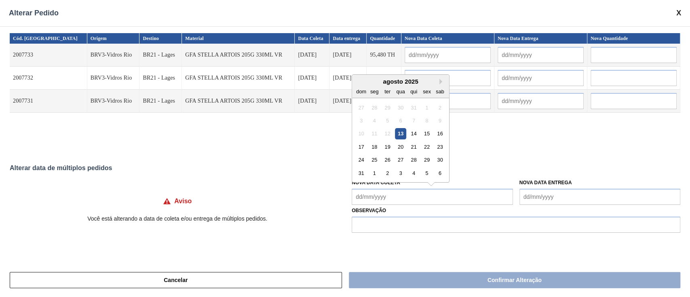
click at [387, 202] on Coleta "Nova Data Coleta" at bounding box center [432, 197] width 161 height 16
click at [388, 147] on div "19" at bounding box center [387, 147] width 11 height 11
type Coleta "[DATE]"
type input "[DATE]"
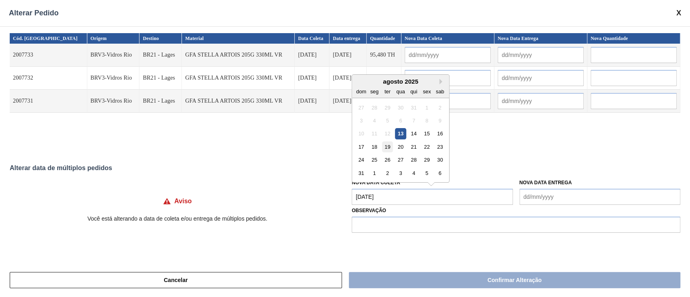
type input "[DATE]"
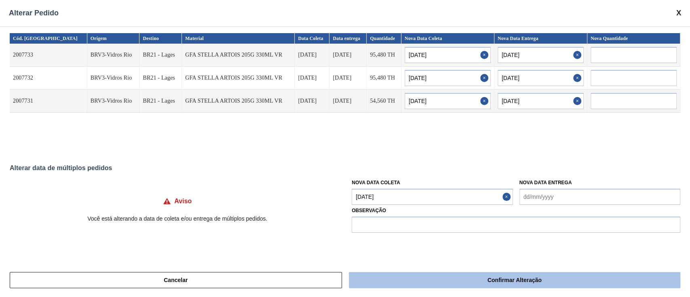
click at [480, 282] on button "Confirmar Alteração" at bounding box center [515, 280] width 332 height 16
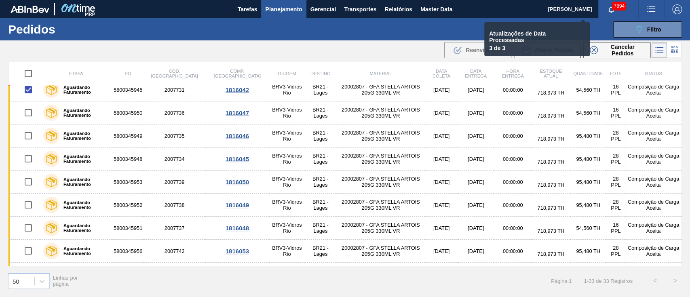
checkbox input "false"
